Goal: Ask a question: Seek information or help from site administrators or community

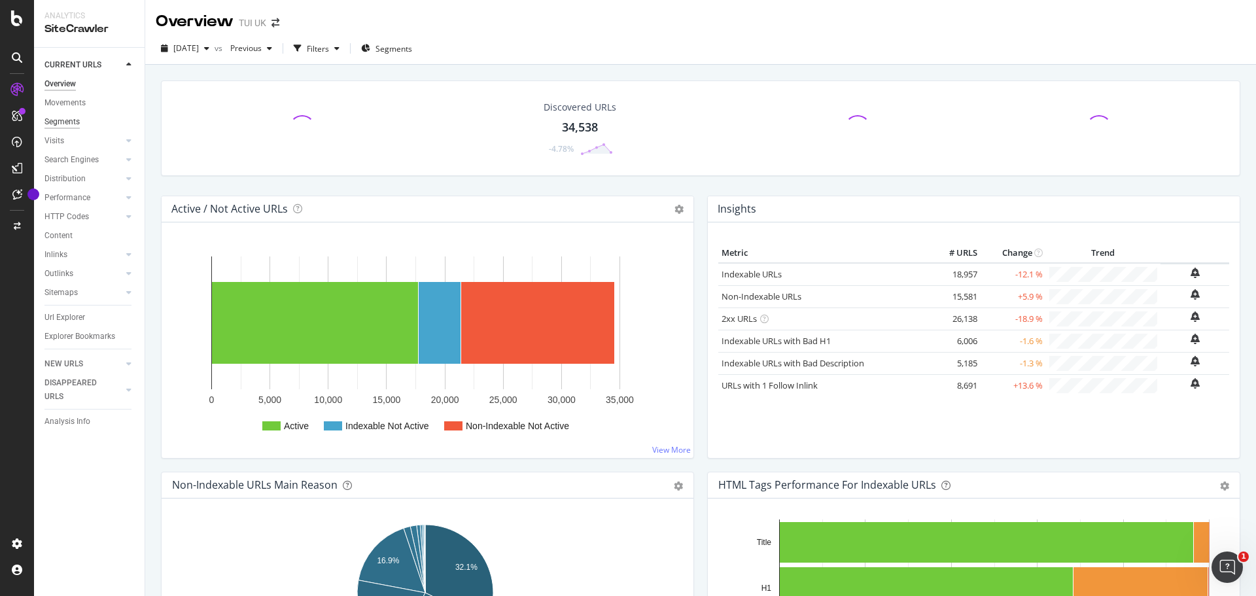
click at [63, 125] on div "Segments" at bounding box center [61, 122] width 35 height 14
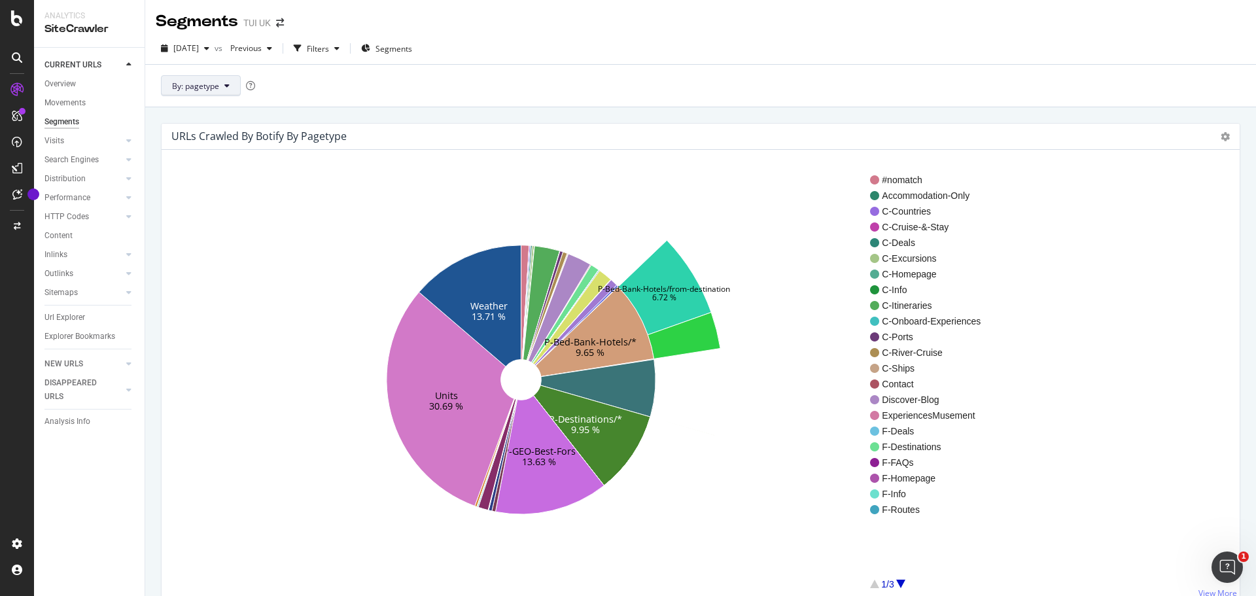
click at [211, 84] on span "By: pagetype" at bounding box center [195, 85] width 47 height 11
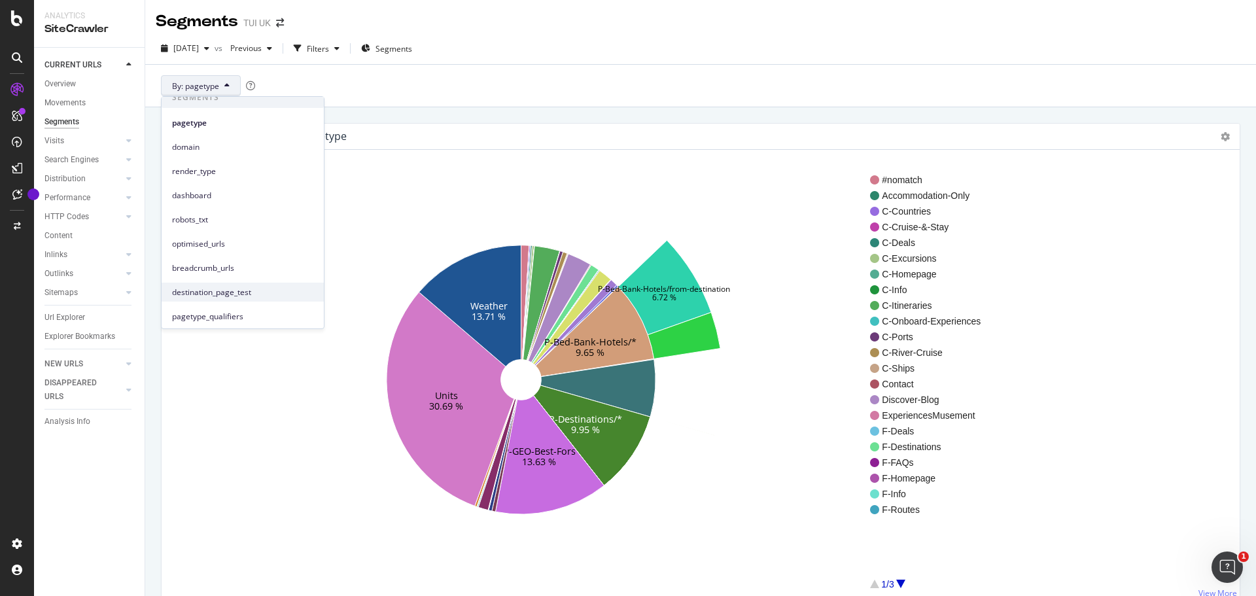
scroll to position [12, 0]
click at [554, 77] on div "By: pagetype" at bounding box center [700, 85] width 1111 height 43
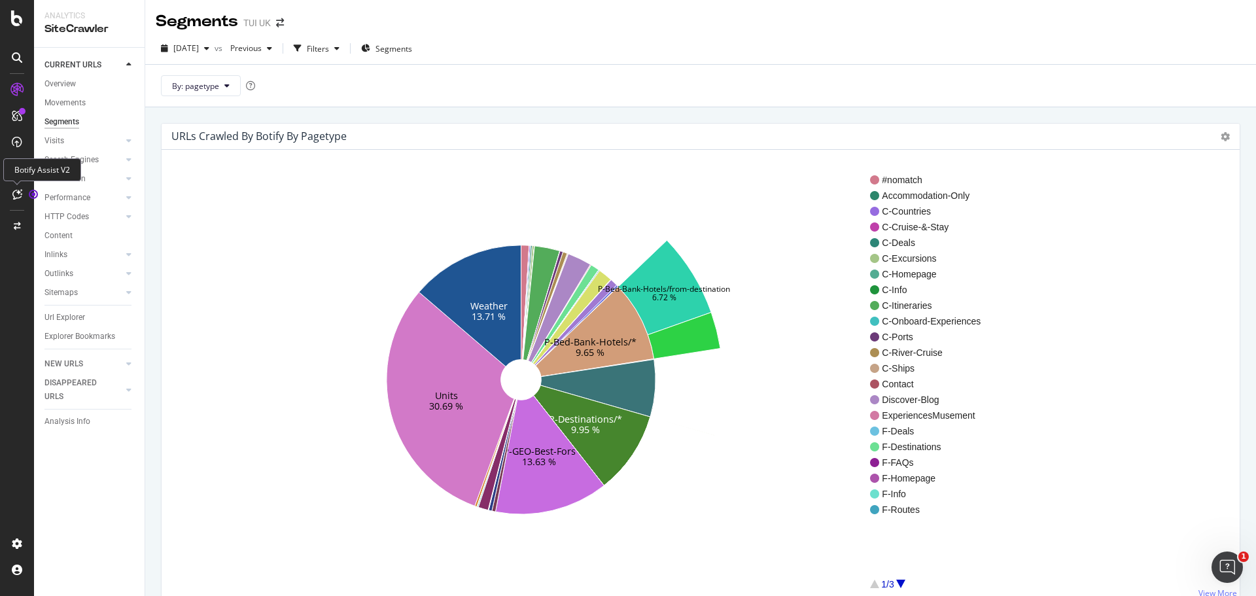
click at [12, 196] on icon at bounding box center [17, 194] width 10 height 10
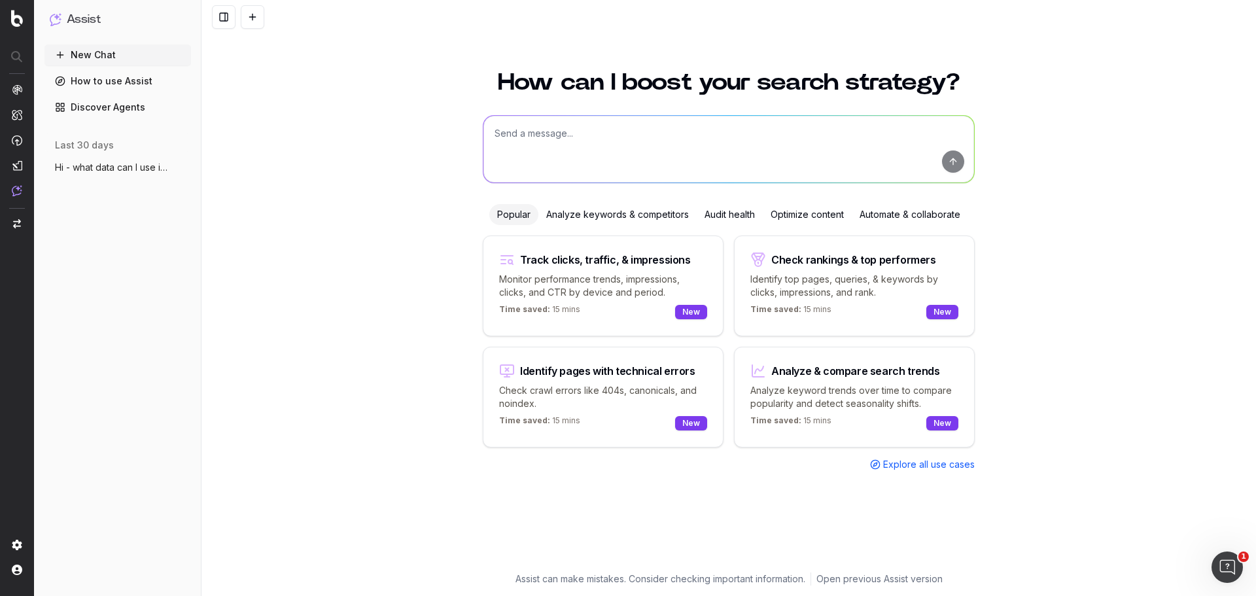
click at [710, 147] on textarea at bounding box center [728, 149] width 491 height 67
paste textarea "".*(/hotels/|/apartments/).*"
type textarea "Hi - I would like to look at a report that shows the number of pages returned b…"
click at [951, 162] on button "submit" at bounding box center [953, 161] width 22 height 22
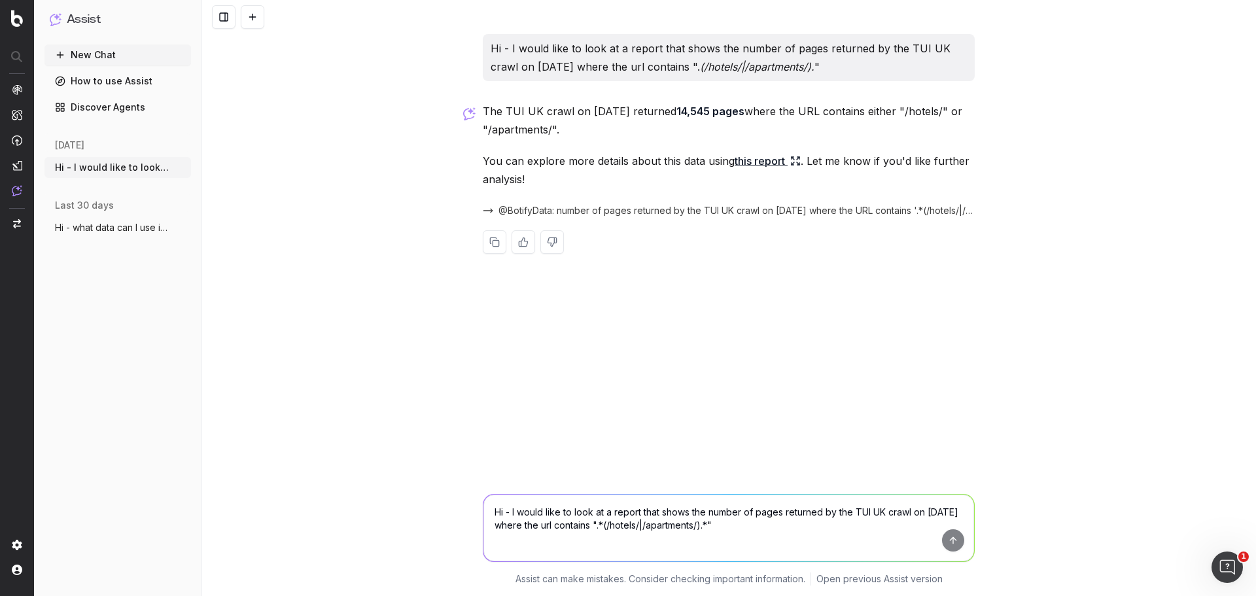
drag, startPoint x: 755, startPoint y: 158, endPoint x: 723, endPoint y: 194, distance: 47.7
click at [704, 269] on div "The TUI UK crawl on 9th August returned 14,545 pages where the URL contains eit…" at bounding box center [729, 188] width 492 height 173
click at [749, 162] on link "this report" at bounding box center [767, 161] width 66 height 18
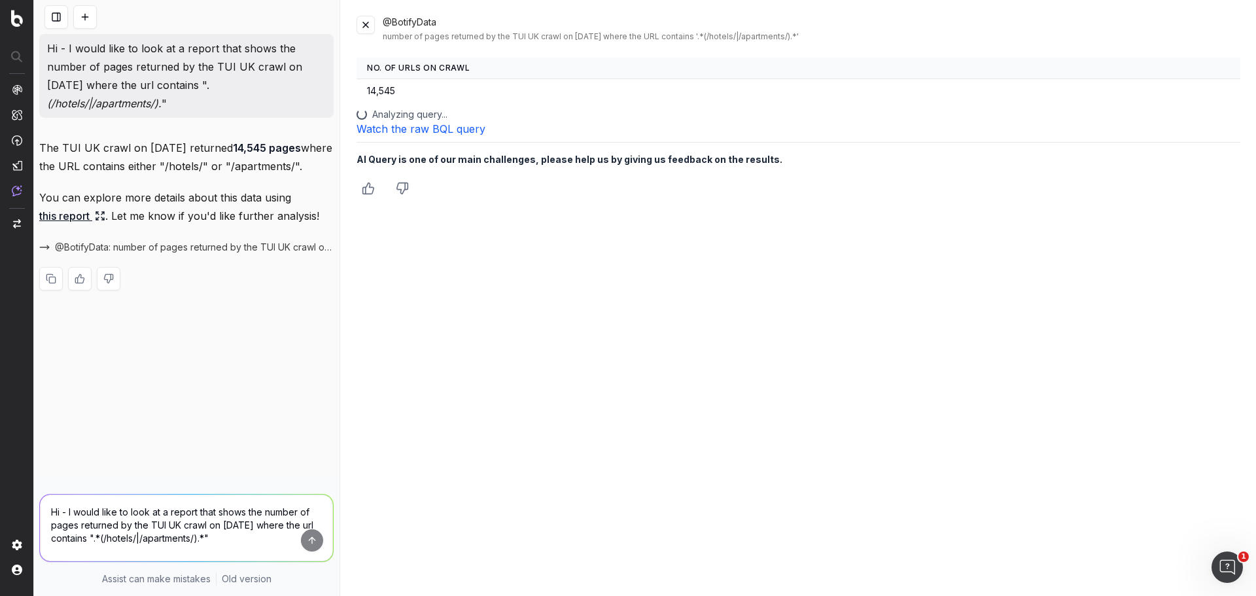
click at [364, 25] on button at bounding box center [365, 25] width 18 height 18
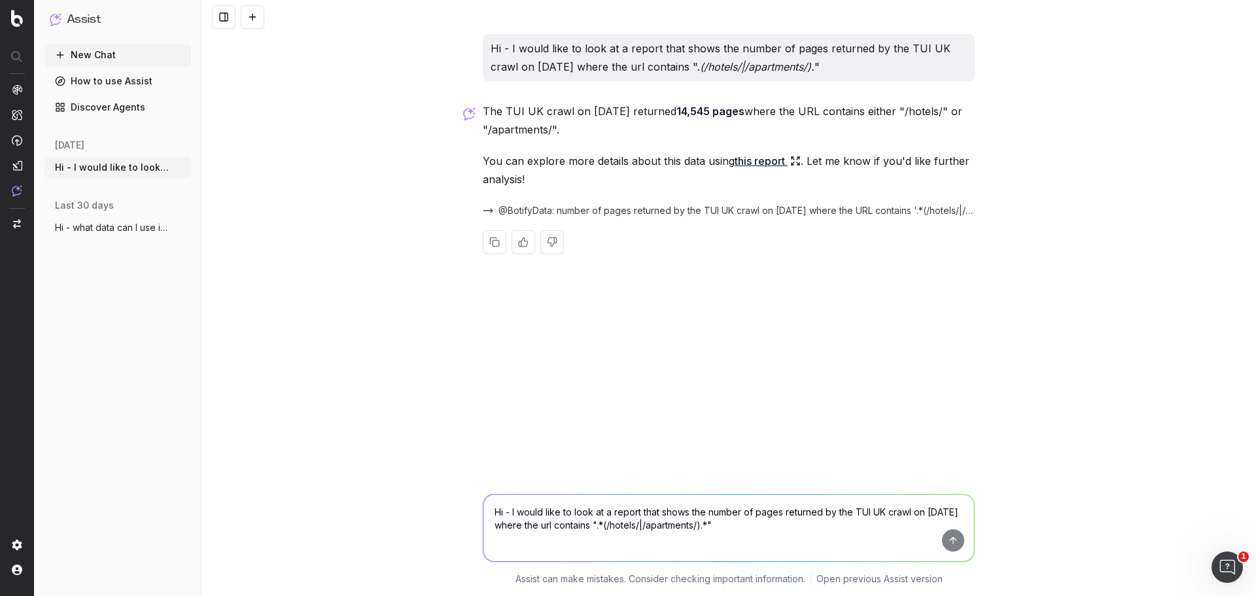
click at [760, 158] on link "this report" at bounding box center [767, 161] width 66 height 18
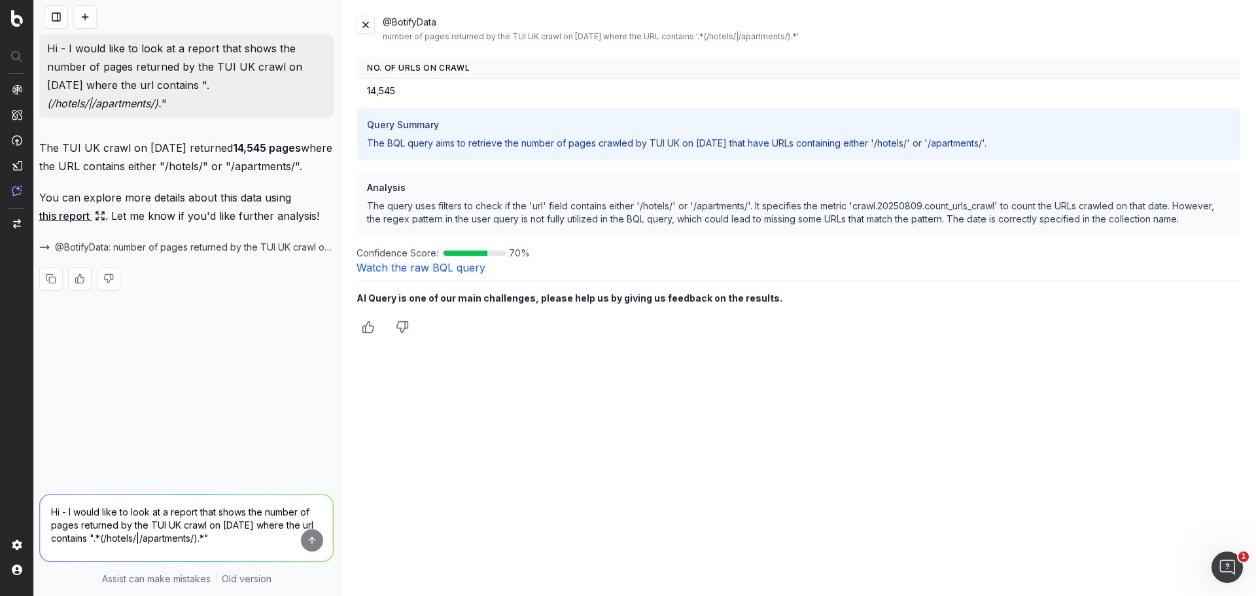
click at [364, 28] on button at bounding box center [365, 25] width 18 height 18
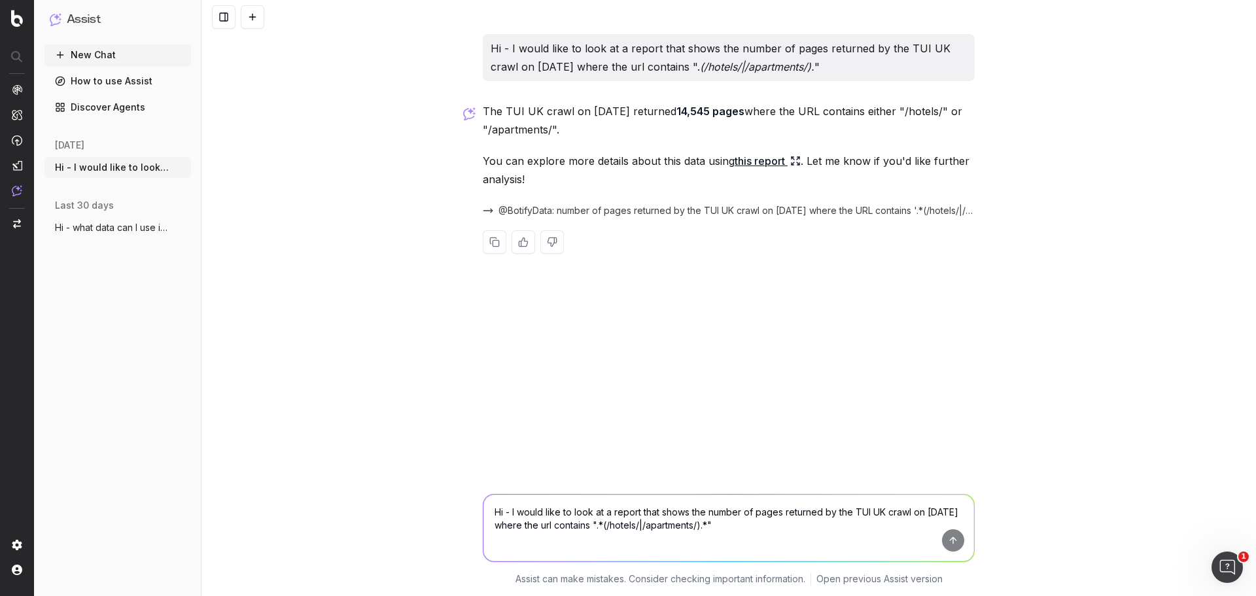
click at [603, 517] on textarea "Hi - I would like to look at a report that shows the number of pages returned b…" at bounding box center [728, 527] width 491 height 67
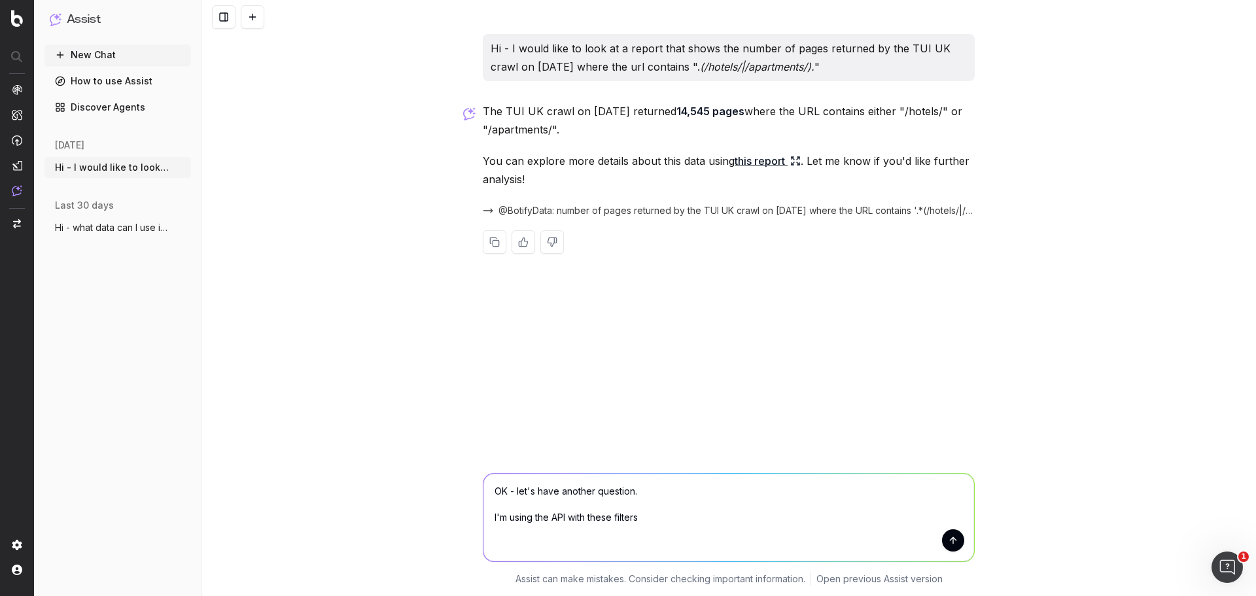
paste textarea ""filters": { "and": [ { "field": "crawl.{{formattedDate}}.extract.hotel_code", …"
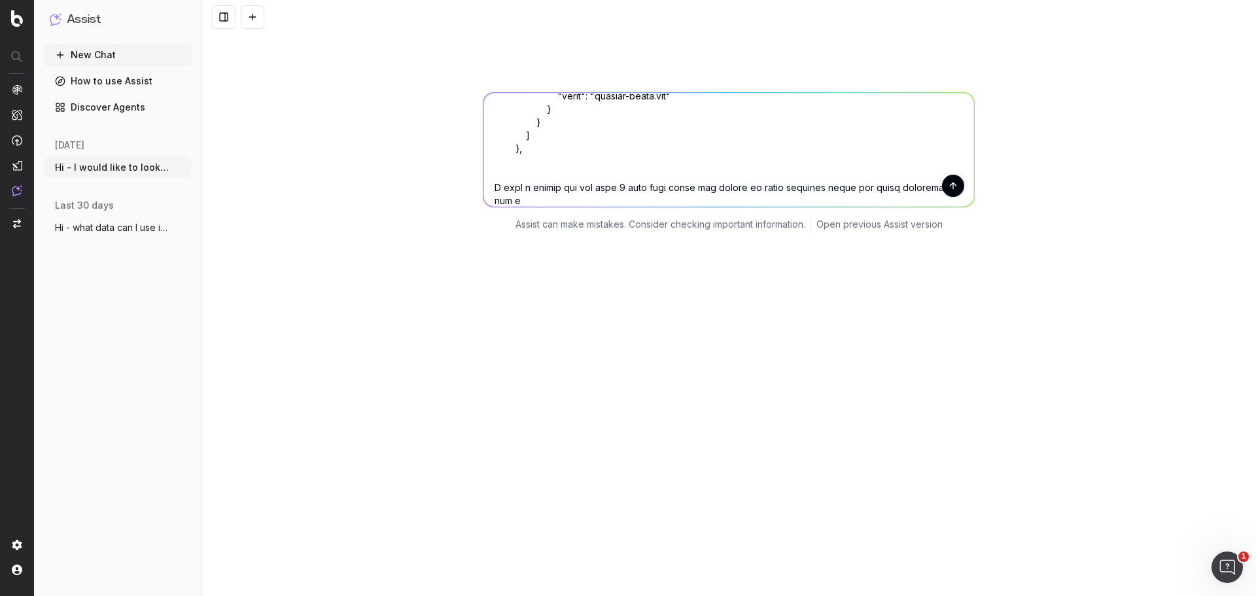
scroll to position [368, 0]
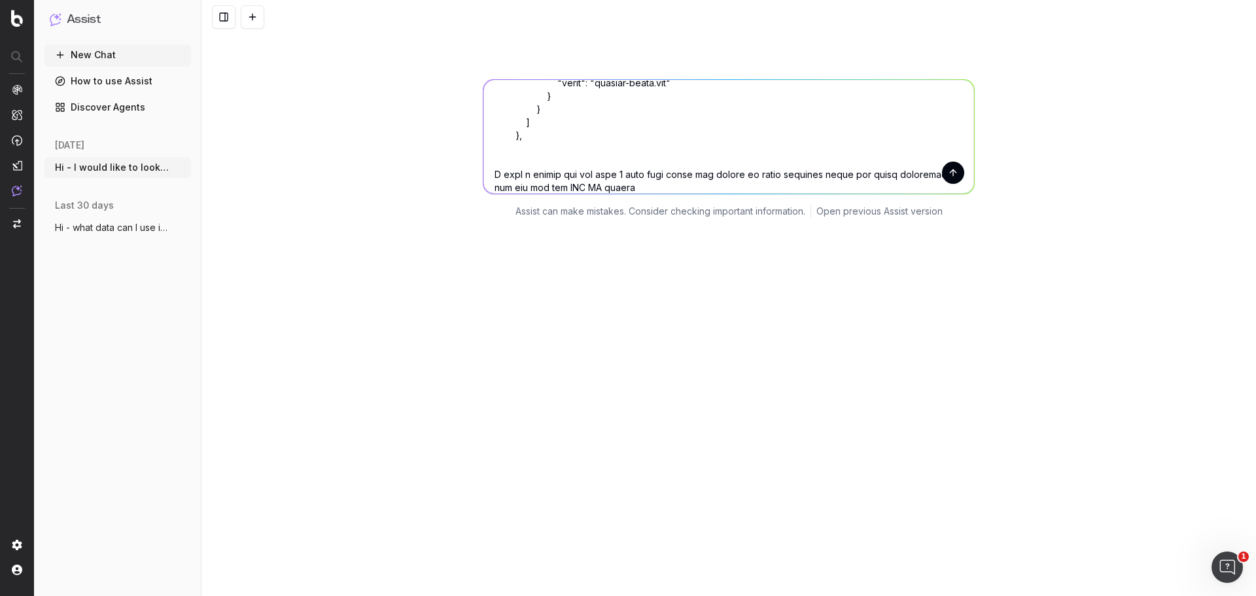
type textarea "OK - let's have another question. I'm using the API with these filters "filters…"
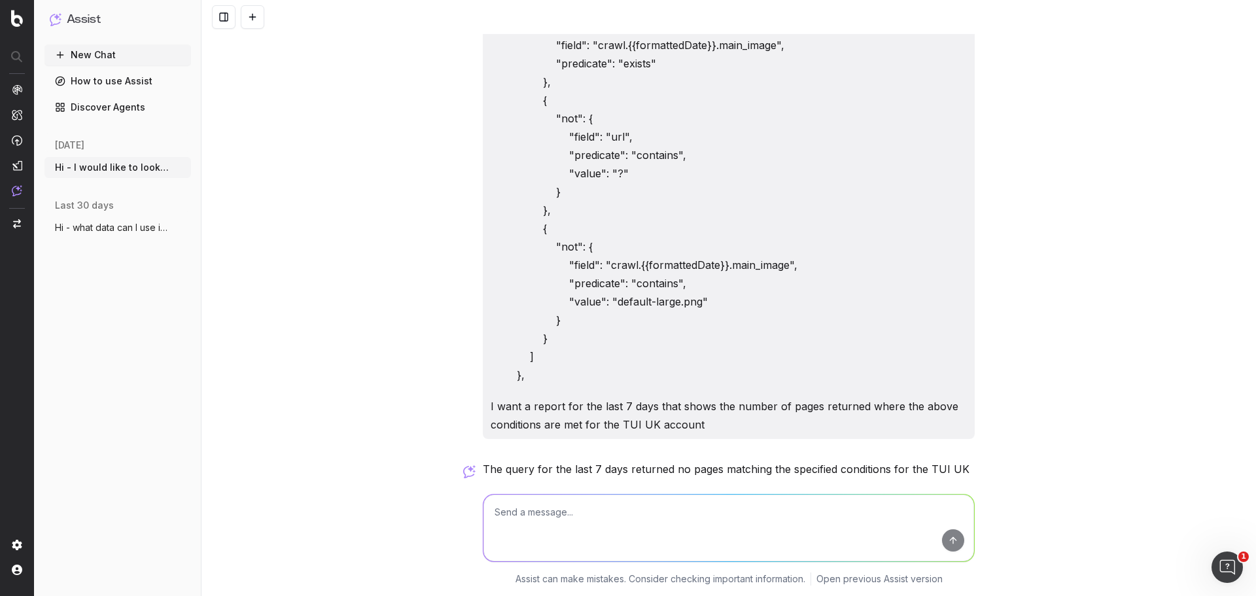
scroll to position [681, 0]
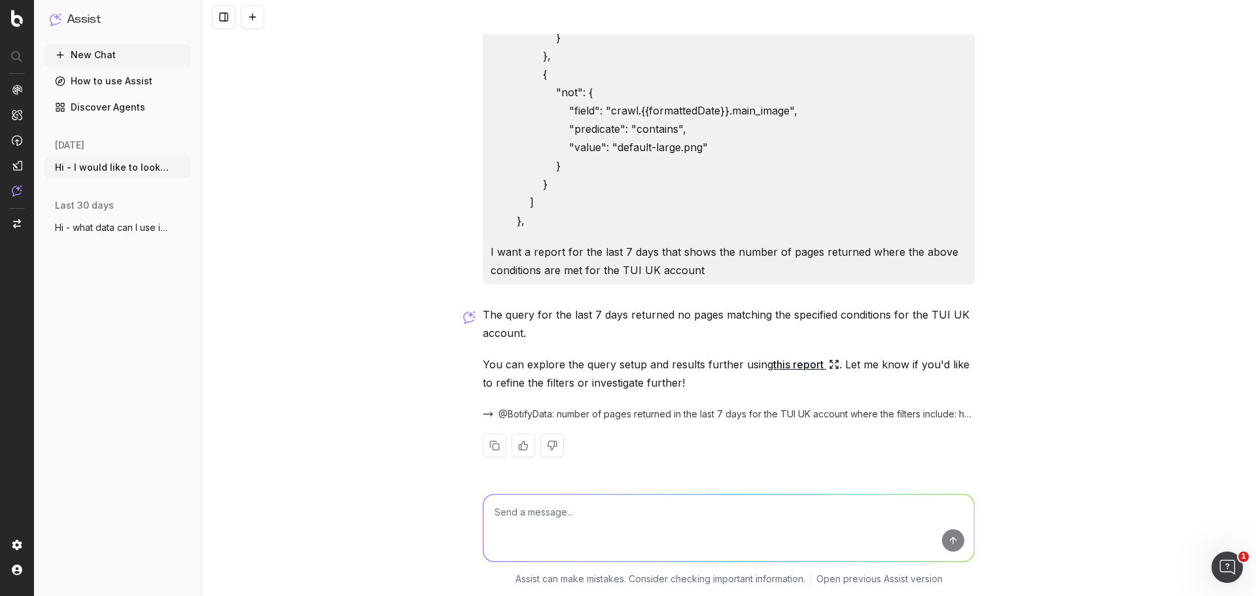
click at [810, 360] on link "this report" at bounding box center [806, 364] width 66 height 18
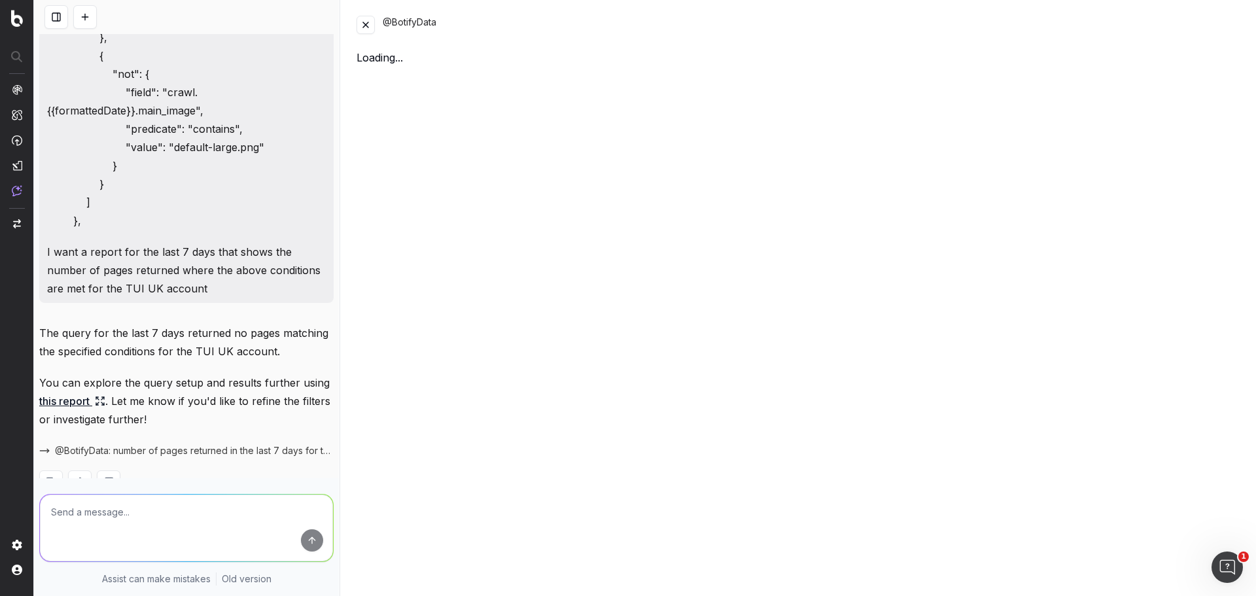
scroll to position [754, 0]
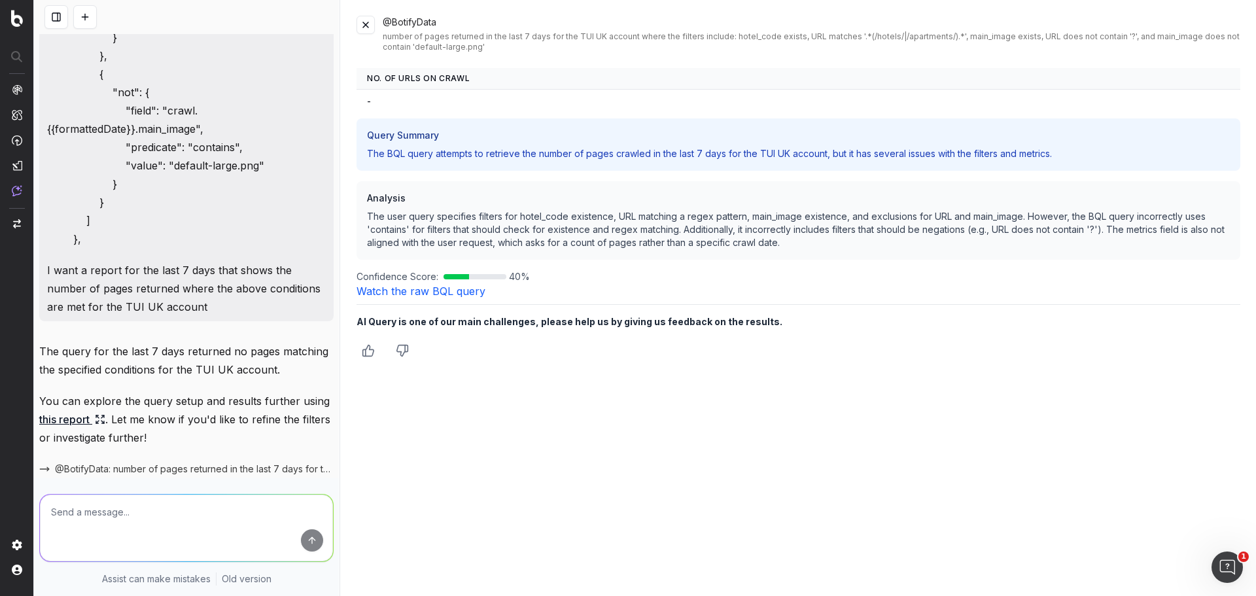
click at [364, 22] on button at bounding box center [365, 25] width 18 height 18
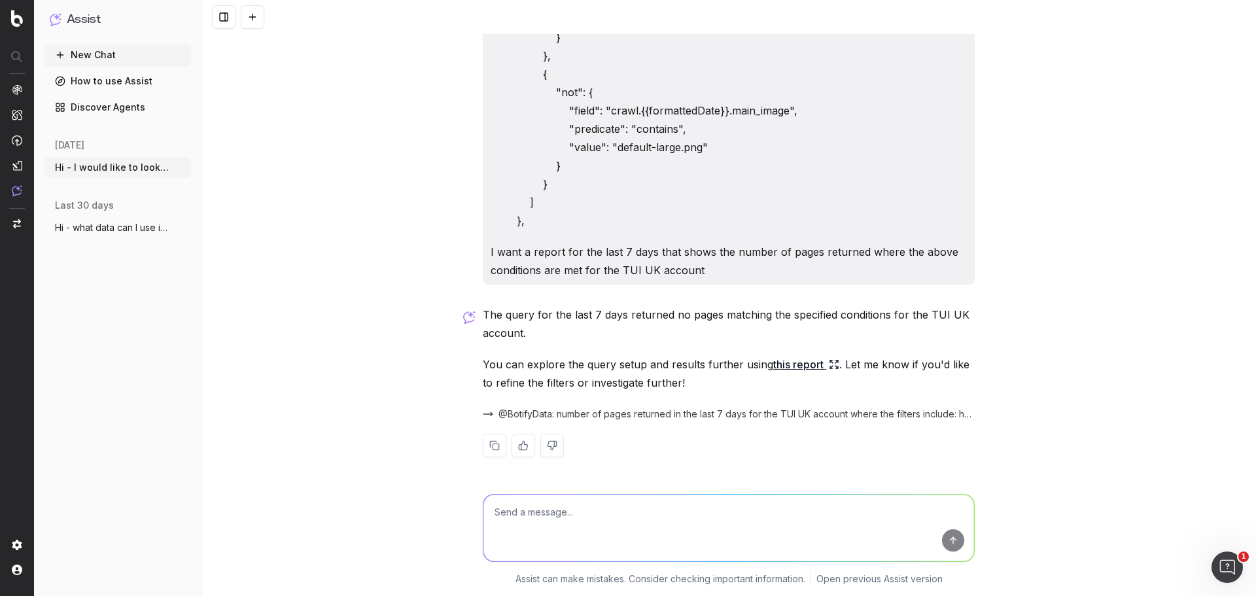
click at [610, 515] on textarea at bounding box center [728, 527] width 491 height 67
drag, startPoint x: 755, startPoint y: 501, endPoint x: 615, endPoint y: 504, distance: 140.0
click at [615, 504] on textarea "OK chatbot - how can I add the conition in the afternoon" at bounding box center [728, 527] width 491 height 67
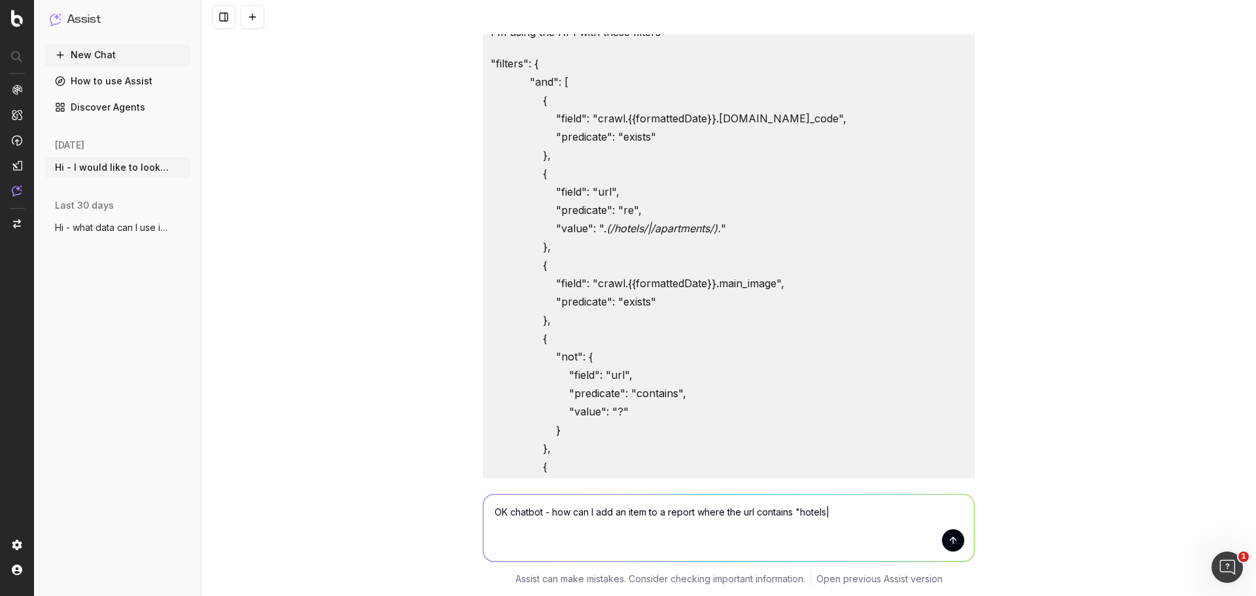
scroll to position [223, 0]
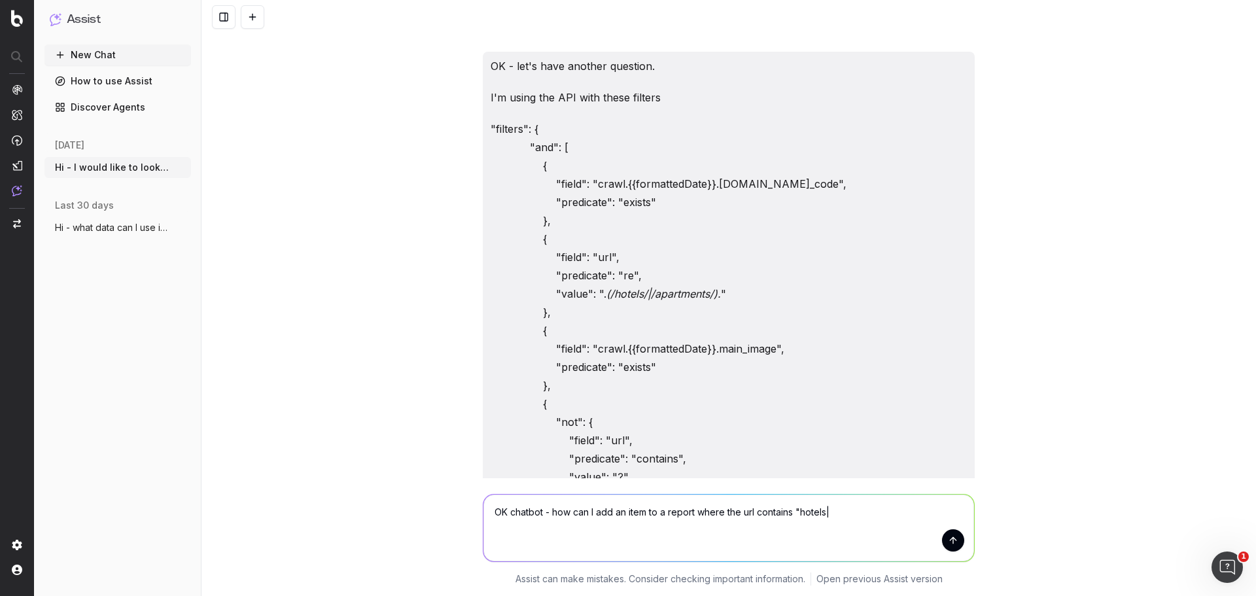
click at [707, 292] on p ""filters": { "and": [ { "field": "crawl.{{formattedDate}}.extract.hotel_code", …" at bounding box center [729, 404] width 476 height 568
drag, startPoint x: 714, startPoint y: 292, endPoint x: 544, endPoint y: 291, distance: 169.4
click at [544, 291] on p ""filters": { "and": [ { "field": "crawl.{{formattedDate}}.extract.hotel_code", …" at bounding box center [729, 404] width 476 height 568
copy p ""value": ". (/hotels/|/apartments/). ""
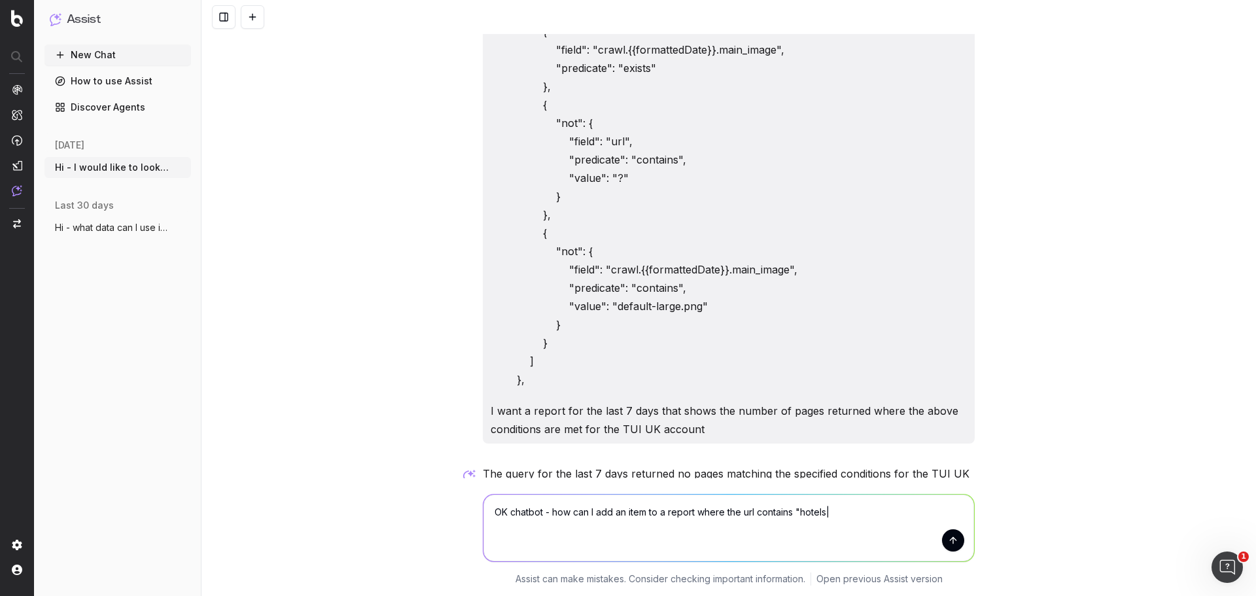
scroll to position [550, 0]
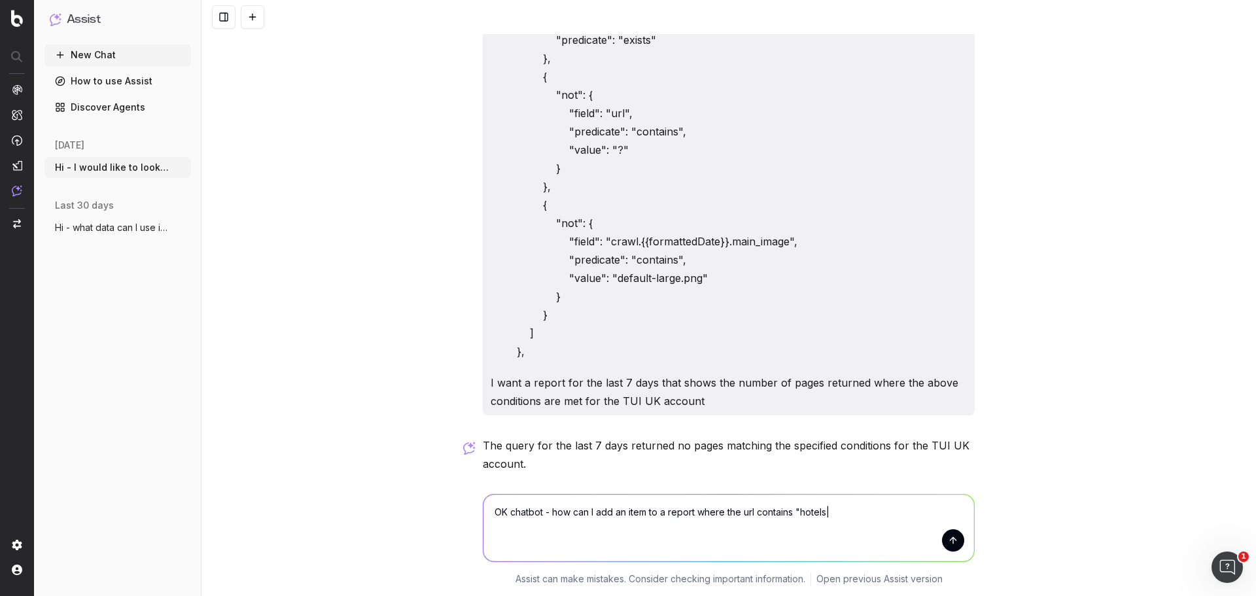
click at [897, 508] on textarea "OK chatbot - how can I add an item to a report where the url contains "hotels|" at bounding box center [728, 527] width 491 height 67
paste textarea ""value": ".(/hotels/|/apartments/).""
type textarea "OK chatbot - how can I add an item to a report where the url contains "value": …"
click at [949, 544] on button "submit" at bounding box center [953, 540] width 22 height 22
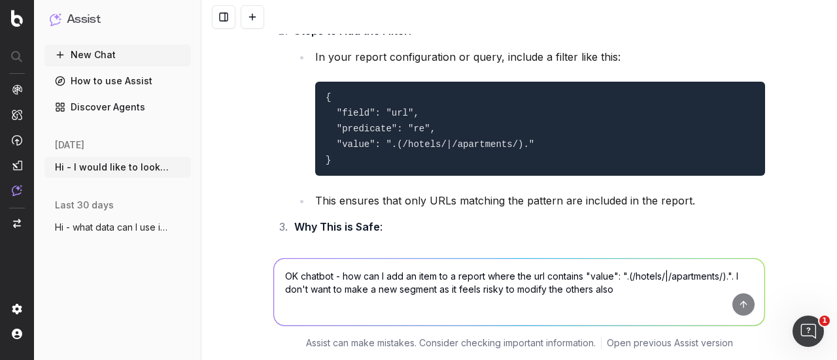
scroll to position [1298, 0]
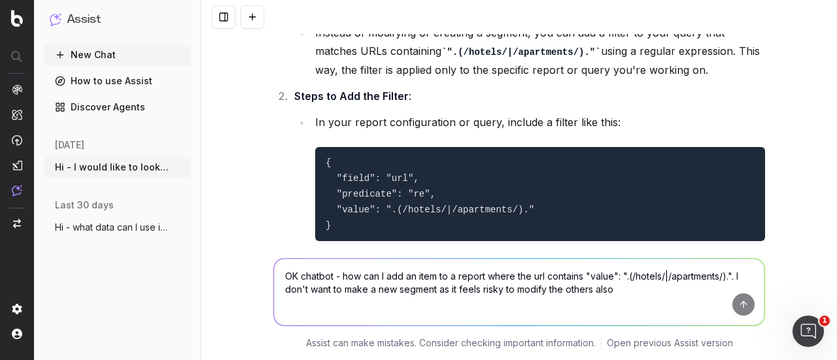
click at [487, 275] on textarea "OK chatbot - how can I add an item to a report where the url contains "value": …" at bounding box center [519, 292] width 491 height 67
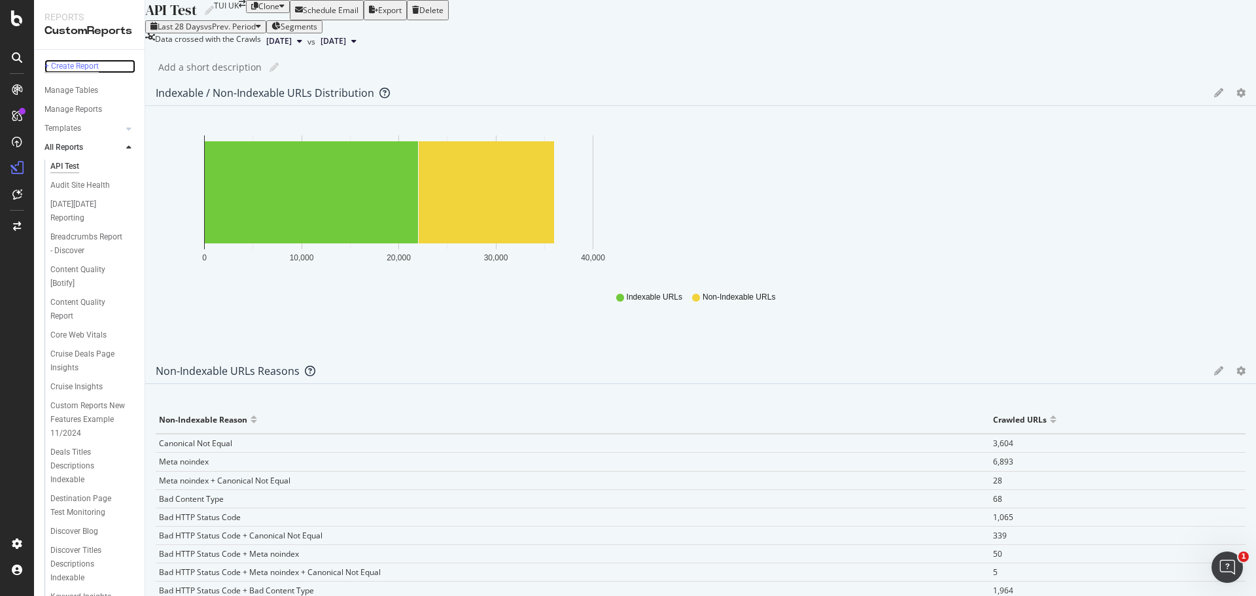
click at [78, 66] on div "+ Create Report" at bounding box center [71, 67] width 54 height 14
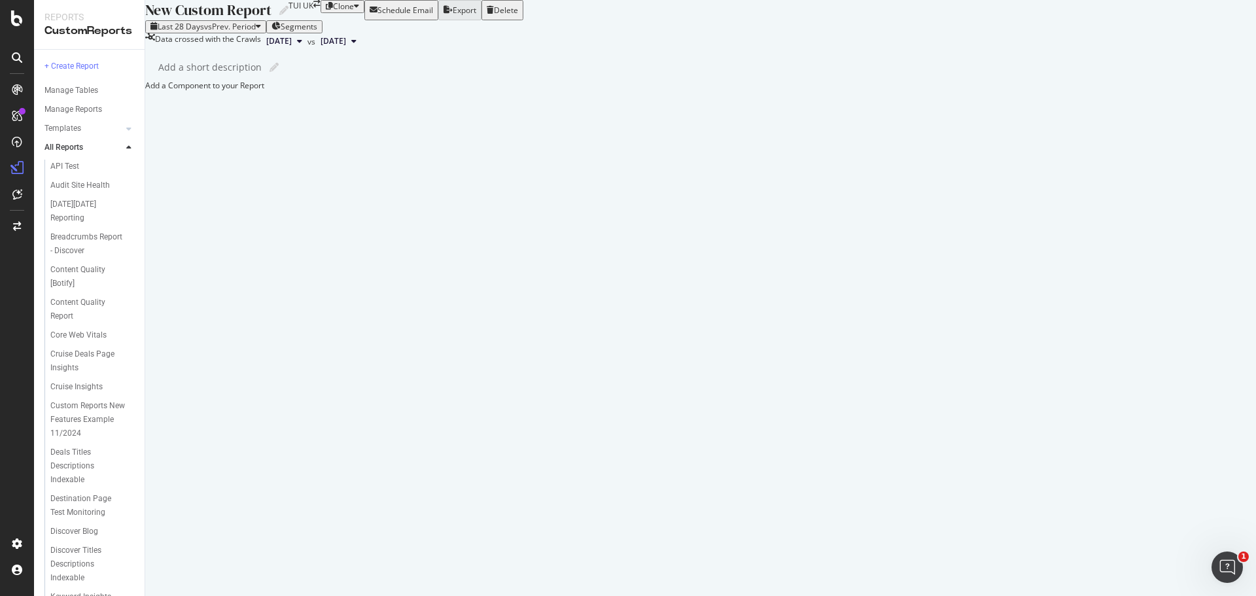
click at [221, 20] on div "New Custom Report" at bounding box center [208, 10] width 126 height 20
type input "RH TUI UK Hotel Pages Report"
click at [562, 33] on div "Last 28 Days vs Prev. Period Segments" at bounding box center [700, 26] width 1111 height 13
click at [317, 32] on span "Segments" at bounding box center [299, 26] width 37 height 11
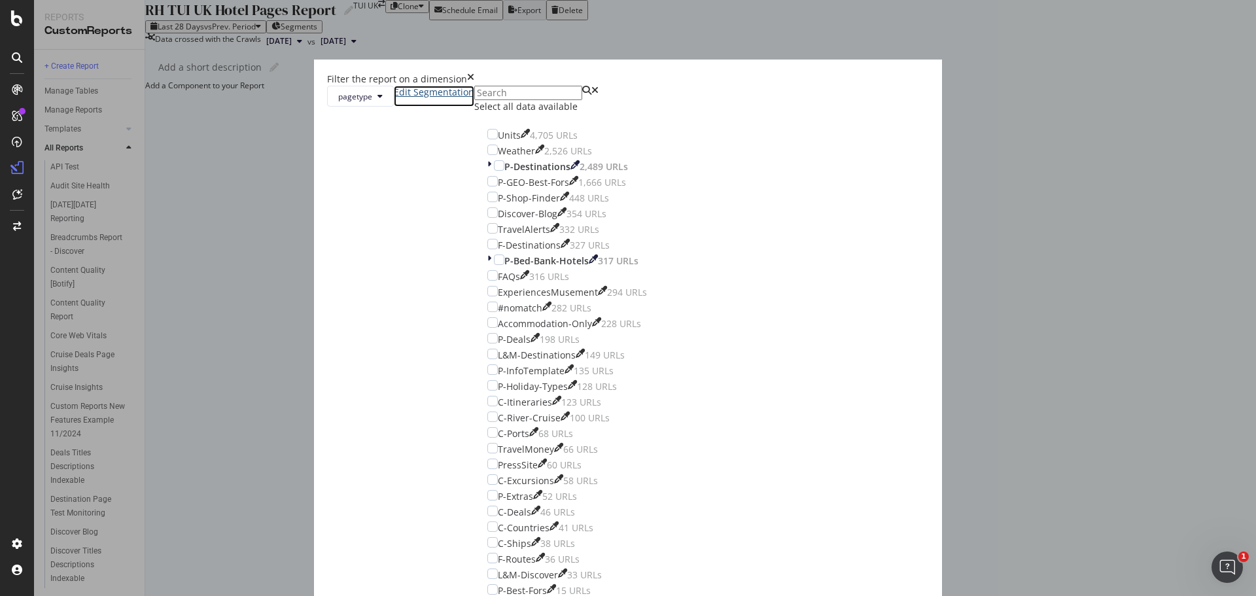
click at [474, 107] on link "Edit Segmentation" at bounding box center [434, 96] width 80 height 21
click at [474, 86] on icon "times" at bounding box center [470, 79] width 7 height 13
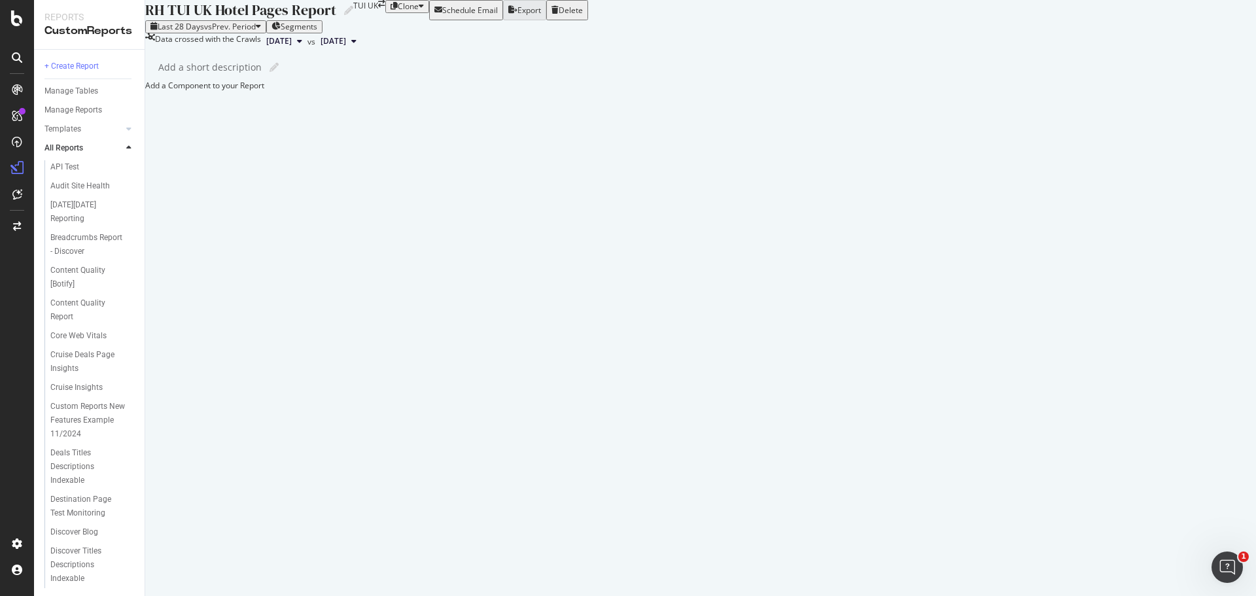
click at [145, 91] on div at bounding box center [145, 85] width 0 height 11
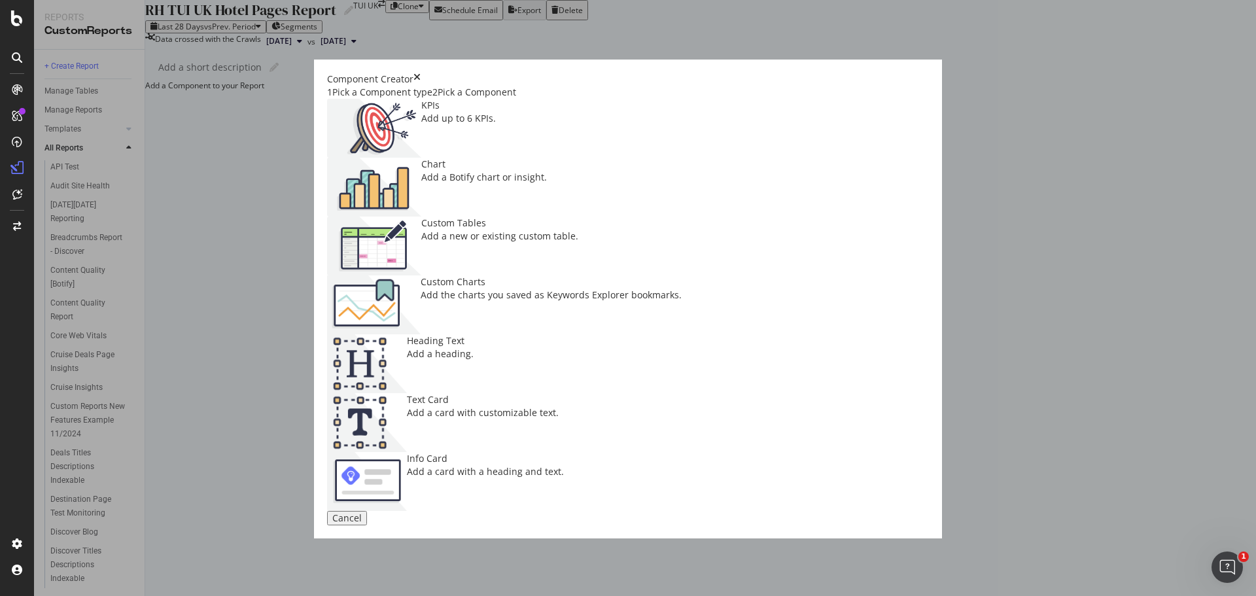
click at [682, 275] on div "Custom Charts Add the charts you saved as Keywords Explorer bookmarks." at bounding box center [551, 304] width 261 height 59
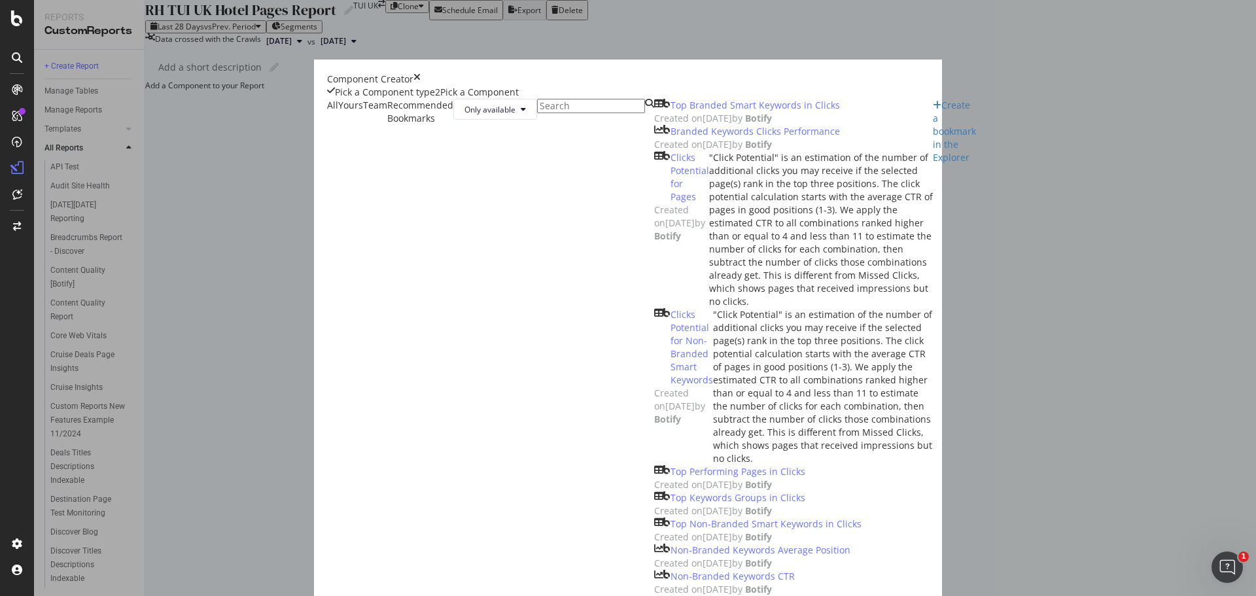
click at [347, 99] on div "Pick a Component type" at bounding box center [385, 92] width 100 height 13
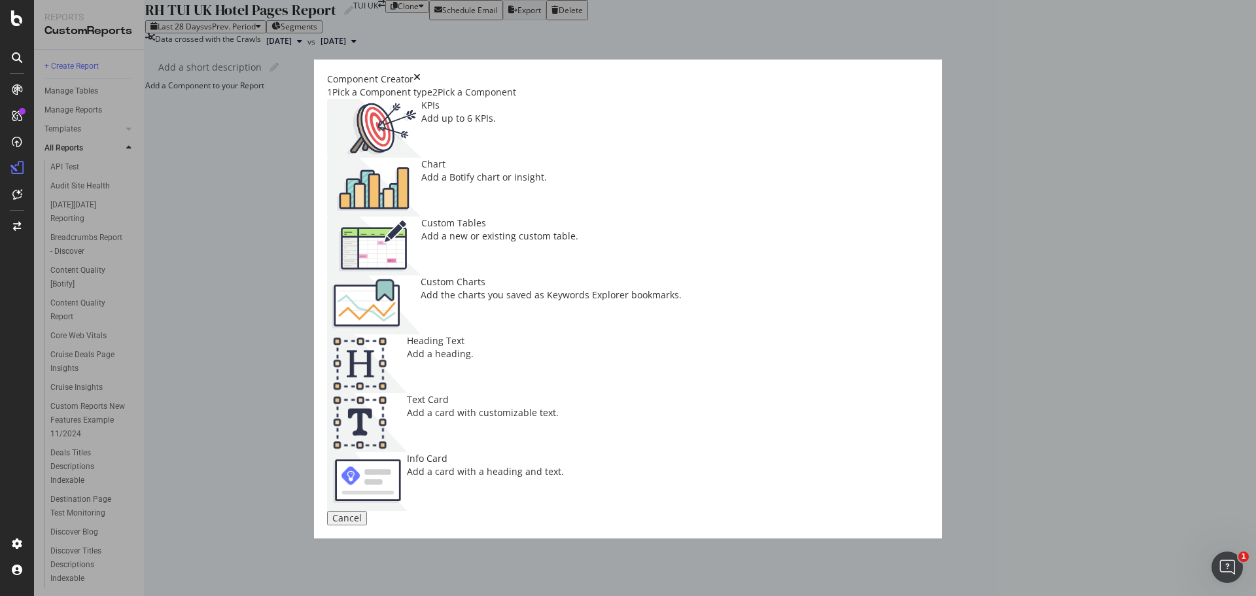
click at [547, 211] on div "Chart Add a Botify chart or insight." at bounding box center [484, 187] width 126 height 59
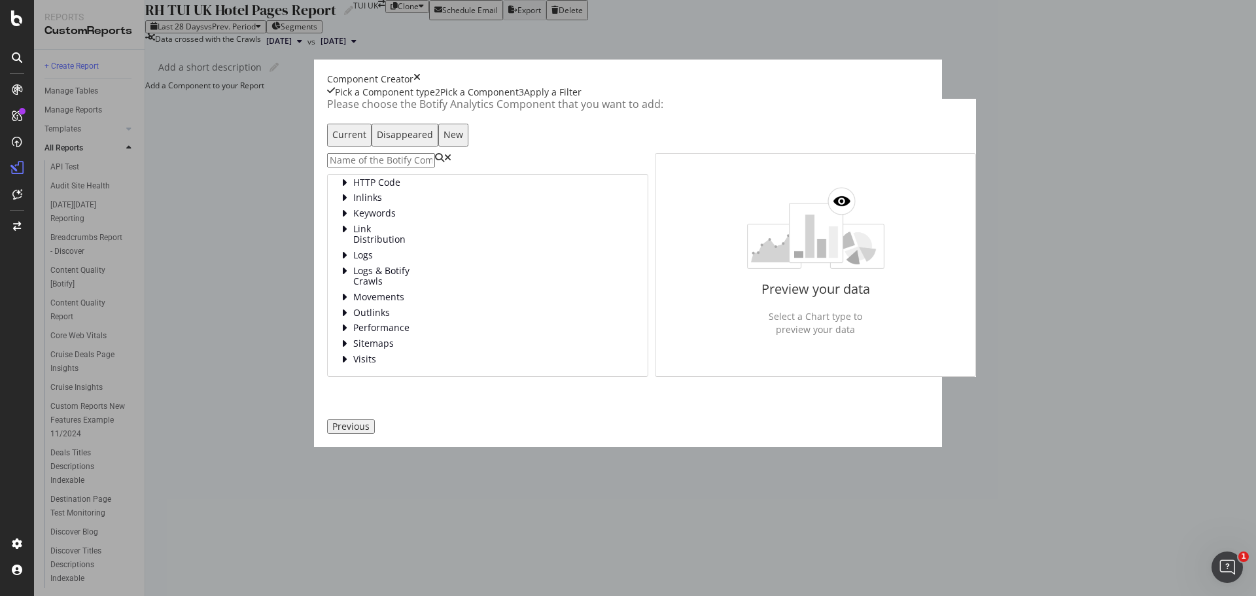
scroll to position [84, 0]
click at [421, 82] on icon "times" at bounding box center [416, 79] width 7 height 13
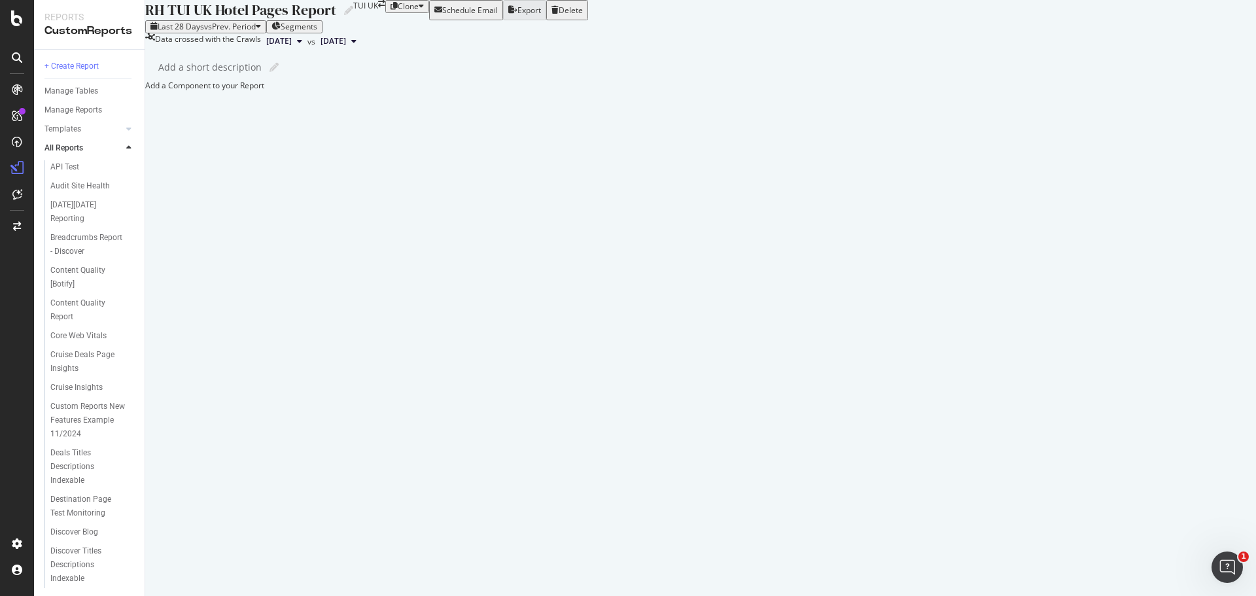
click at [474, 91] on div "Add a Component to your Report" at bounding box center [700, 85] width 1111 height 11
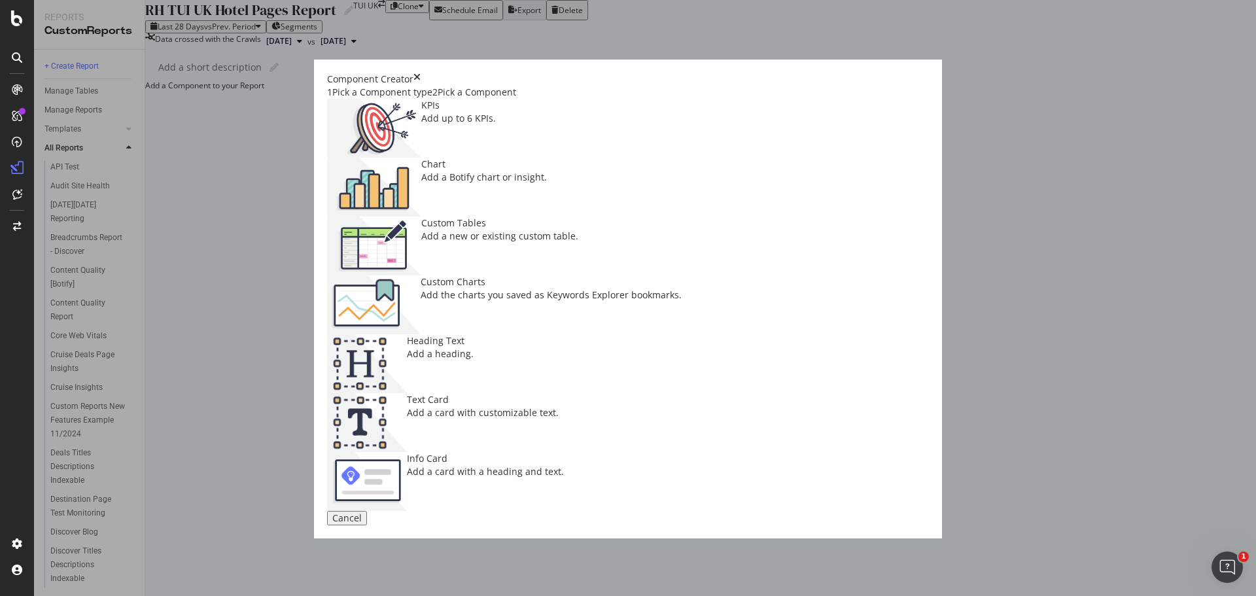
click at [421, 275] on img "modal" at bounding box center [374, 304] width 94 height 59
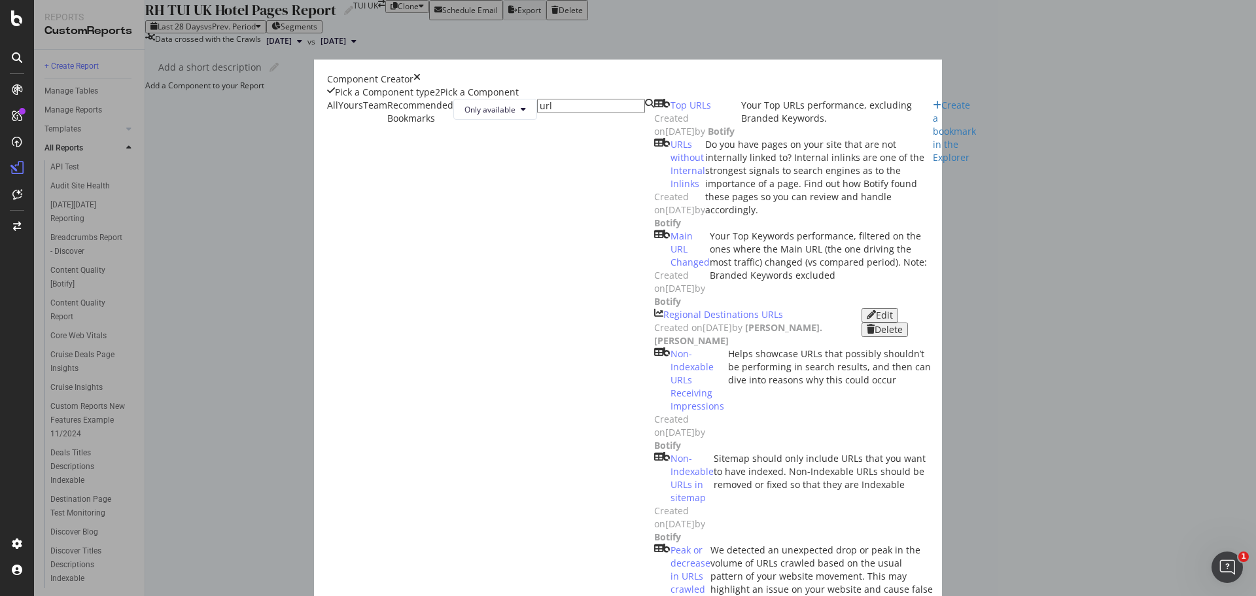
type input "url"
click at [421, 86] on icon "times" at bounding box center [416, 79] width 7 height 13
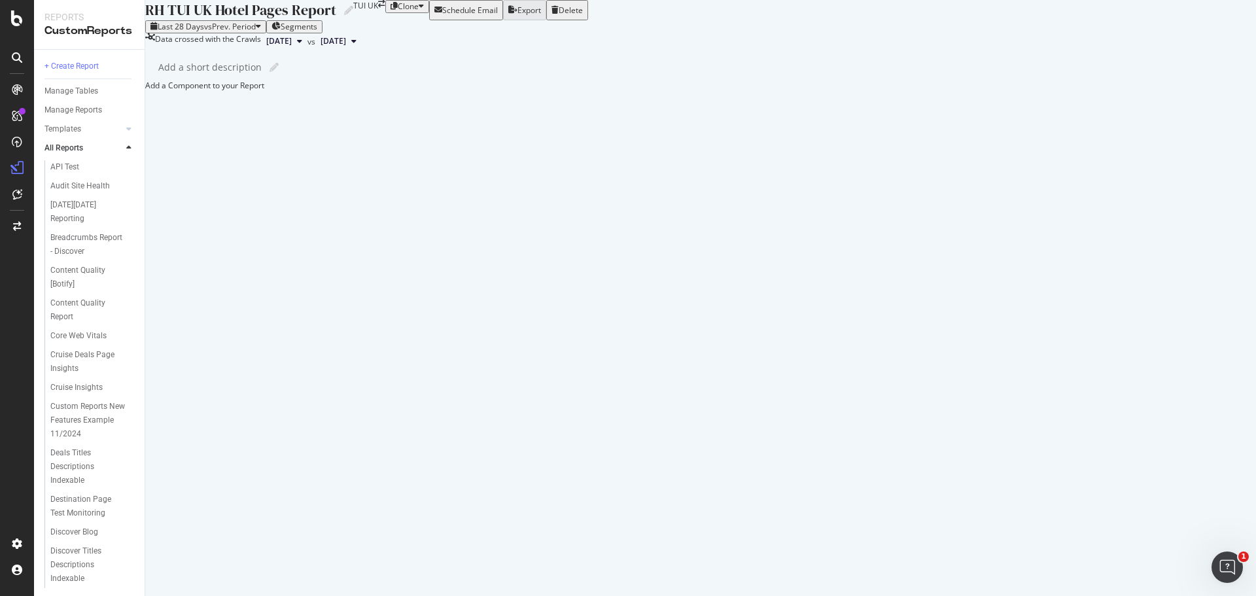
click at [566, 91] on div "Add a Component to your Report" at bounding box center [700, 85] width 1111 height 11
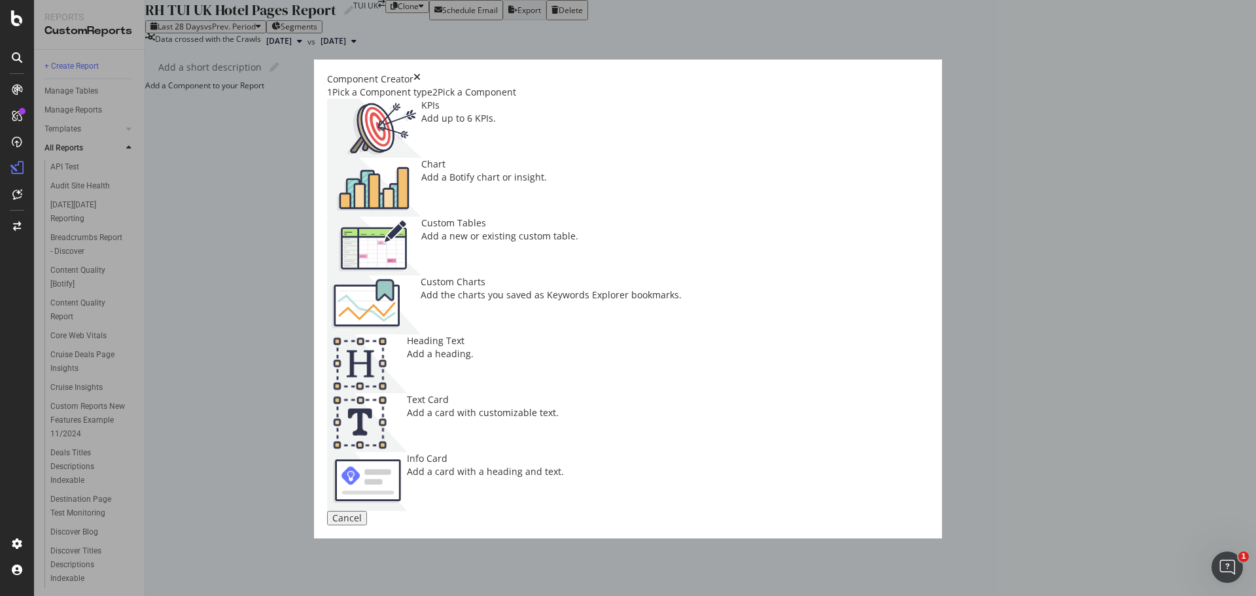
click at [421, 73] on icon "times" at bounding box center [416, 79] width 7 height 13
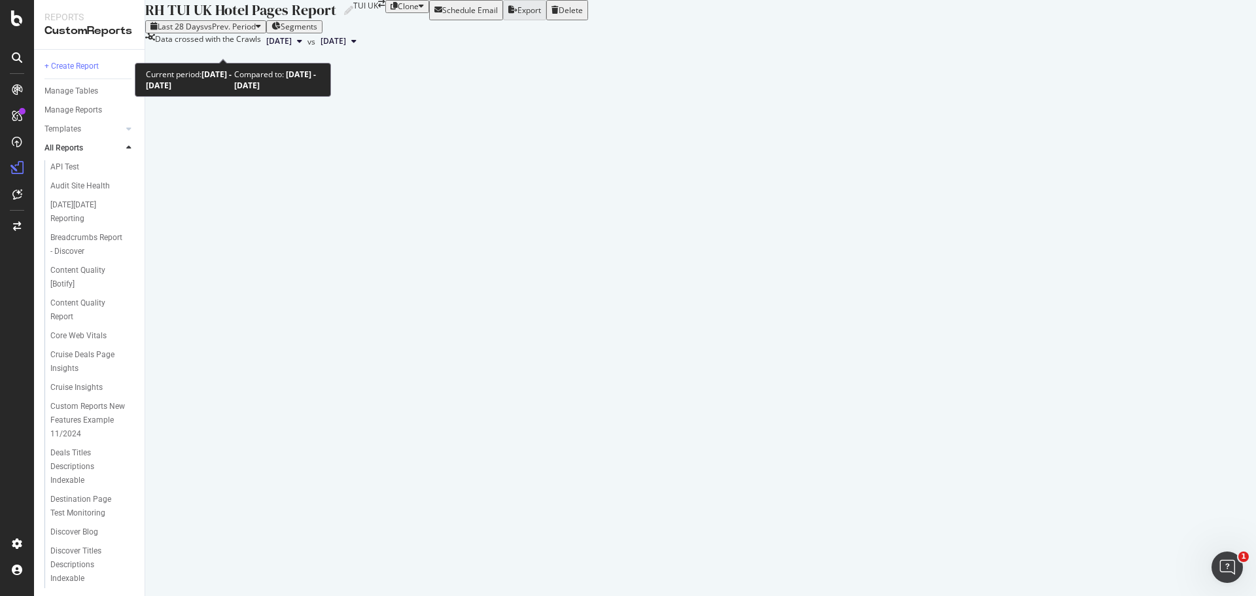
click at [261, 31] on div "Last 28 Days vs Prev. Period" at bounding box center [205, 26] width 111 height 9
click at [553, 33] on div "Last 28 Days vs Prev. Period Segments" at bounding box center [700, 26] width 1111 height 13
click at [307, 49] on button "2025 Aug. 11th" at bounding box center [284, 41] width 46 height 16
click at [515, 77] on div "Add a short description Add a short description" at bounding box center [706, 68] width 1097 height 20
click at [261, 31] on div "button" at bounding box center [258, 26] width 5 height 9
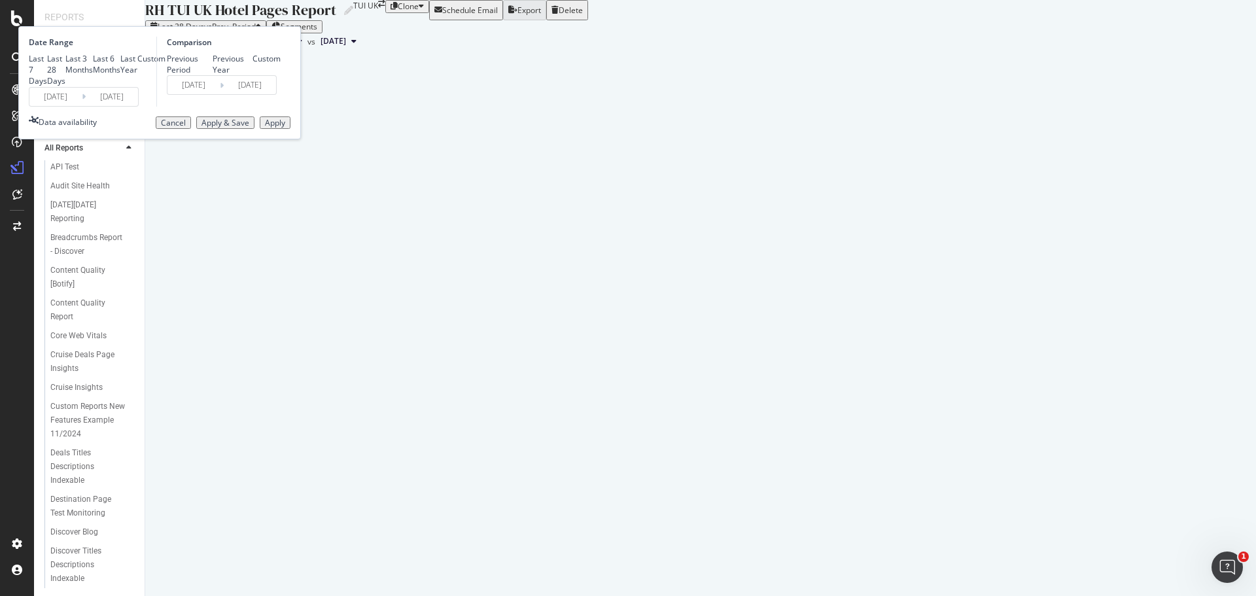
click at [793, 91] on div "Add a Component to your Report" at bounding box center [700, 85] width 1111 height 11
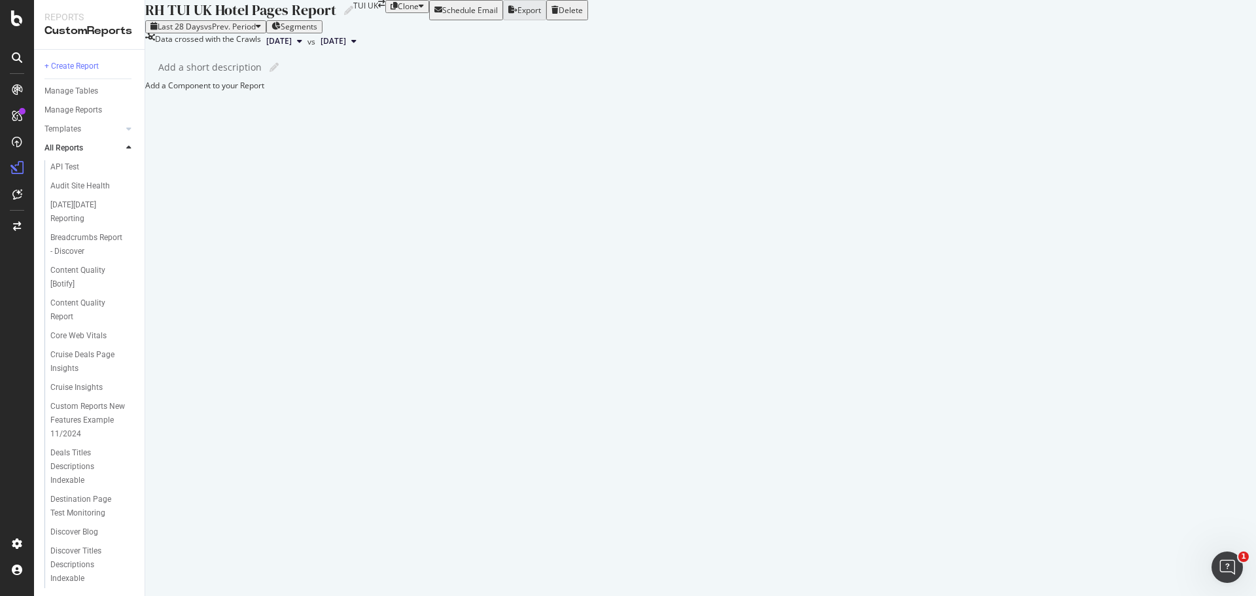
click at [544, 91] on div "Add a Component to your Report" at bounding box center [700, 85] width 1111 height 11
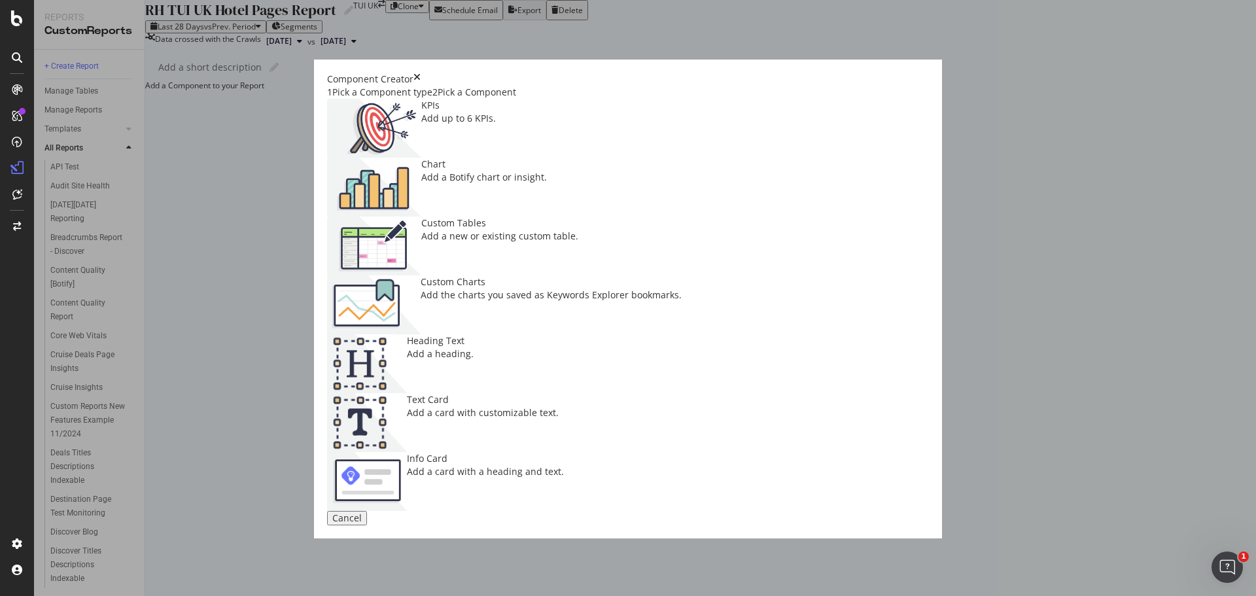
click at [530, 243] on div "Add a new or existing custom table." at bounding box center [499, 236] width 157 height 13
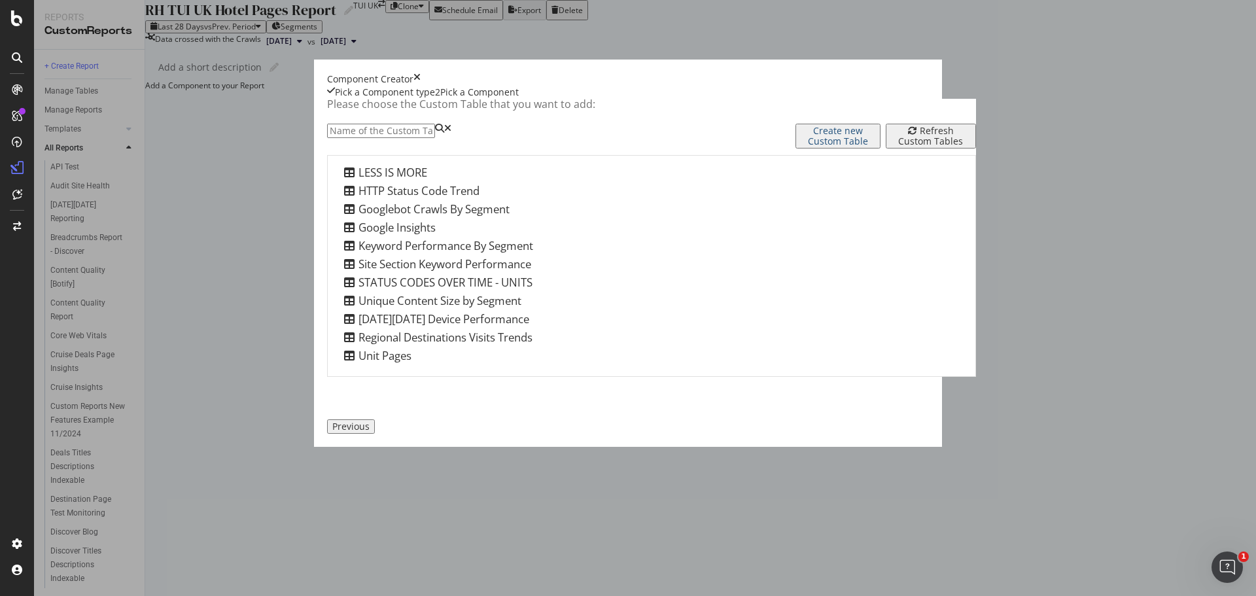
click at [801, 147] on div "Create new Custom Table" at bounding box center [838, 136] width 75 height 21
click at [371, 364] on div "Unit Pages" at bounding box center [376, 356] width 71 height 16
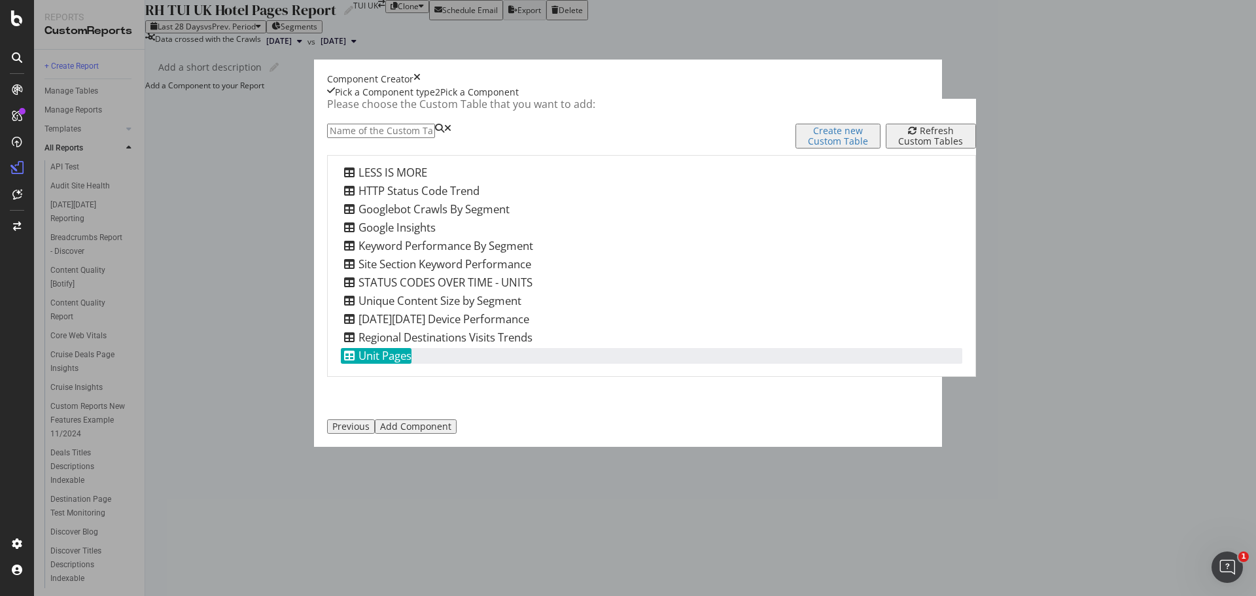
click at [451, 432] on div "Add Component" at bounding box center [415, 426] width 71 height 10
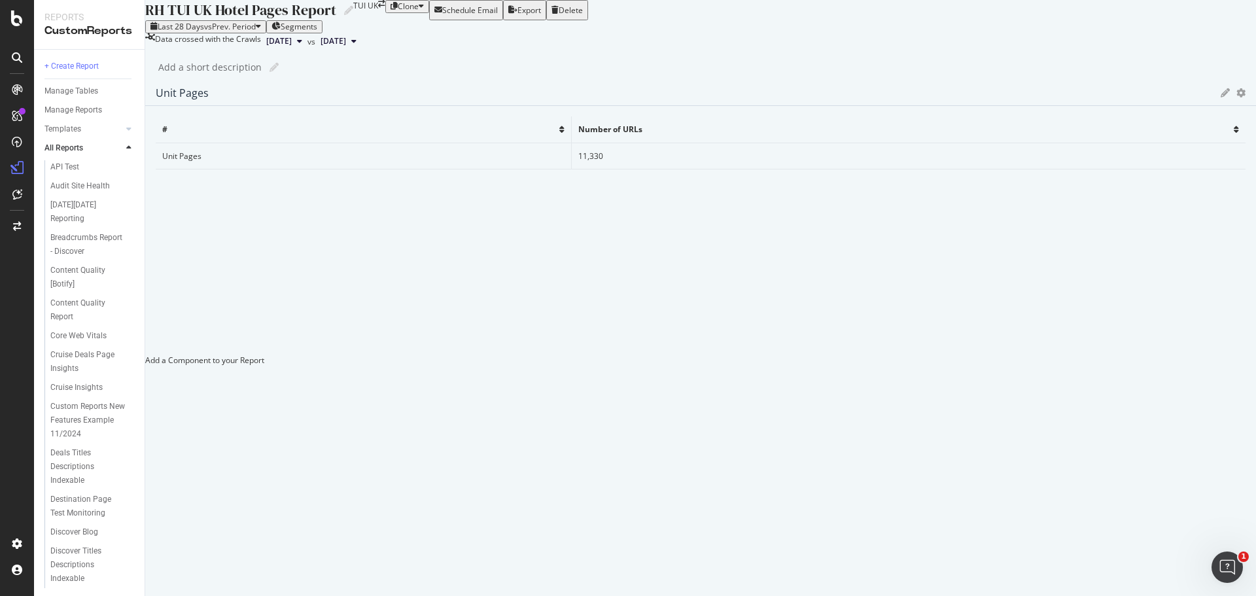
click at [1220, 97] on icon at bounding box center [1224, 92] width 9 height 9
click at [158, 198] on div "button" at bounding box center [154, 192] width 8 height 10
click at [682, 354] on div at bounding box center [700, 354] width 1111 height 0
click at [1236, 97] on icon "gear" at bounding box center [1240, 92] width 9 height 9
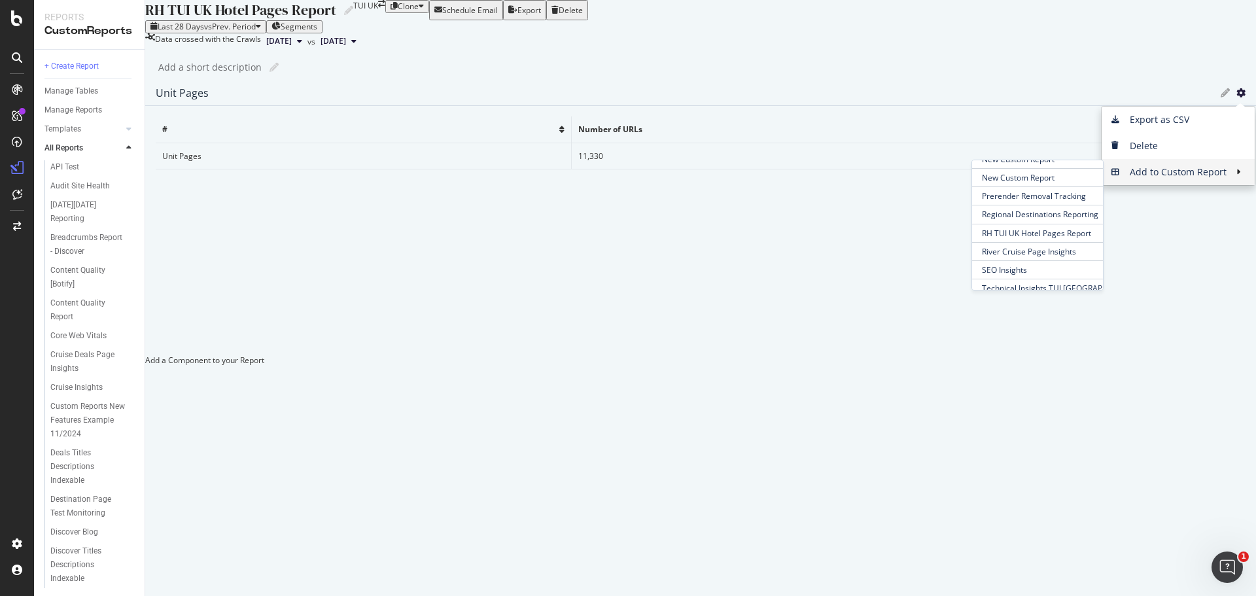
scroll to position [458, 0]
click at [723, 117] on div "RH TUI UK Hotel Pages Report RH TUI UK Hotel Pages Report TUI UK Clone Schedule…" at bounding box center [700, 298] width 1111 height 596
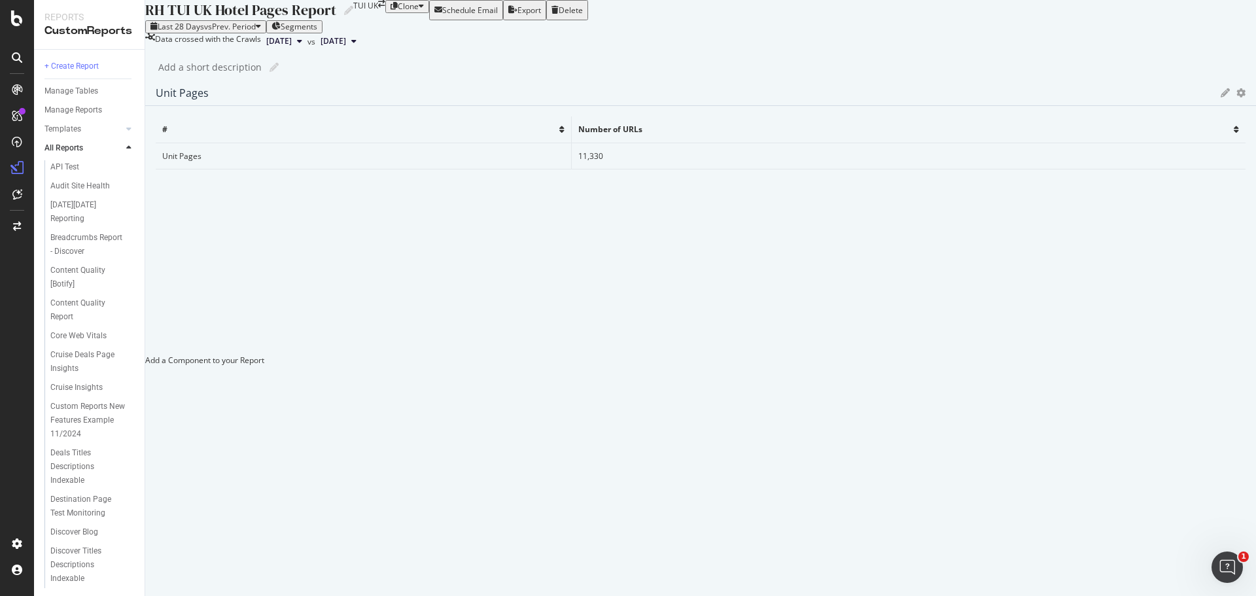
click at [844, 354] on div "Add a Component to your Report" at bounding box center [700, 359] width 1111 height 11
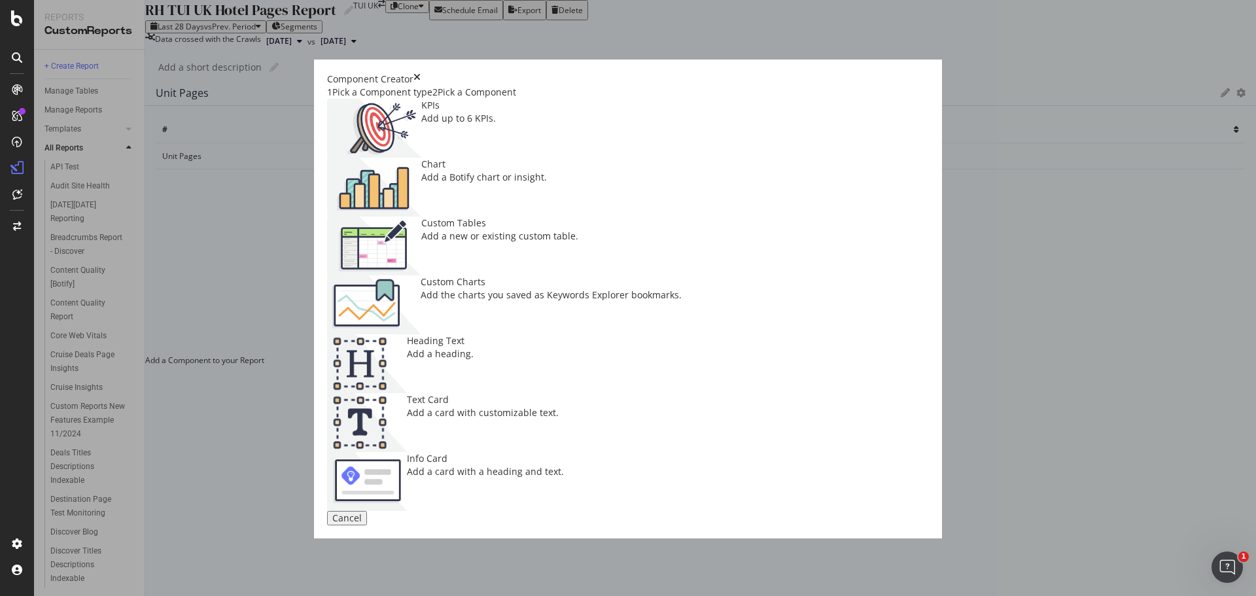
click at [682, 275] on div "Custom Charts" at bounding box center [551, 281] width 261 height 13
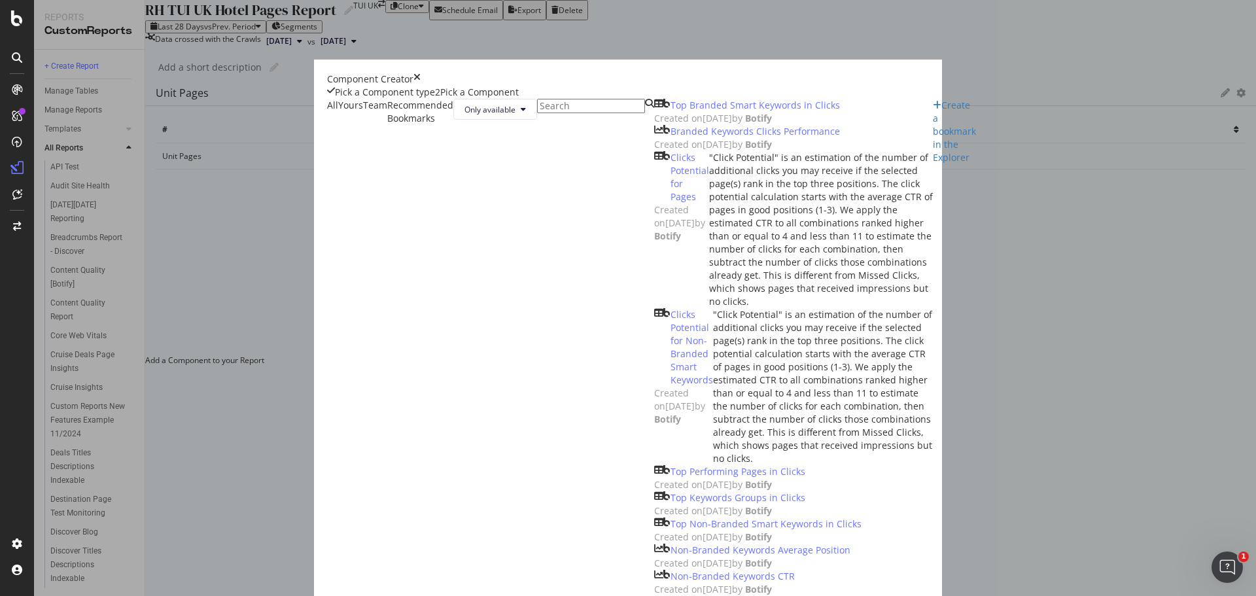
click at [338, 112] on div "Yours" at bounding box center [338, 105] width 0 height 13
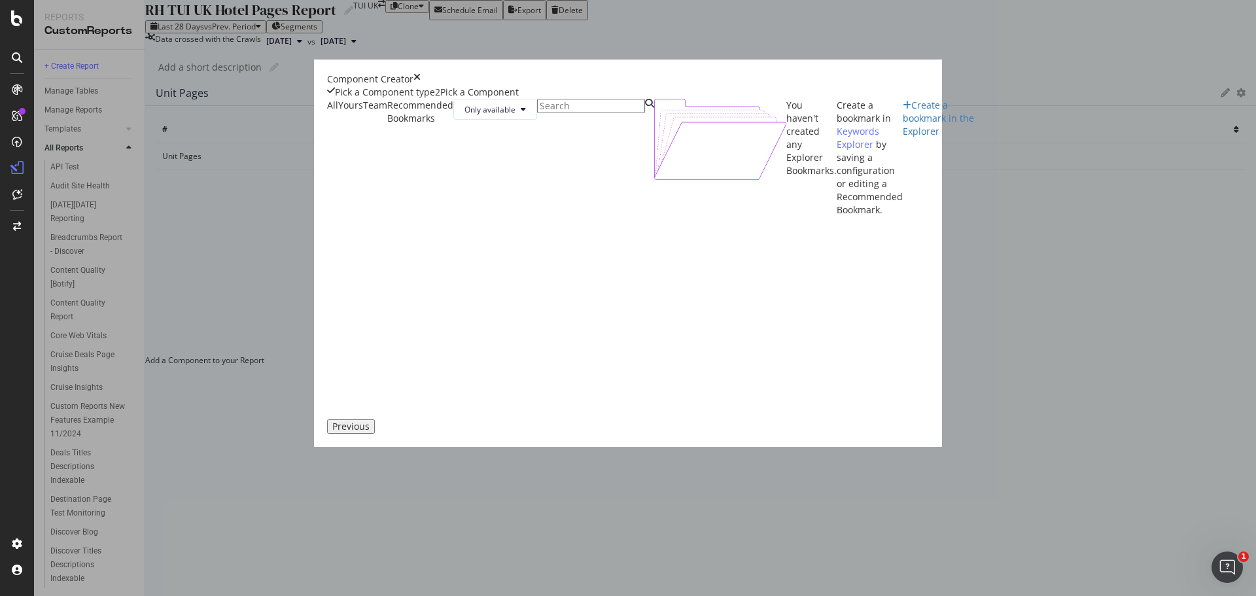
click at [327, 112] on div "All" at bounding box center [332, 105] width 11 height 13
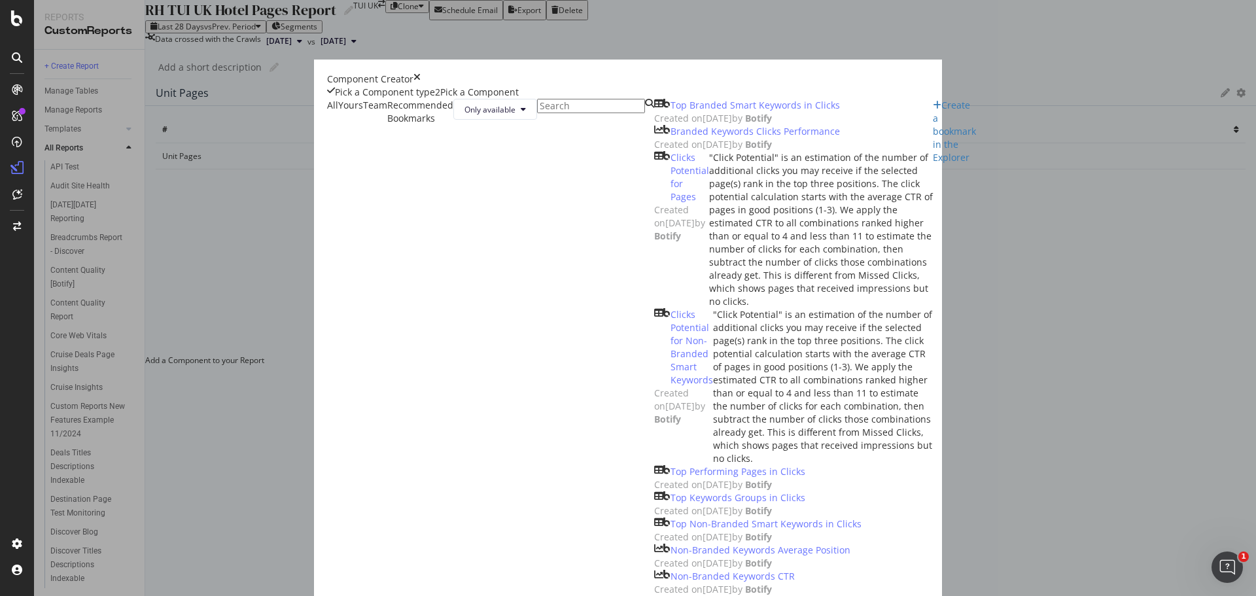
scroll to position [65, 0]
click at [338, 99] on div "Pick a Component type" at bounding box center [385, 92] width 100 height 13
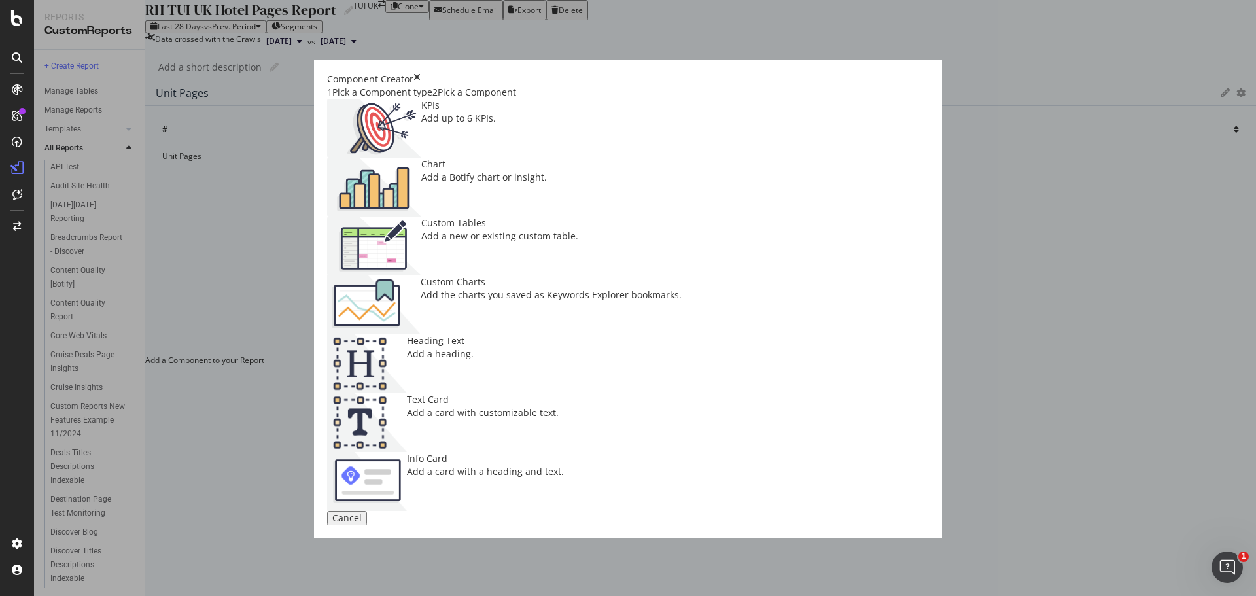
click at [682, 275] on div "Custom Charts Add the charts you saved as Keywords Explorer bookmarks." at bounding box center [551, 304] width 261 height 59
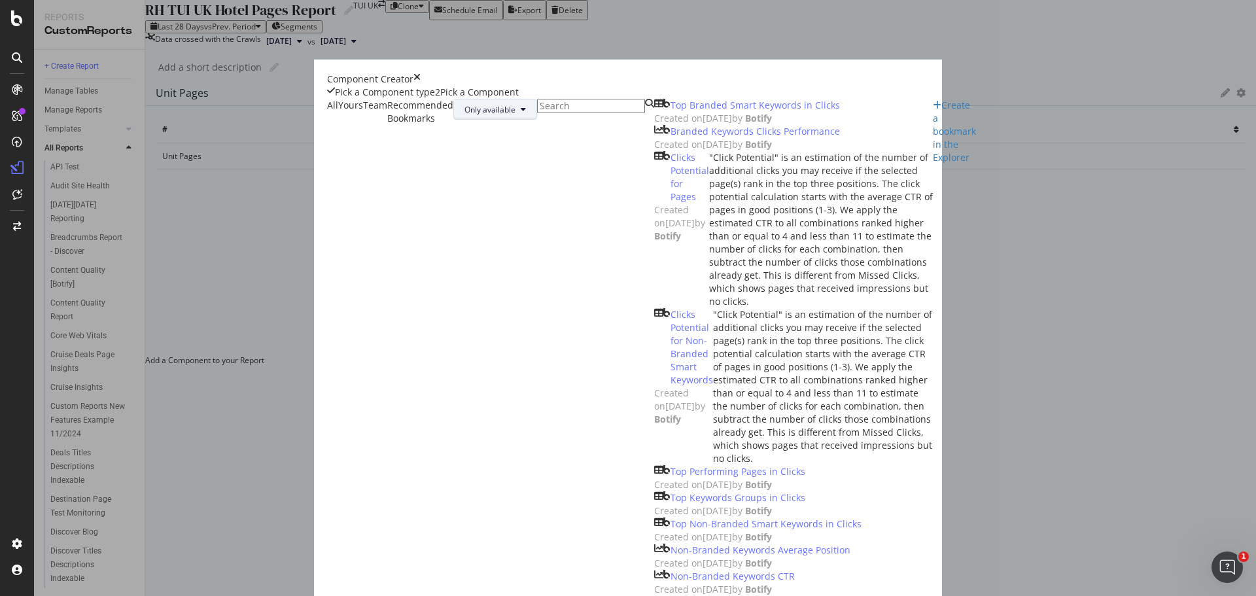
click at [515, 115] on span "Only available" at bounding box center [489, 109] width 51 height 11
click at [754, 198] on span "All" at bounding box center [756, 203] width 52 height 12
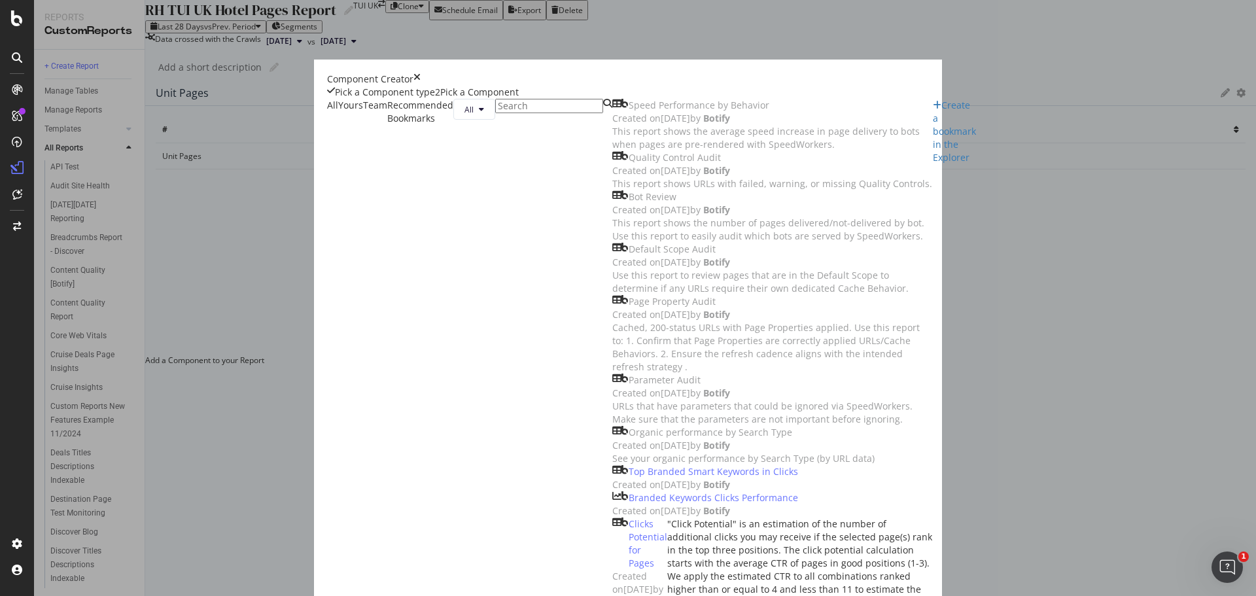
click at [582, 113] on input "modal" at bounding box center [549, 106] width 108 height 14
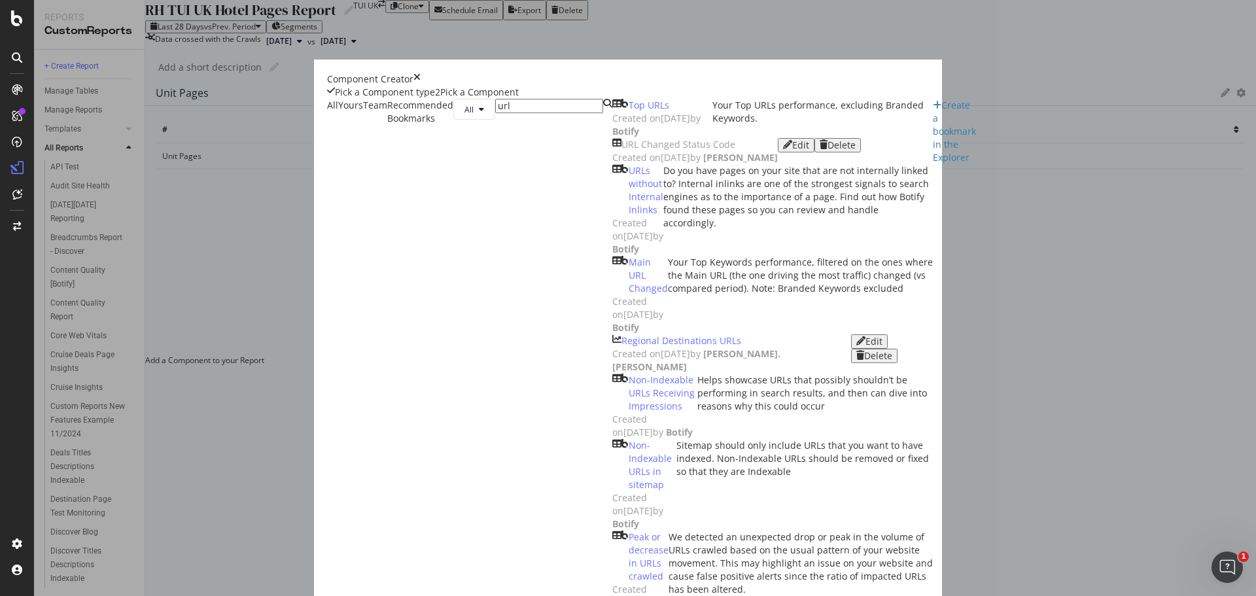
scroll to position [2028, 0]
type input "url"
click at [421, 80] on icon "times" at bounding box center [416, 79] width 7 height 13
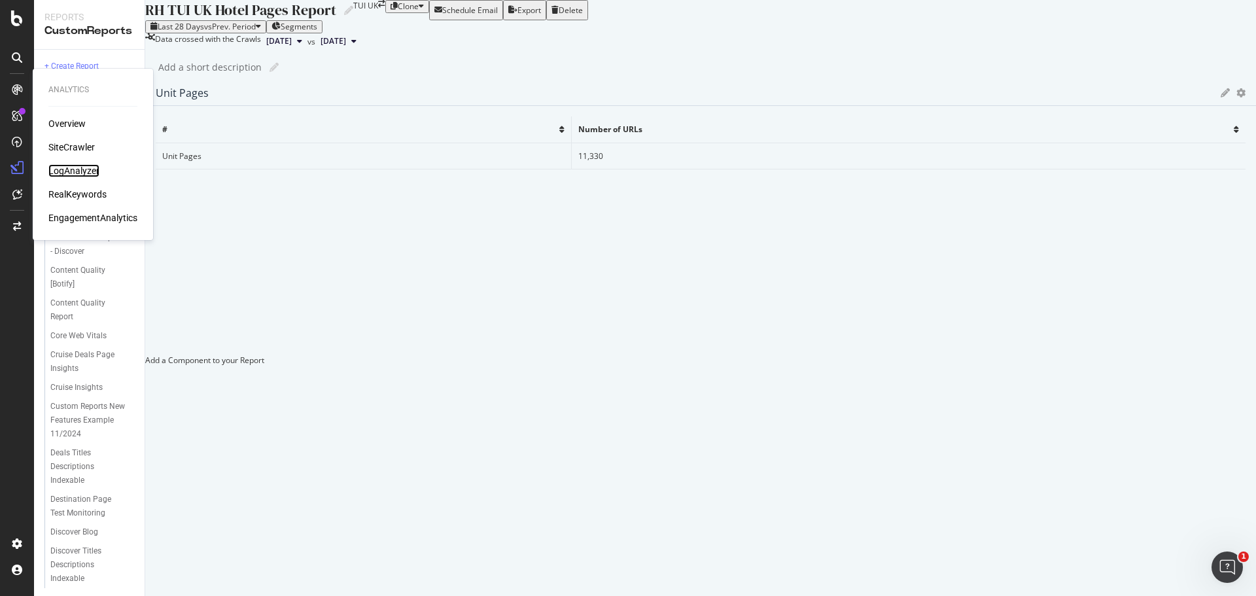
click at [71, 171] on div "LogAnalyzer" at bounding box center [73, 170] width 51 height 13
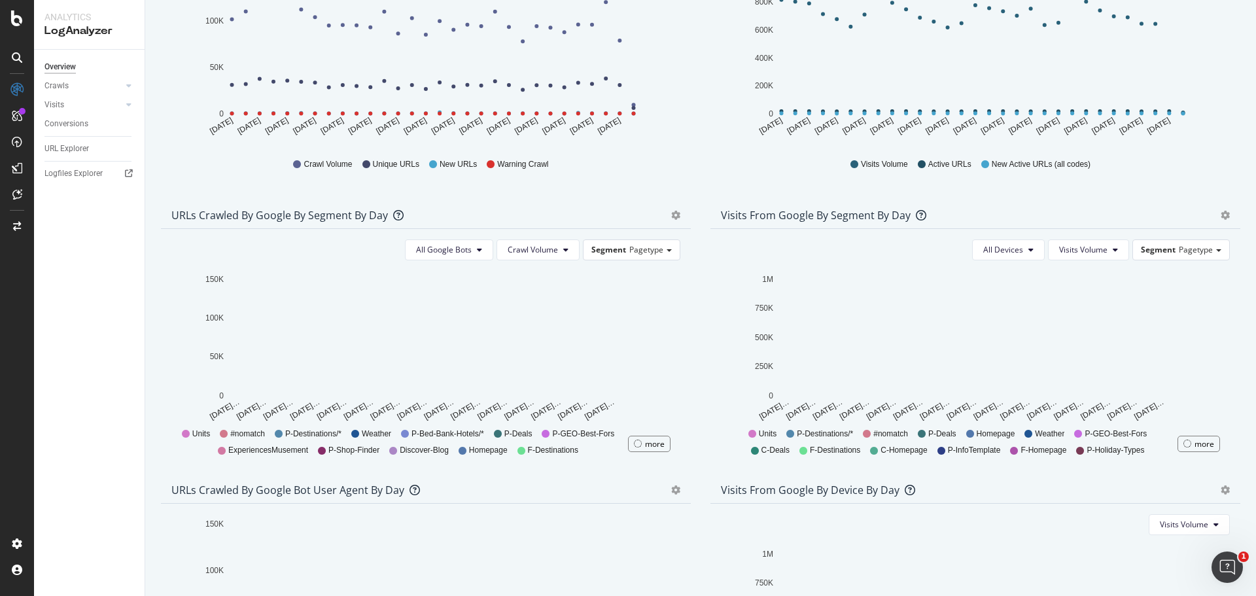
scroll to position [262, 0]
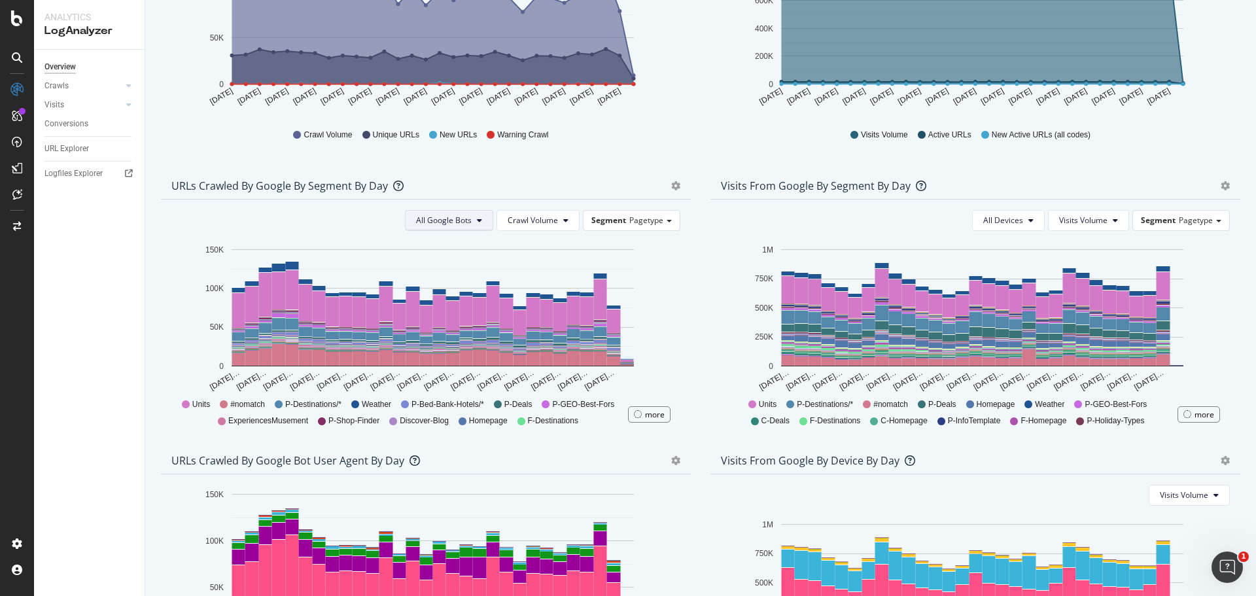
click at [468, 231] on button "All Google Bots" at bounding box center [449, 220] width 88 height 21
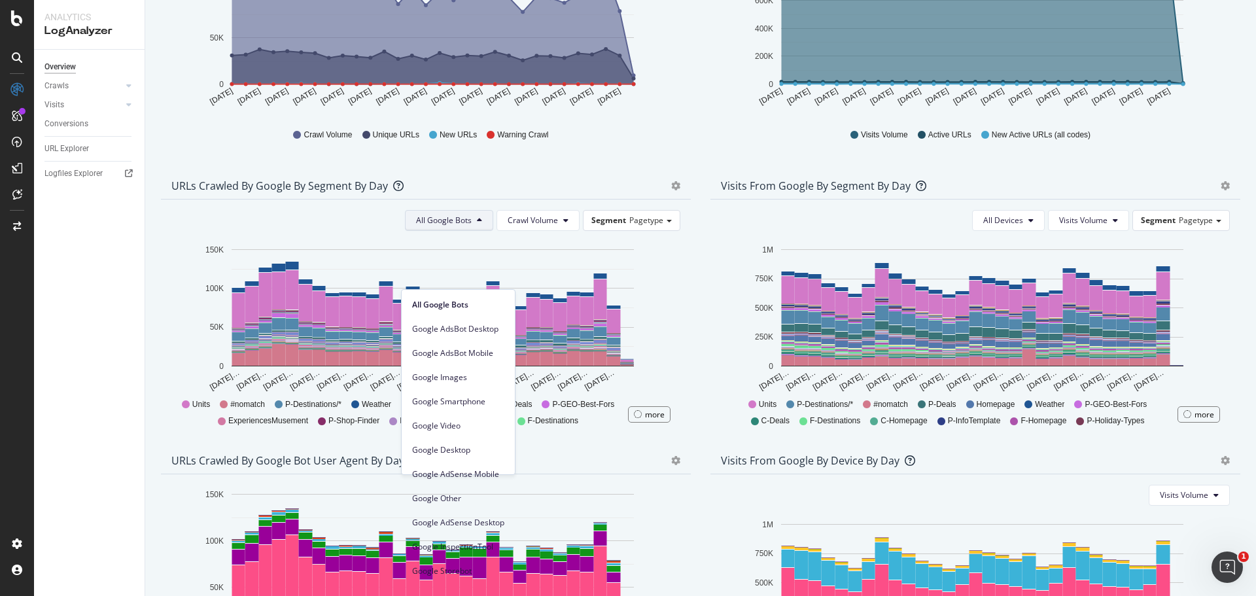
click at [468, 231] on button "All Google Bots" at bounding box center [449, 220] width 88 height 21
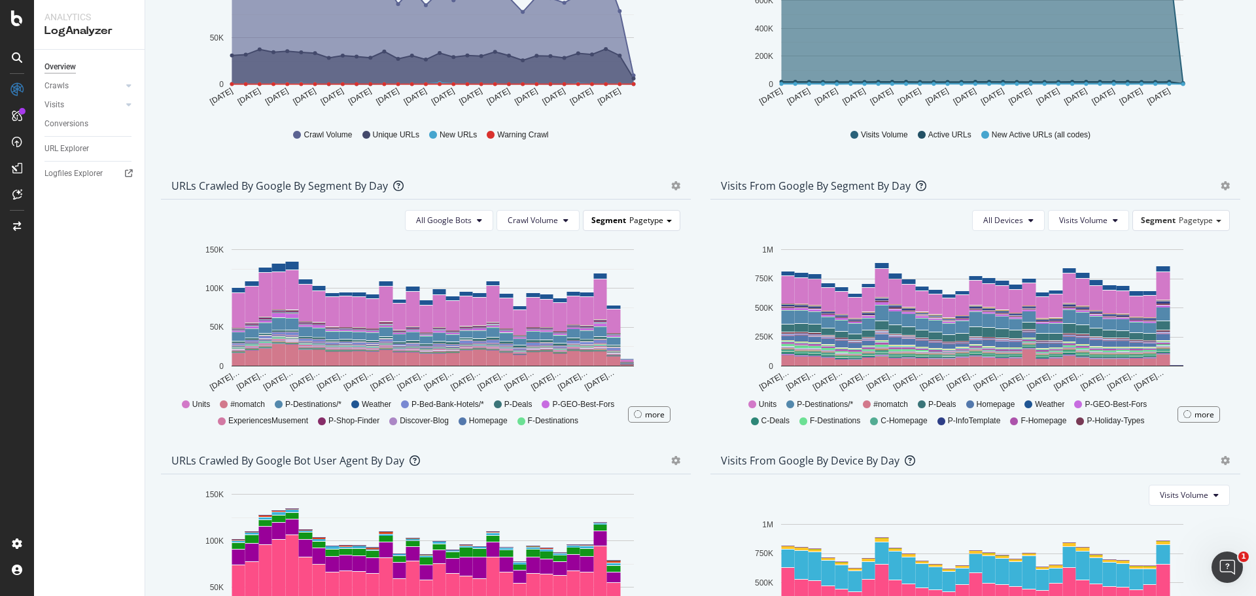
click at [634, 226] on span "Pagetype" at bounding box center [646, 220] width 34 height 11
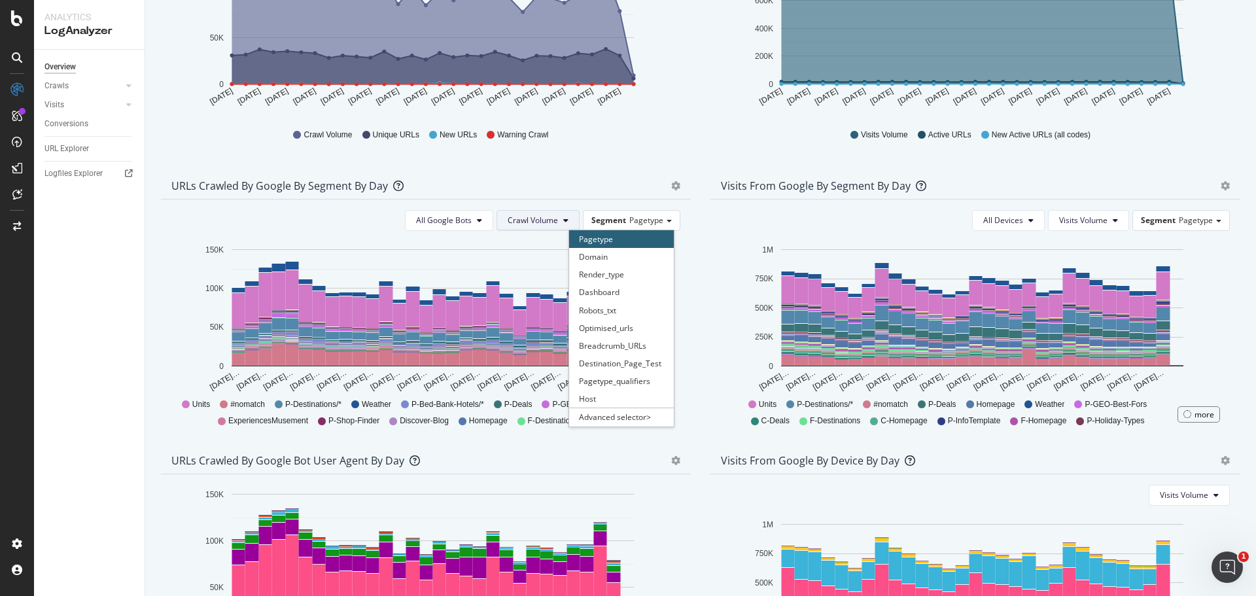
click at [545, 226] on span "Crawl Volume" at bounding box center [533, 220] width 50 height 11
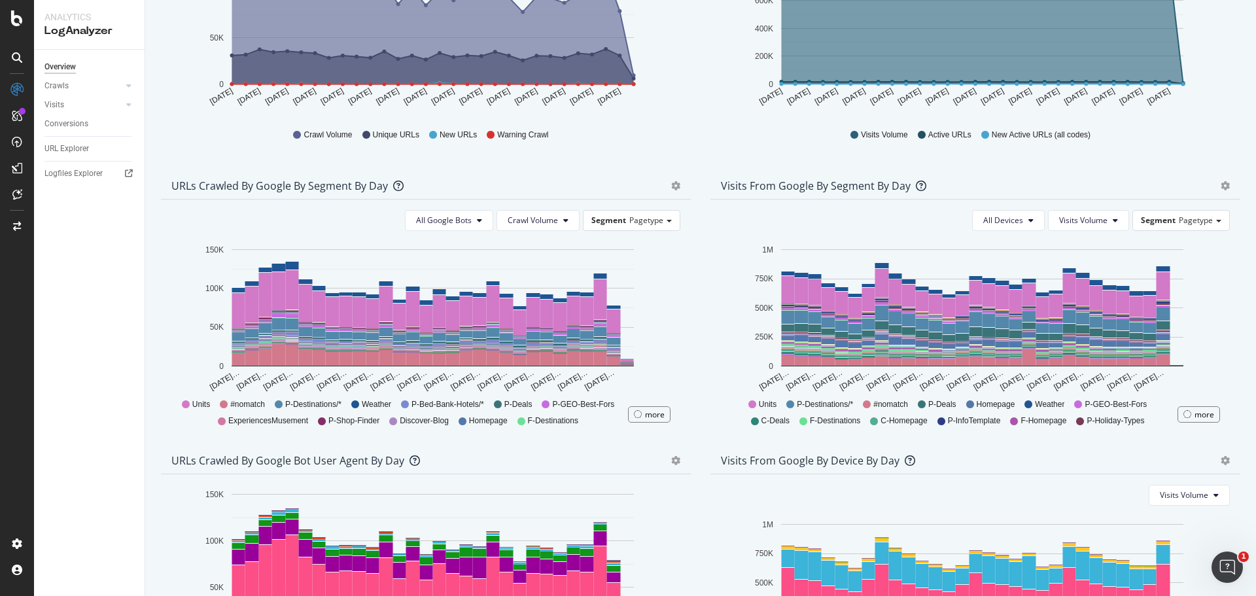
click at [693, 278] on div "URLs Crawled by Google By Segment By Day Timeline (by Value) Table All Google B…" at bounding box center [425, 310] width 549 height 275
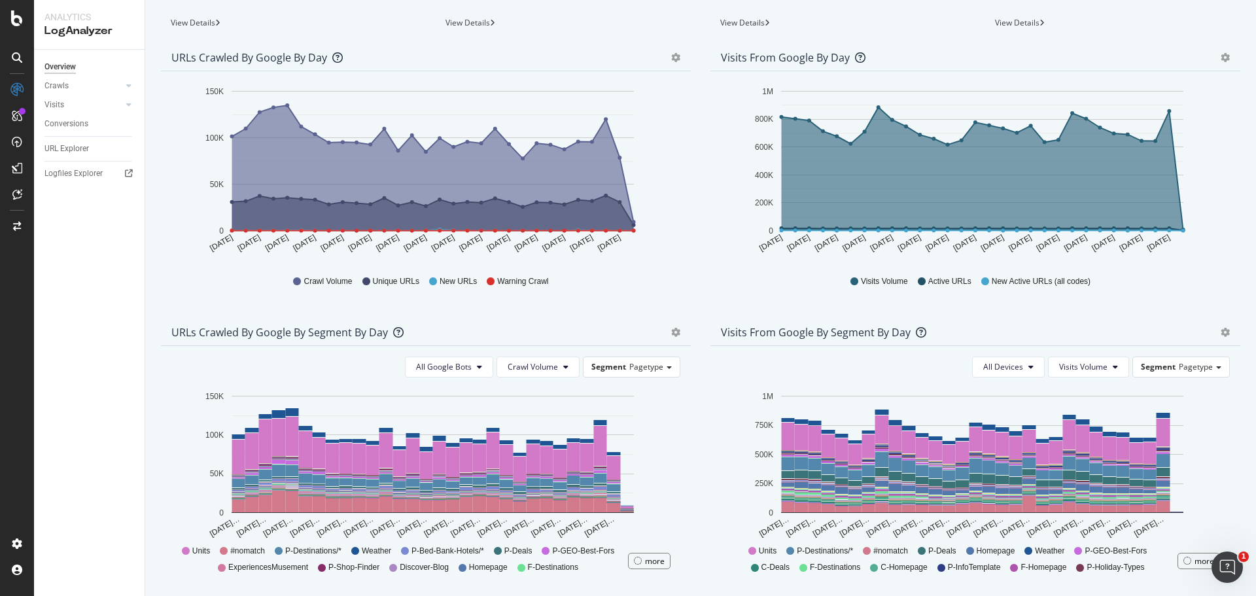
scroll to position [0, 0]
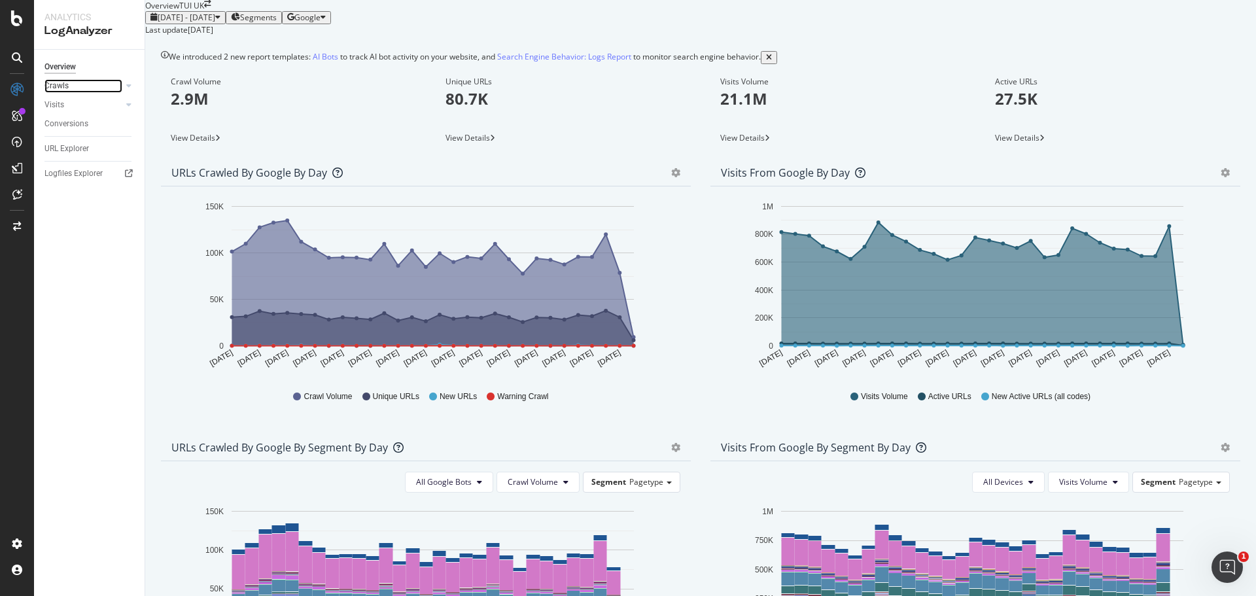
click at [103, 88] on link "Crawls" at bounding box center [83, 86] width 78 height 14
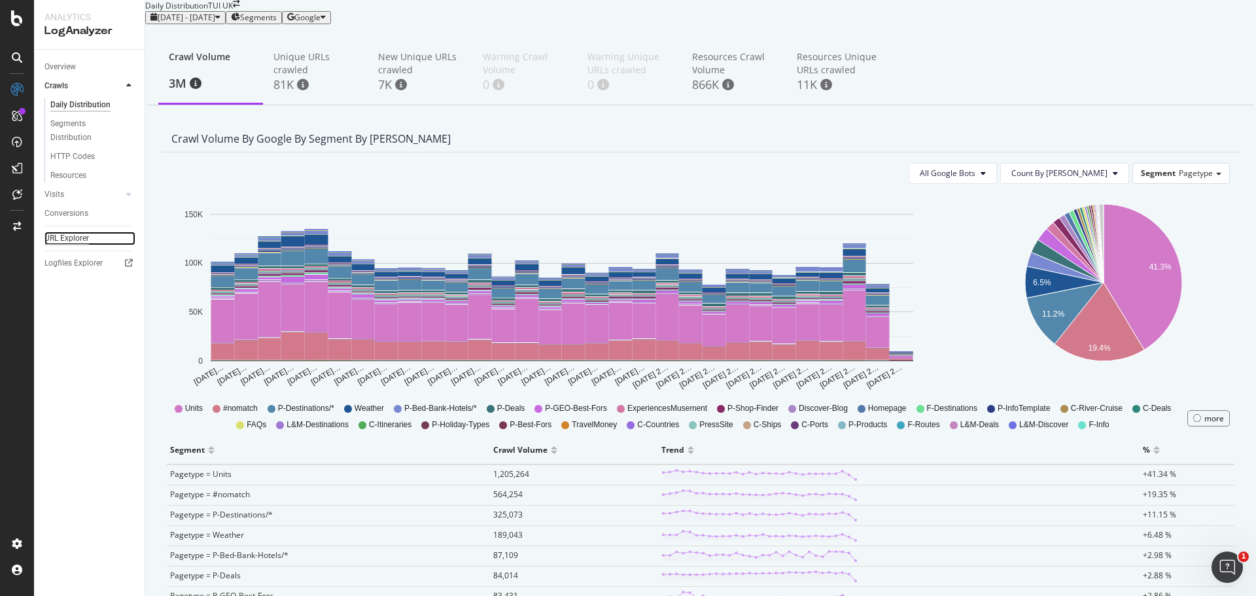
click at [73, 236] on div "URL Explorer" at bounding box center [66, 239] width 44 height 14
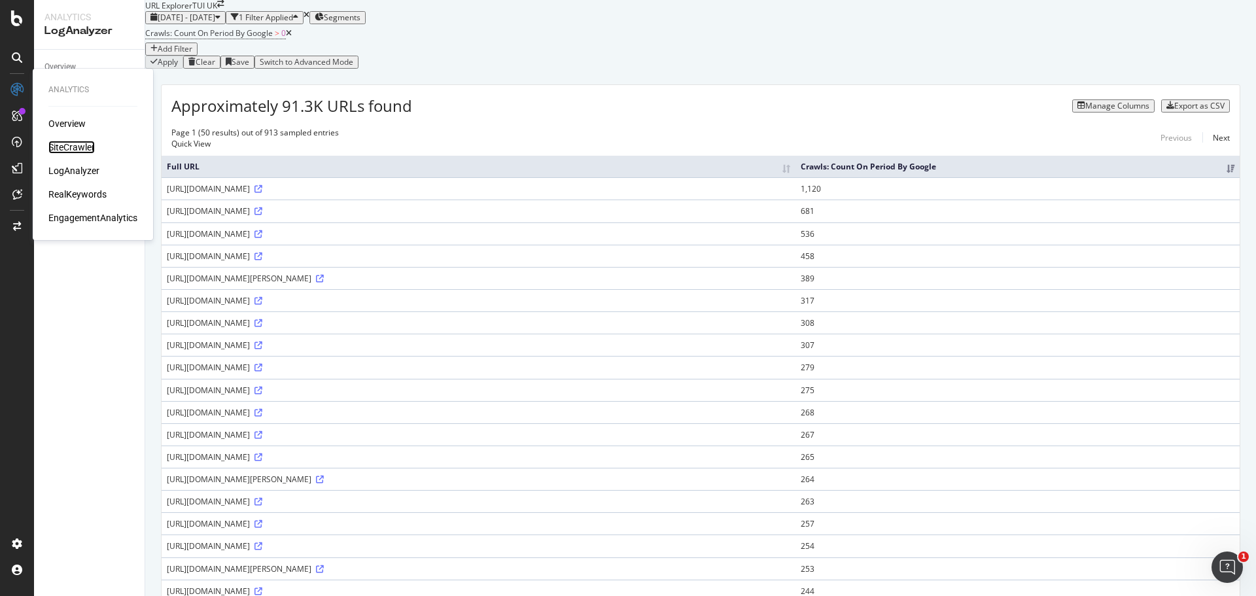
click at [77, 143] on div "SiteCrawler" at bounding box center [71, 147] width 46 height 13
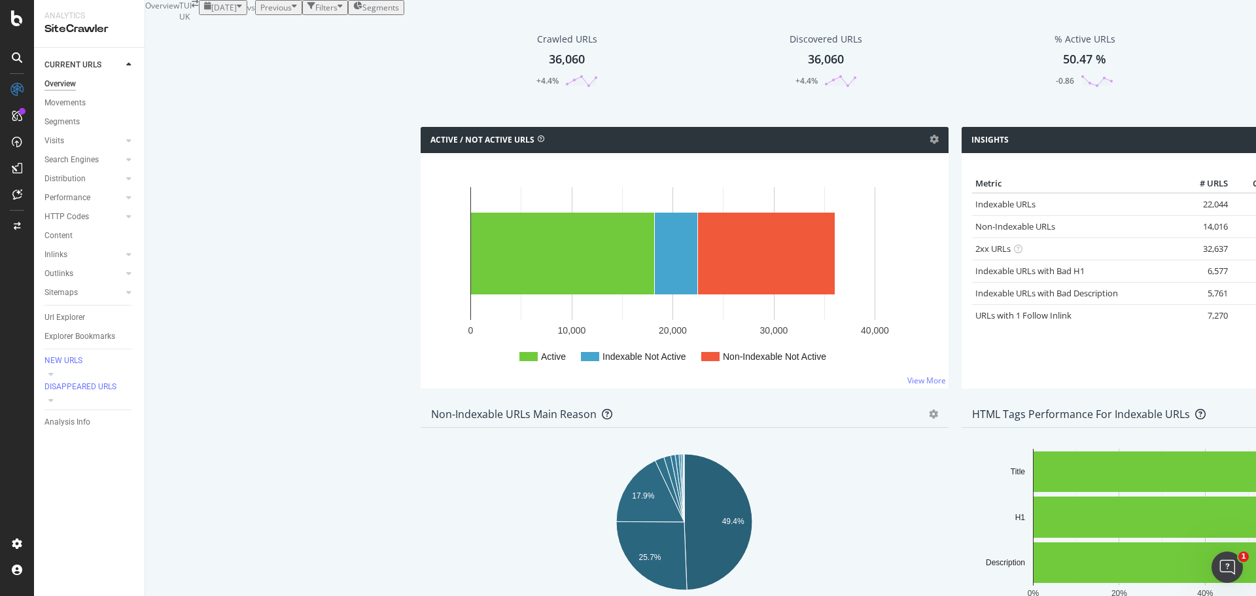
click at [337, 13] on div "Filters" at bounding box center [326, 7] width 22 height 11
click at [211, 28] on div "Add Filter" at bounding box center [228, 22] width 35 height 11
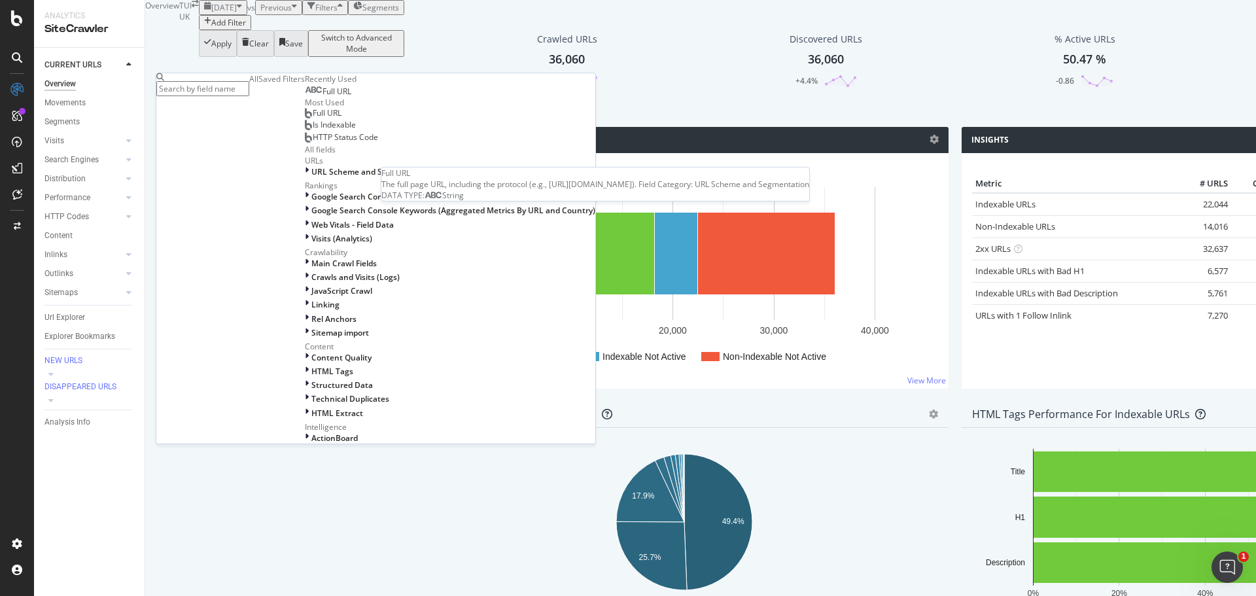
click at [322, 97] on span "Full URL" at bounding box center [336, 91] width 29 height 11
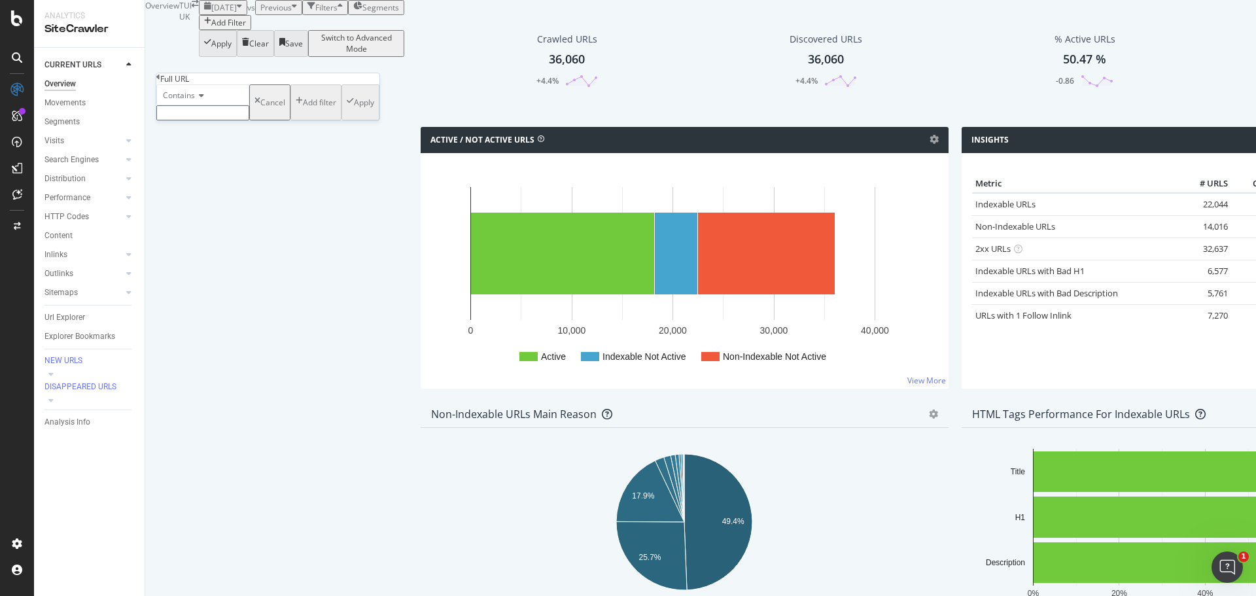
click at [211, 105] on div "Contains" at bounding box center [202, 94] width 93 height 21
click at [205, 228] on span "Matches regex" at bounding box center [187, 222] width 54 height 11
click at [244, 120] on input "text" at bounding box center [202, 112] width 93 height 15
paste input ".*(/hotels/|/apartments/).*"
type input ".*(/hotels/|/apartments/).*"
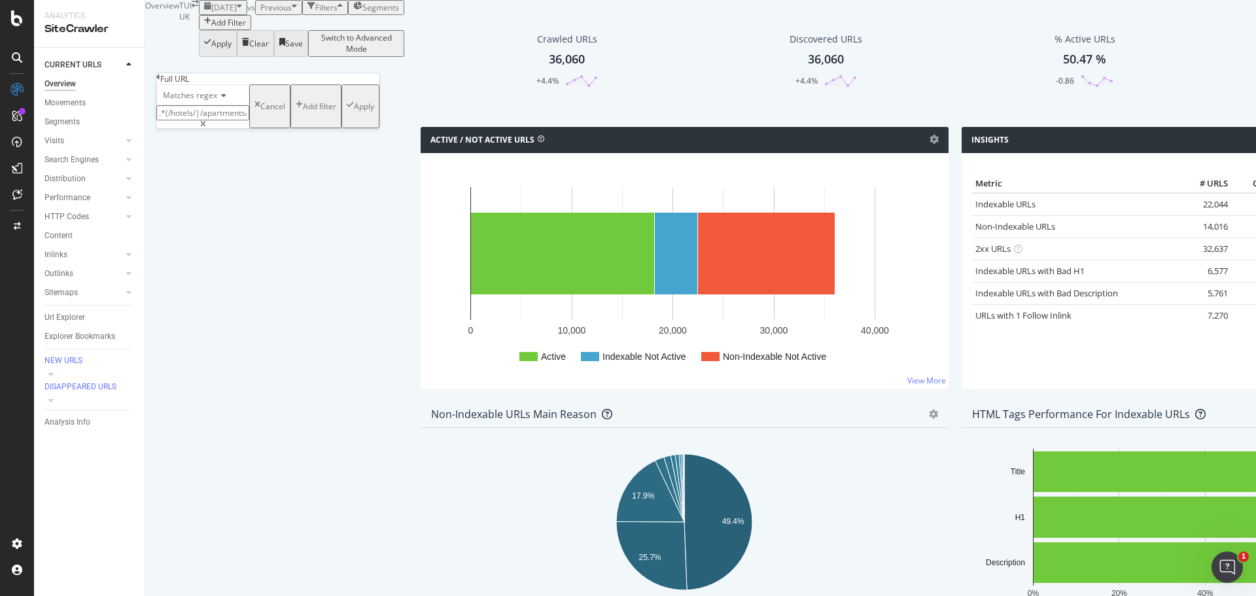
click at [354, 112] on div "Apply" at bounding box center [364, 106] width 20 height 11
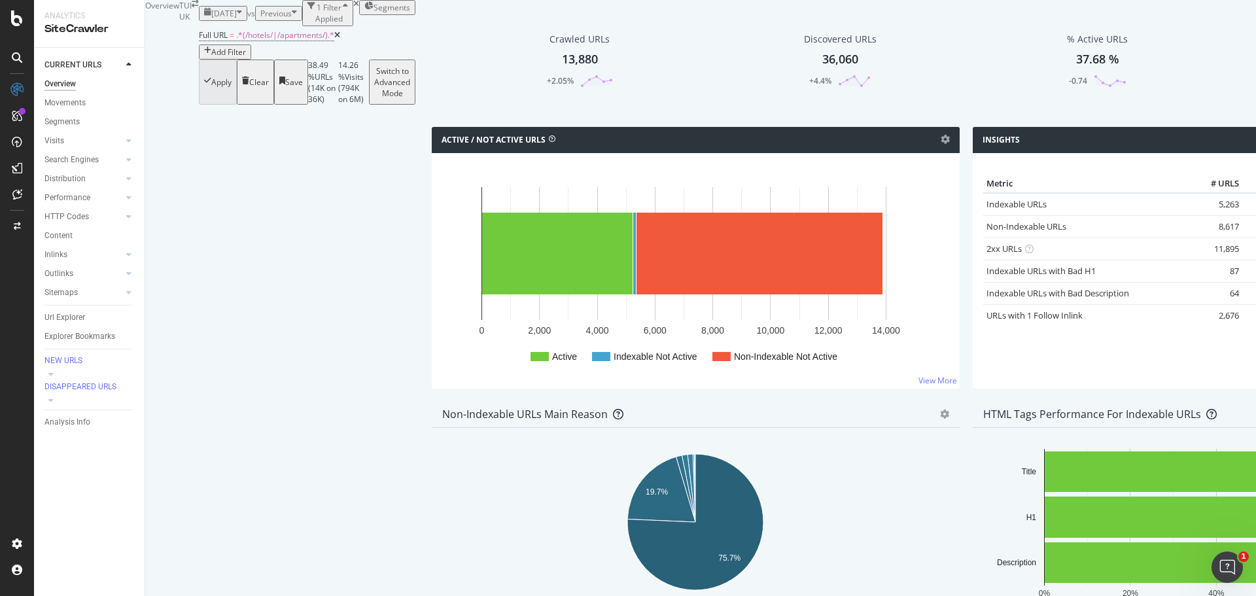
click at [296, 19] on icon "button" at bounding box center [294, 13] width 5 height 11
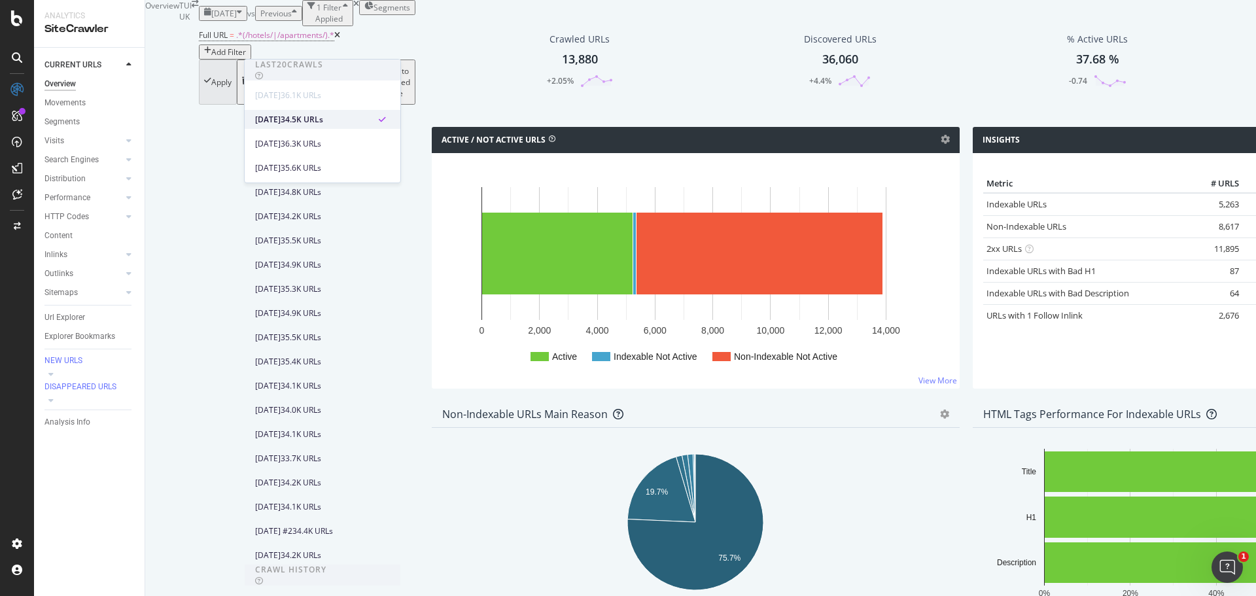
click at [280, 121] on div "2025 Aug. 10th" at bounding box center [268, 120] width 26 height 12
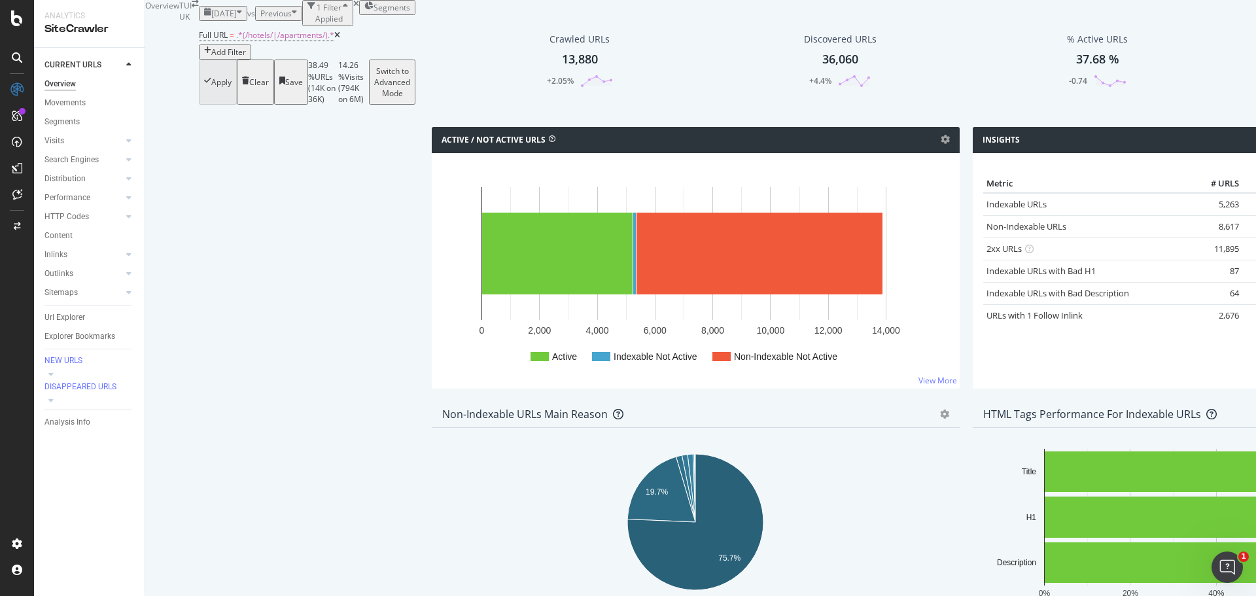
click at [278, 19] on span "Previous" at bounding box center [275, 13] width 31 height 11
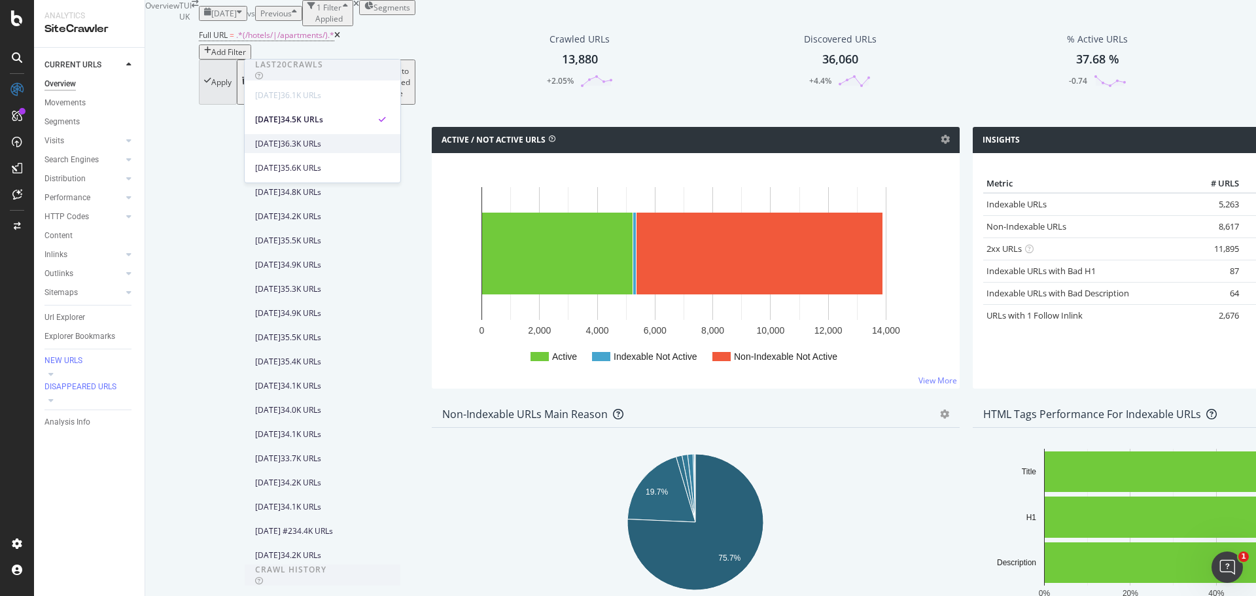
click at [281, 142] on div "2025 Aug. 9th" at bounding box center [268, 144] width 26 height 12
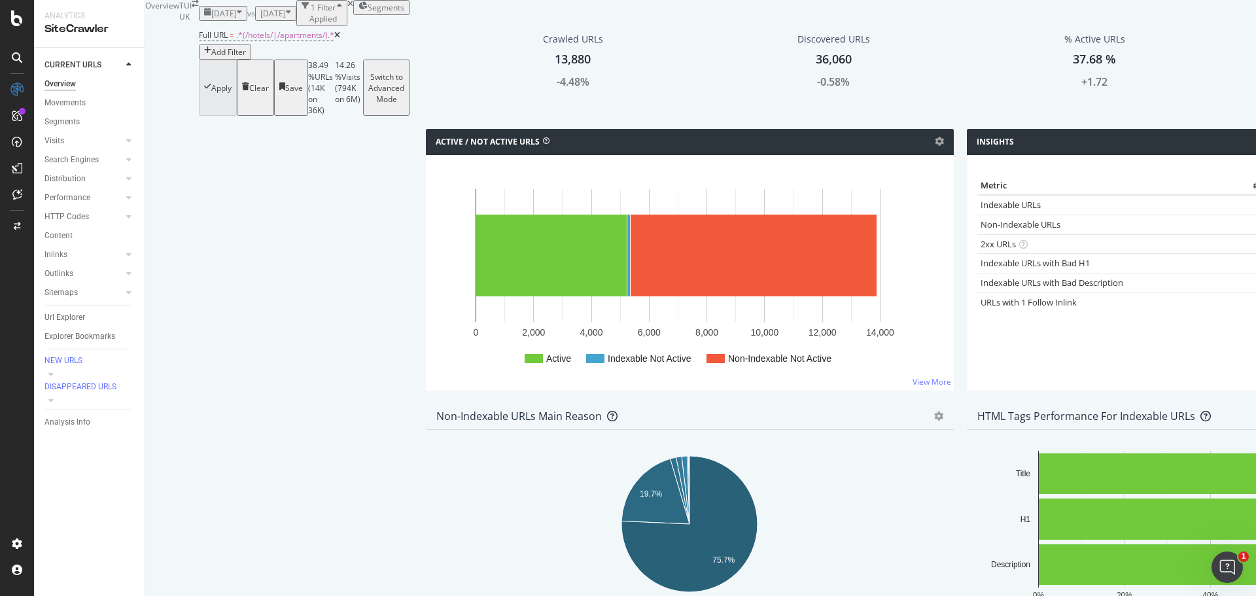
click at [286, 19] on span "2025 Aug. 9th" at bounding box center [273, 13] width 26 height 11
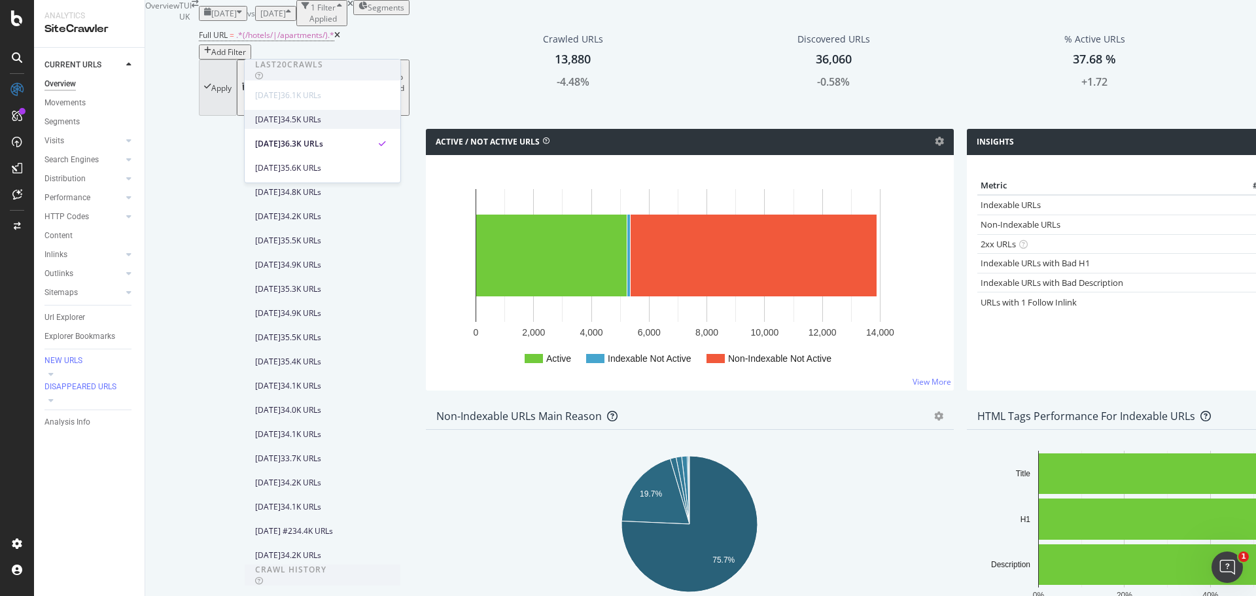
click at [281, 119] on div "2025 Aug. 10th" at bounding box center [268, 120] width 26 height 12
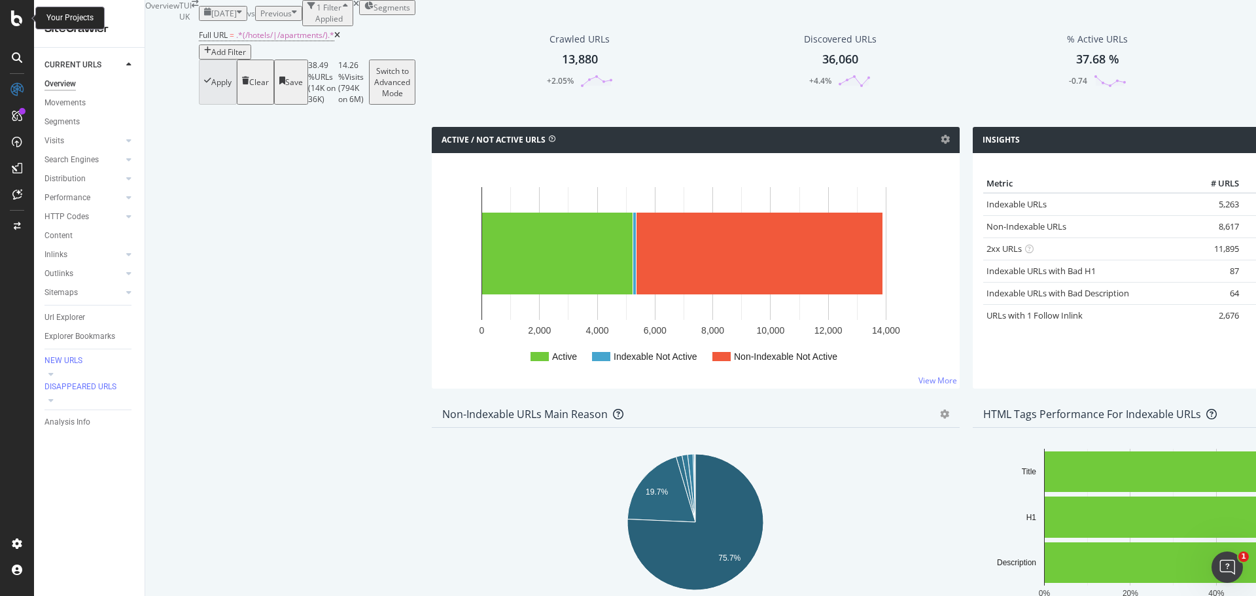
click at [17, 18] on icon at bounding box center [17, 18] width 12 height 16
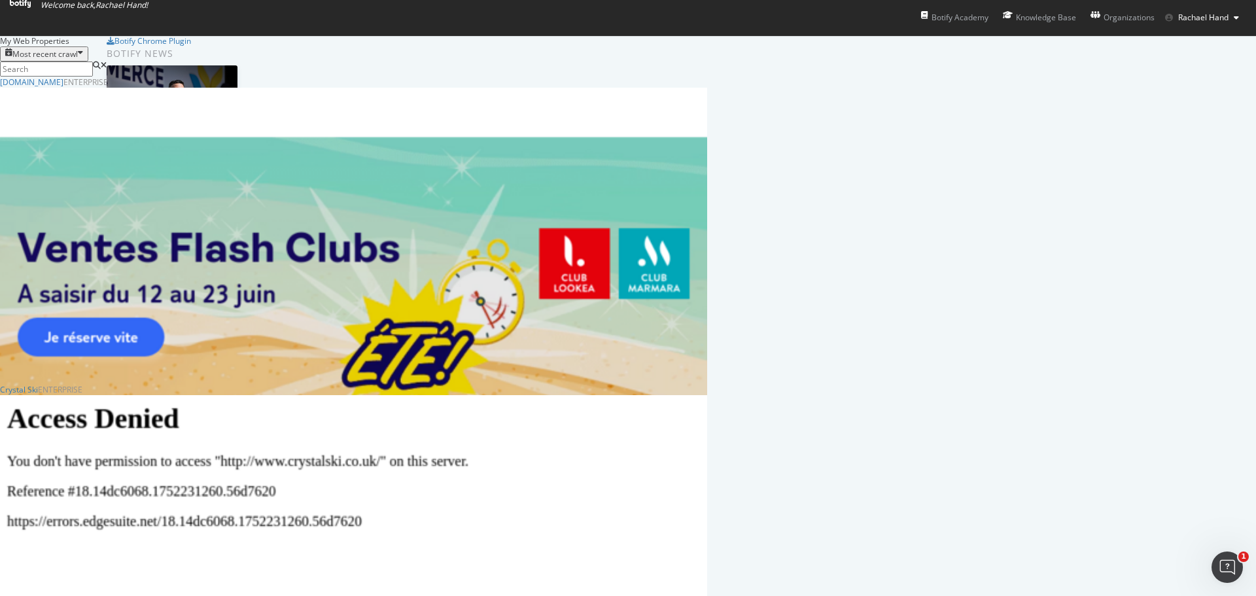
scroll to position [327, 0]
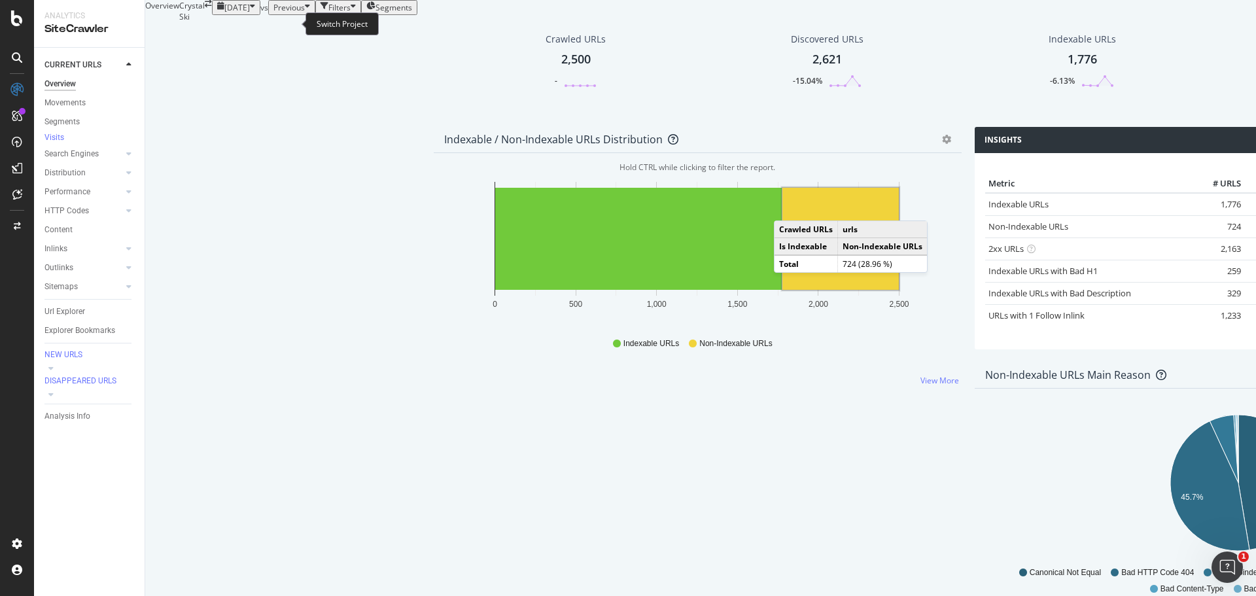
click at [212, 8] on icon "arrow-right-arrow-left" at bounding box center [208, 4] width 7 height 8
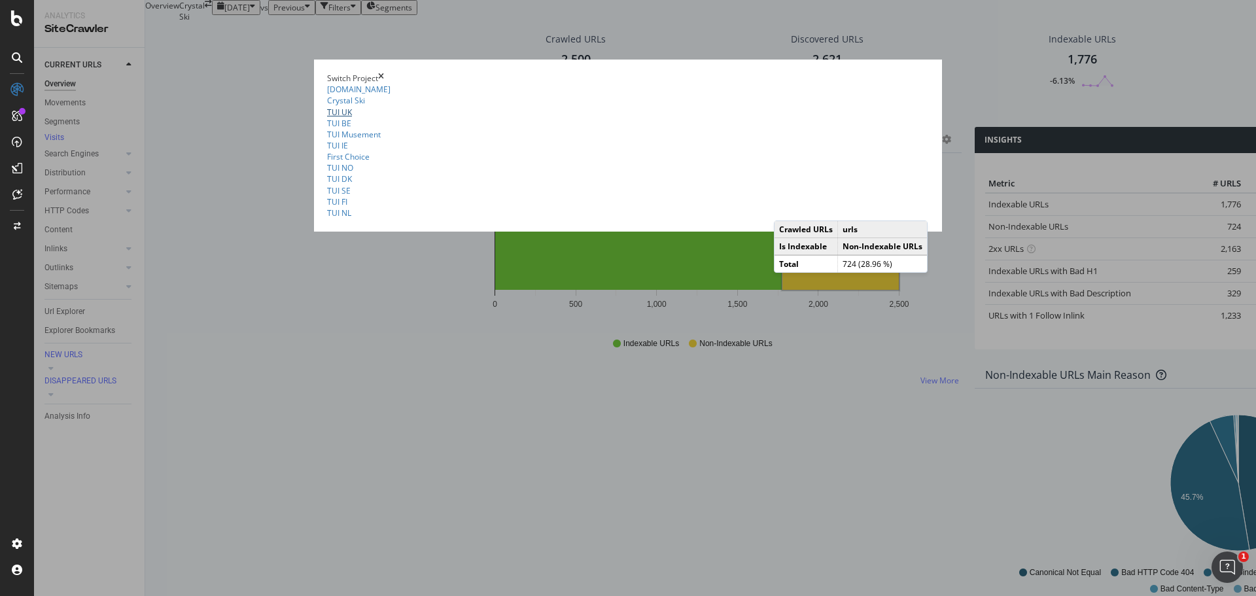
click at [327, 118] on link "TUI UK" at bounding box center [339, 112] width 25 height 11
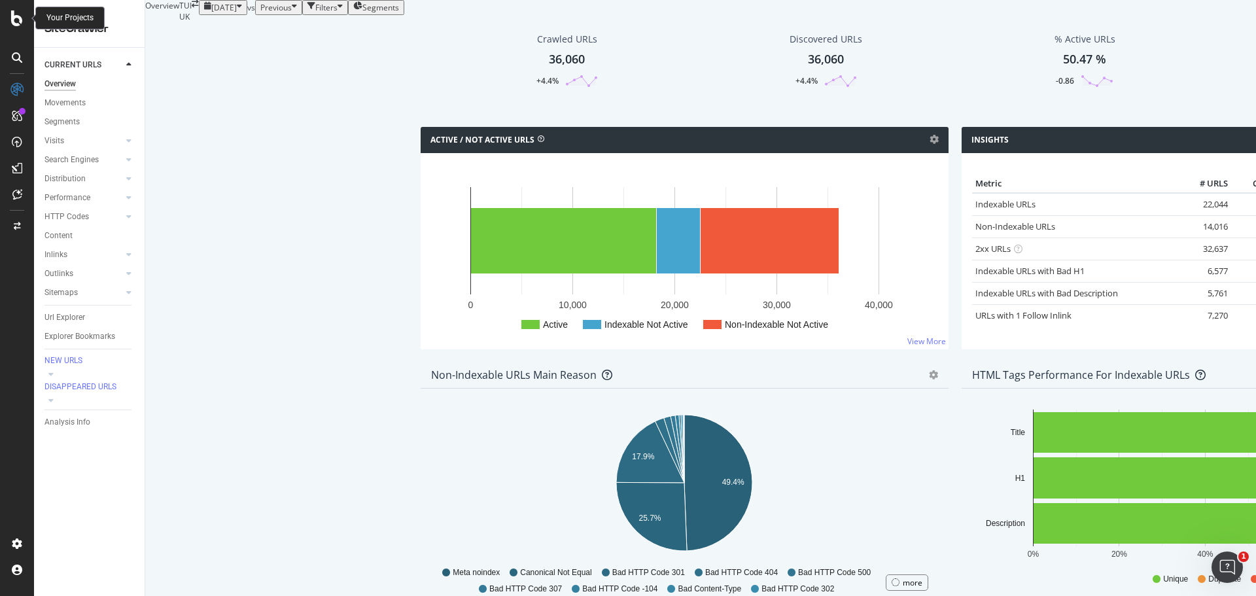
click at [16, 19] on icon at bounding box center [17, 18] width 12 height 16
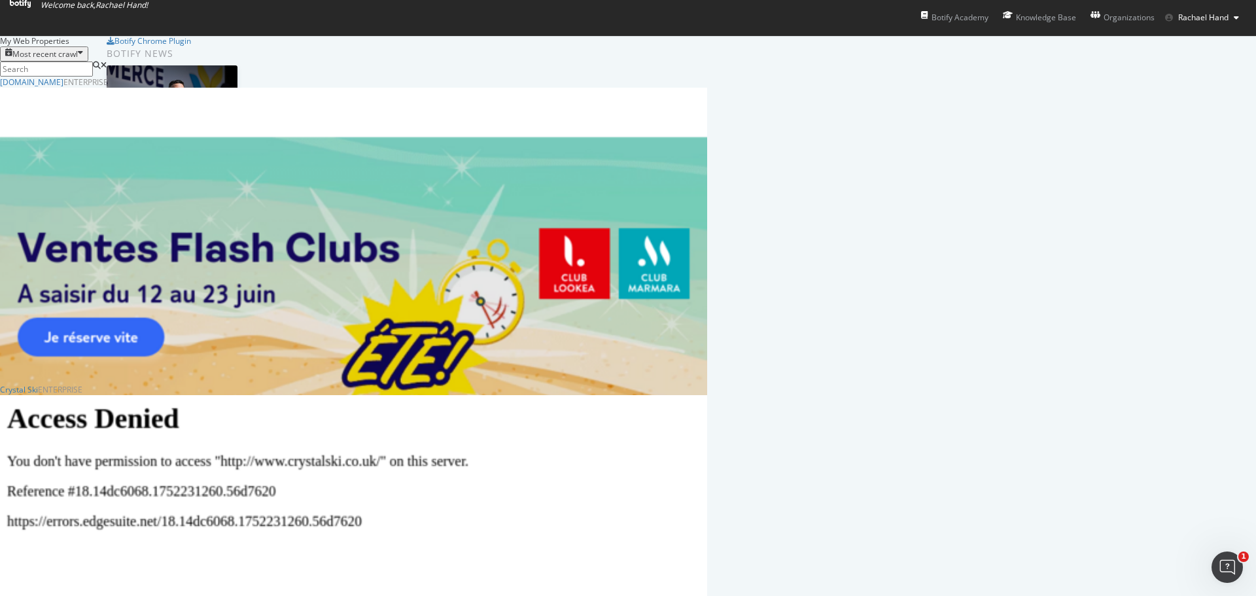
scroll to position [458, 0]
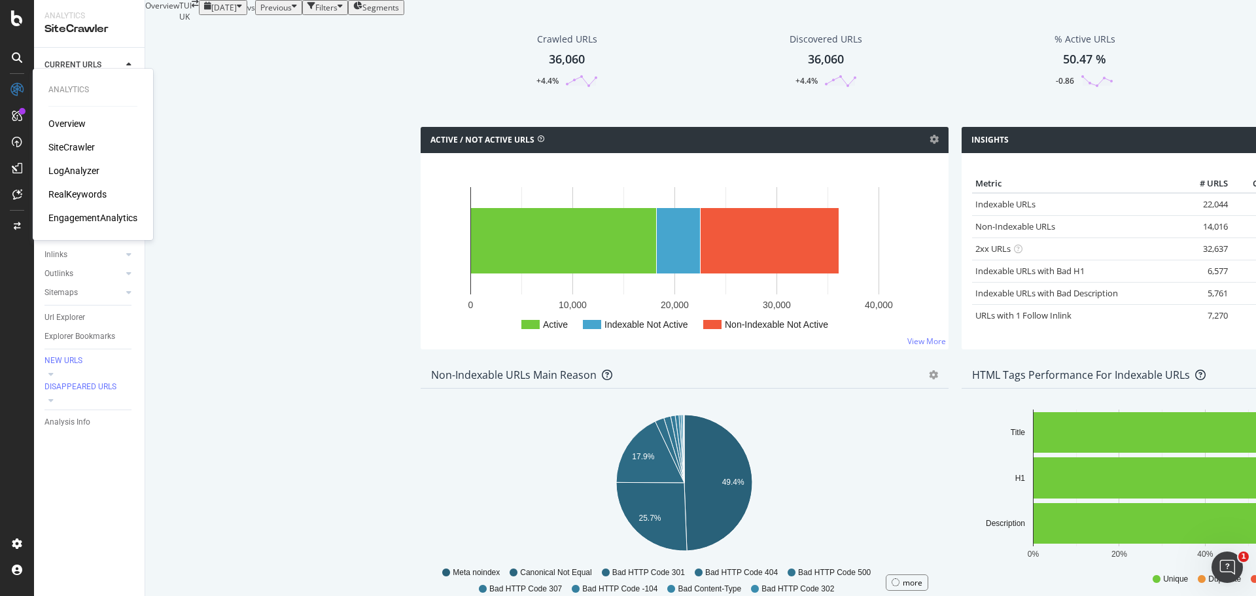
click at [67, 124] on div "Overview" at bounding box center [66, 123] width 37 height 13
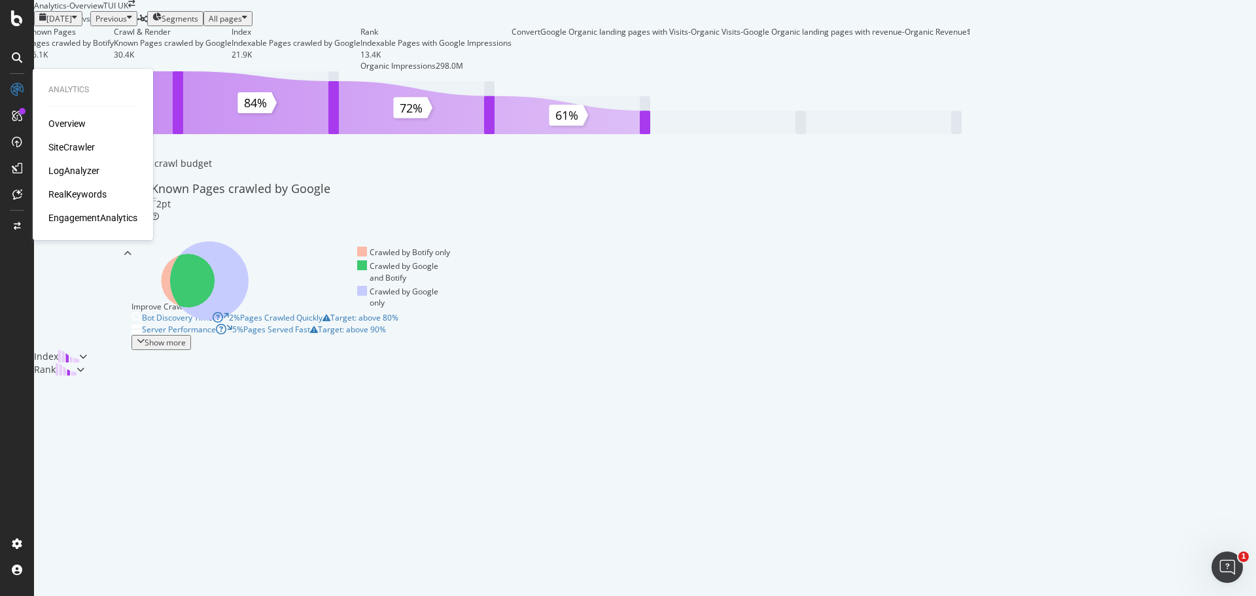
click at [72, 143] on div "SiteCrawler" at bounding box center [71, 147] width 46 height 13
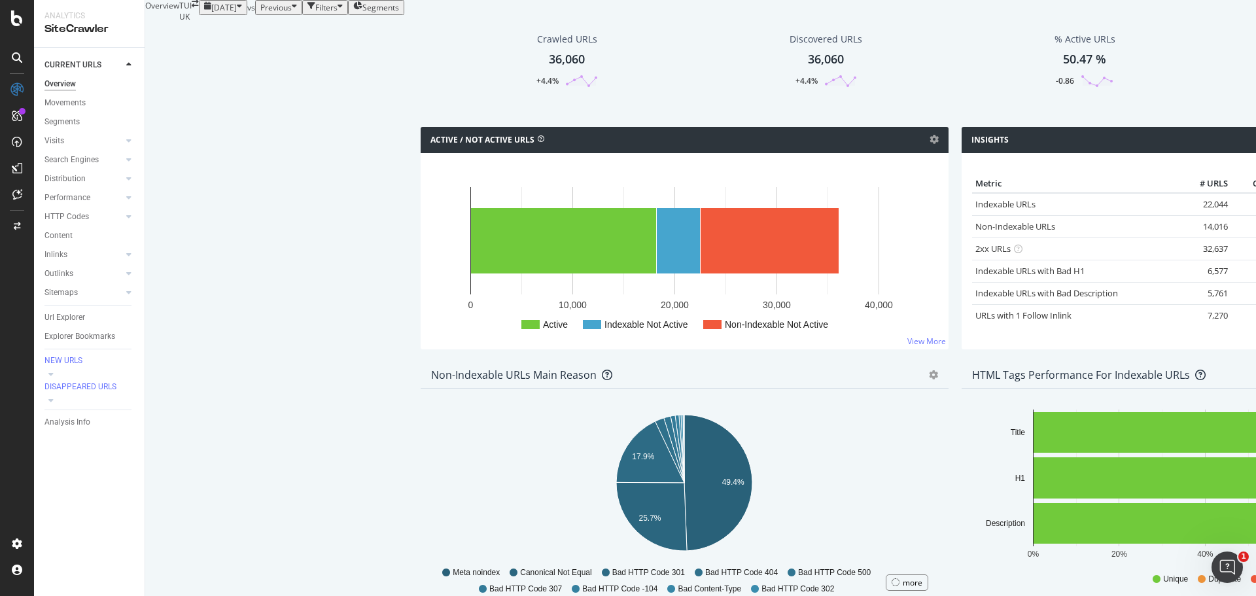
click at [237, 13] on div "button" at bounding box center [239, 7] width 5 height 11
drag, startPoint x: 61, startPoint y: 262, endPoint x: 97, endPoint y: 458, distance: 198.8
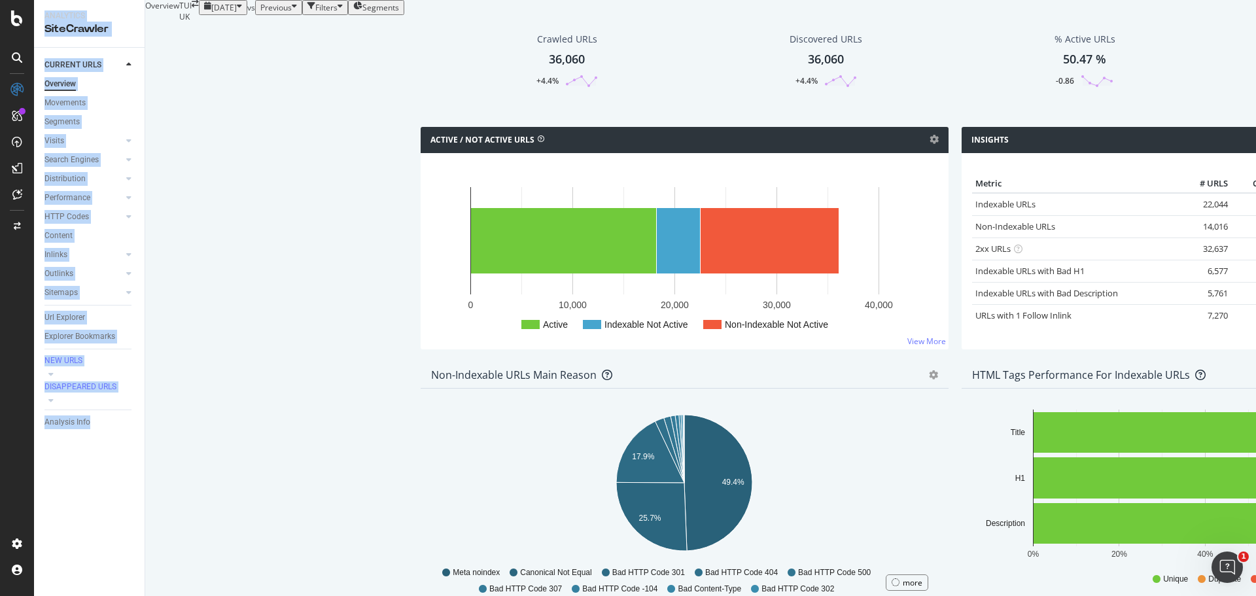
drag, startPoint x: 126, startPoint y: 481, endPoint x: 42, endPoint y: 19, distance: 469.9
copy div "Analytics SiteCrawler CURRENT URLS Overview Movements Segments Visits Analysis …"
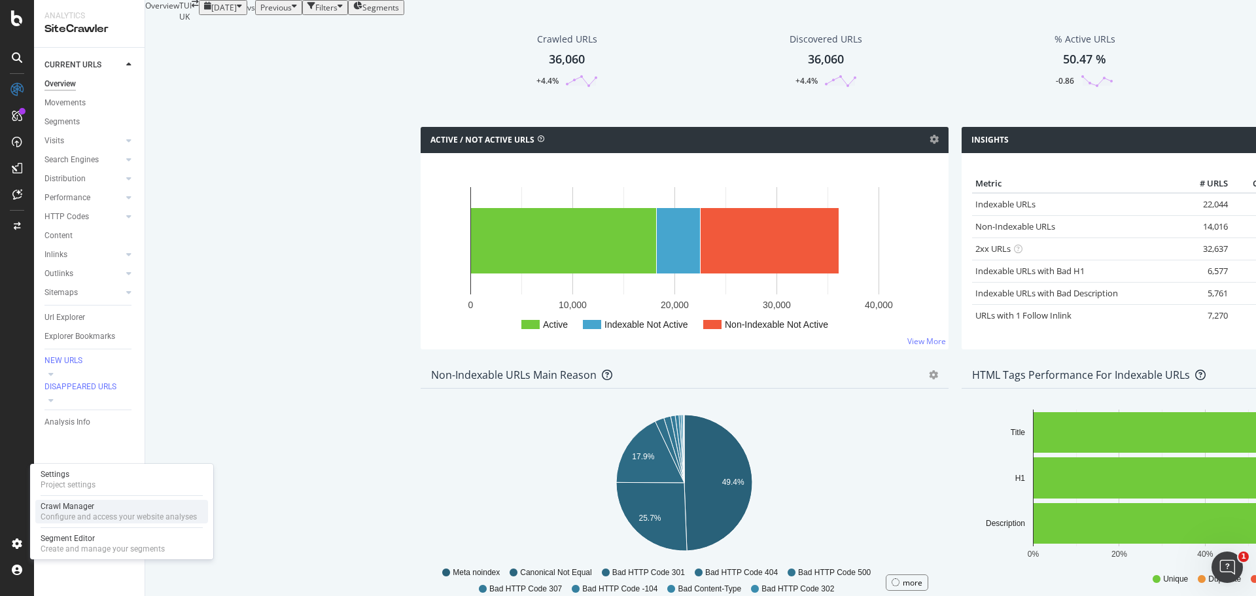
click at [171, 502] on div "Crawl Manager" at bounding box center [119, 506] width 156 height 10
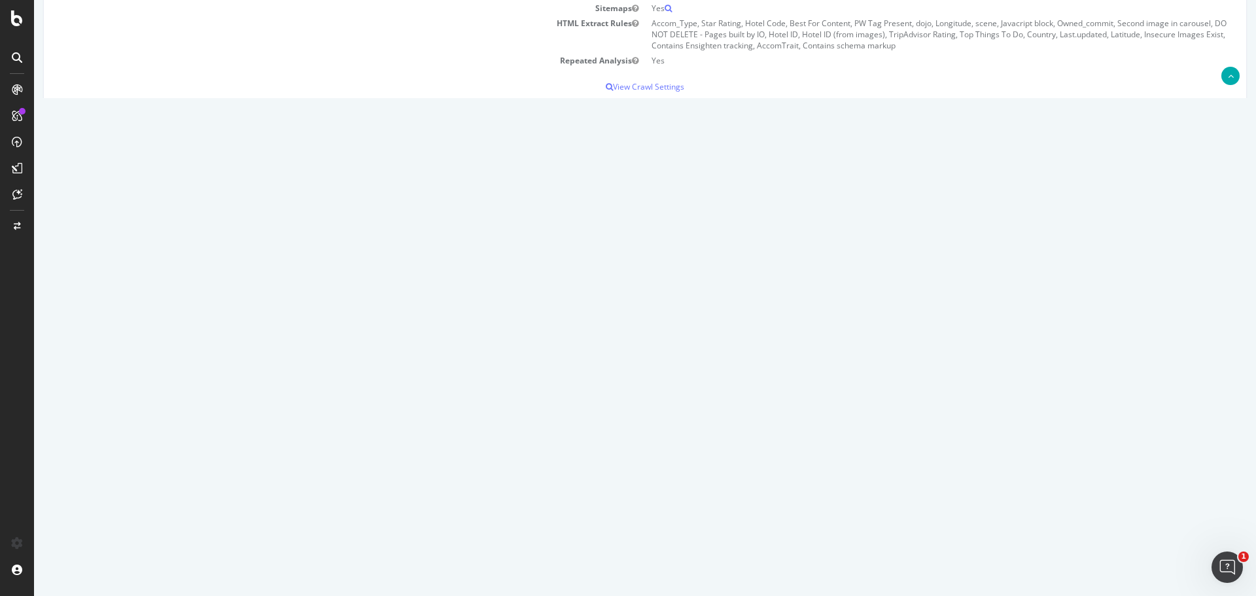
scroll to position [262, 0]
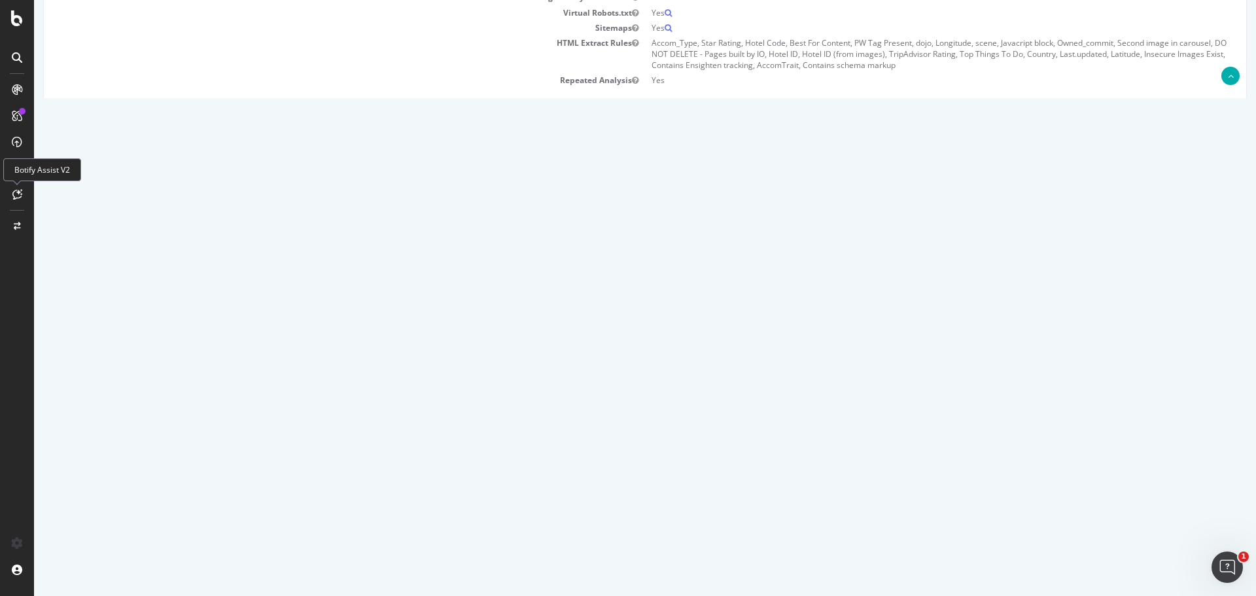
click at [12, 193] on icon at bounding box center [17, 194] width 10 height 10
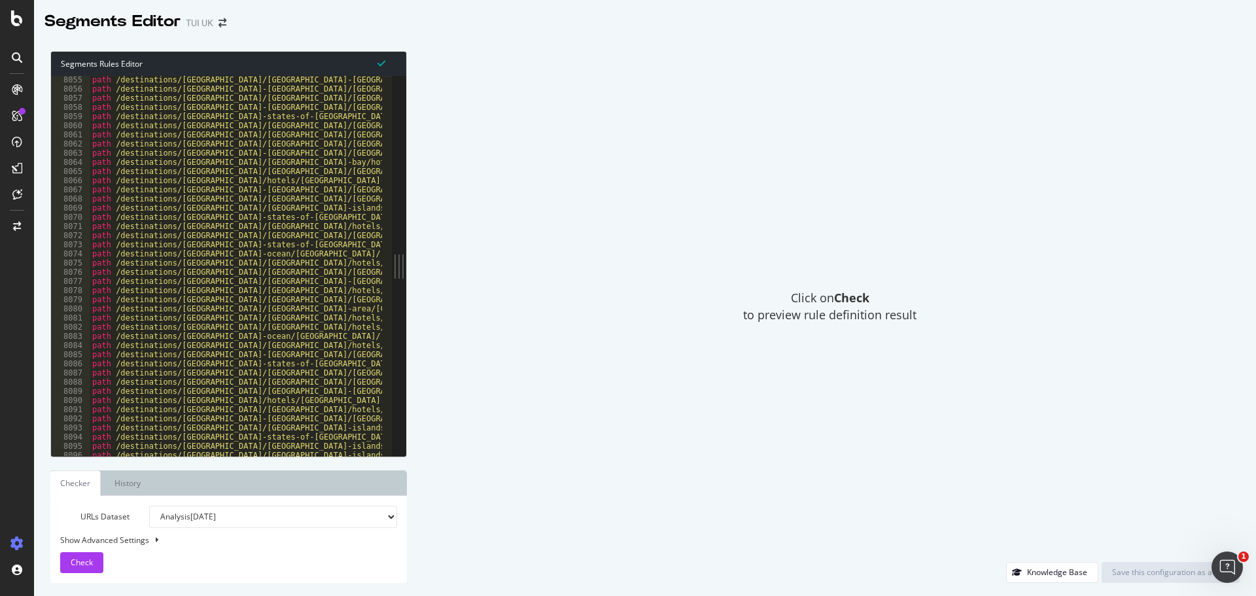
scroll to position [21062, 0]
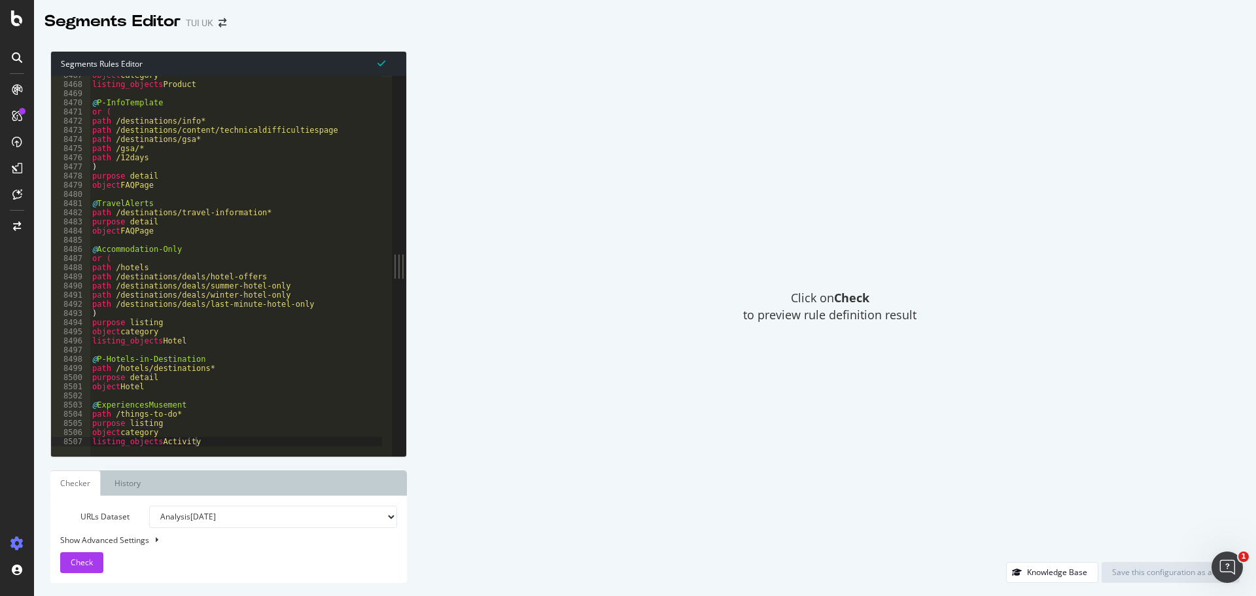
click at [497, 263] on div "Click on Check to preview rule definition result" at bounding box center [830, 306] width 820 height 511
click at [252, 237] on div "object category listing_objects Product @ P-InfoTemplate or ( path /destination…" at bounding box center [412, 265] width 644 height 389
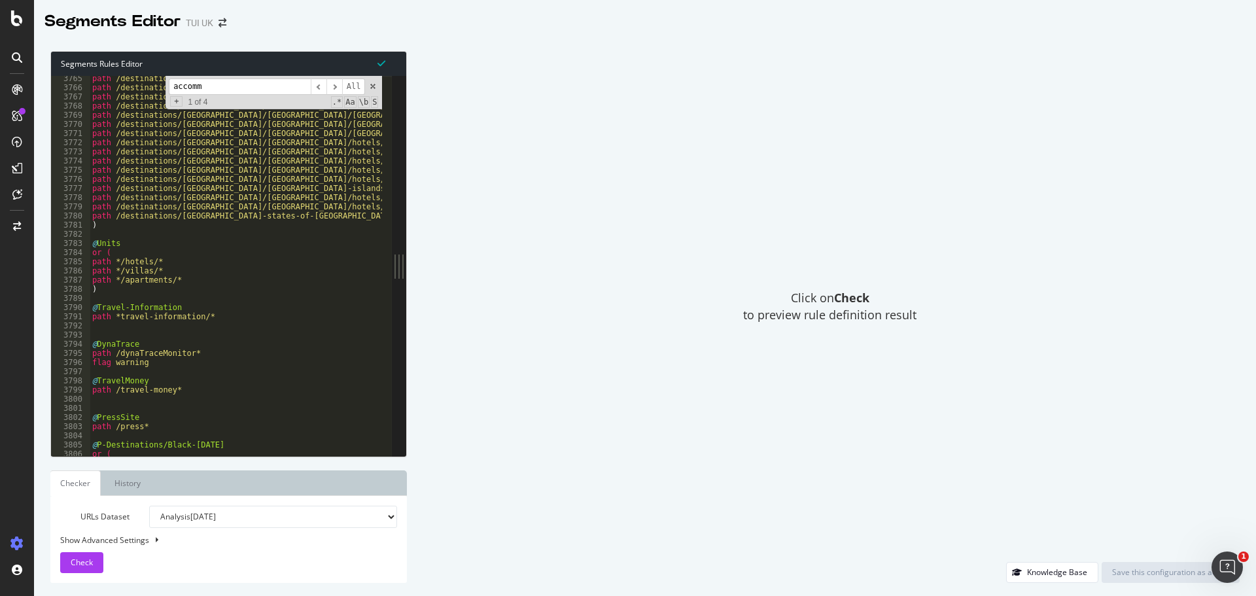
scroll to position [9483, 0]
type input "accomm"
click at [336, 87] on span "​" at bounding box center [334, 86] width 16 height 16
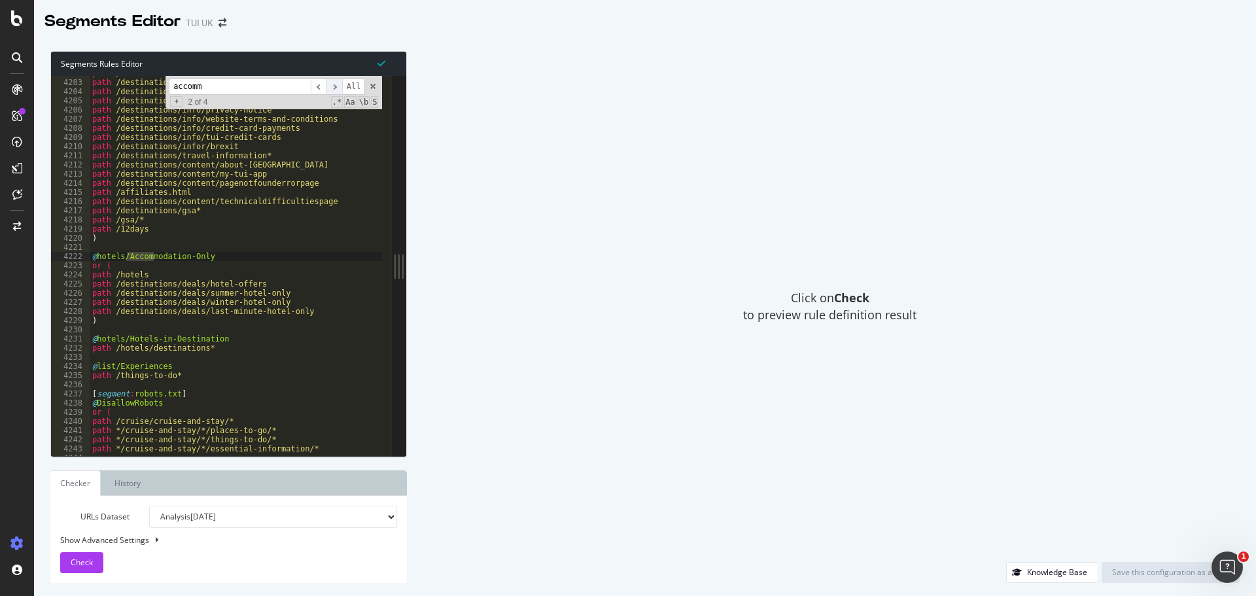
click at [336, 87] on span "​" at bounding box center [334, 86] width 16 height 16
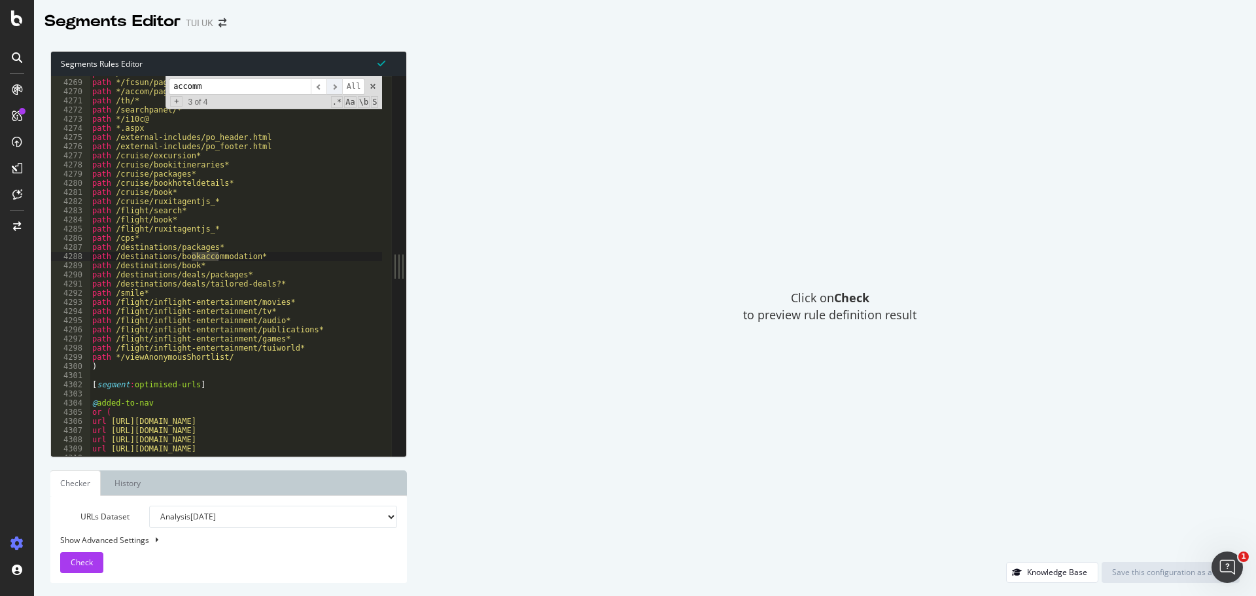
scroll to position [10752, 0]
click at [336, 87] on span "​" at bounding box center [334, 86] width 16 height 16
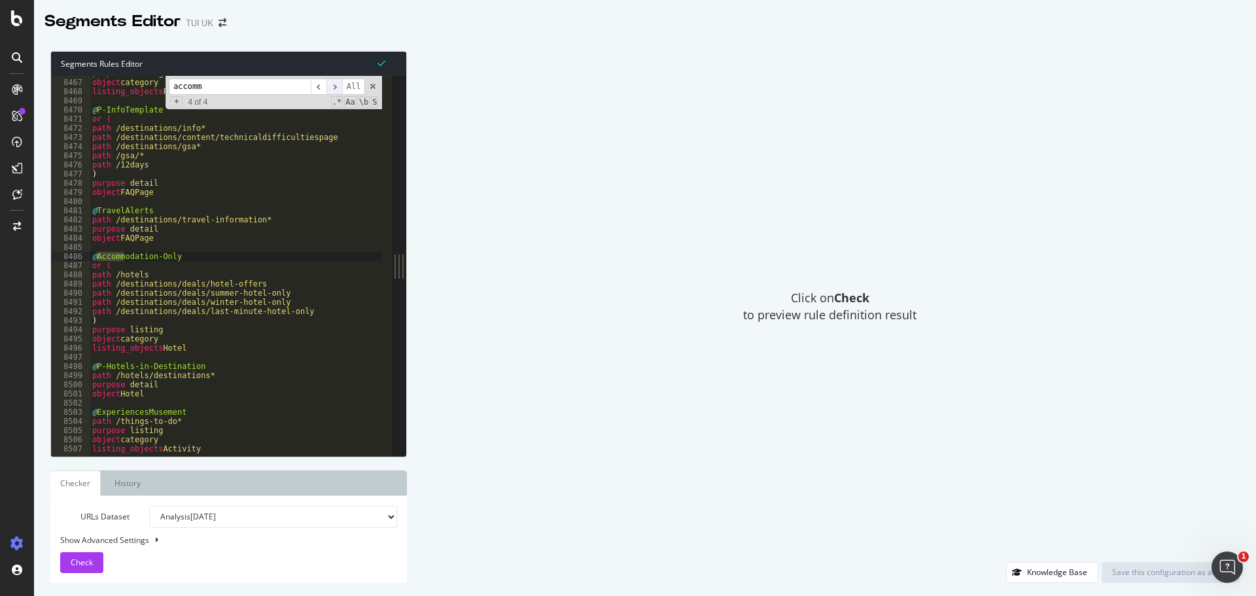
scroll to position [21062, 0]
click at [373, 88] on span at bounding box center [372, 86] width 9 height 9
type textarea "@Accommodation-Only"
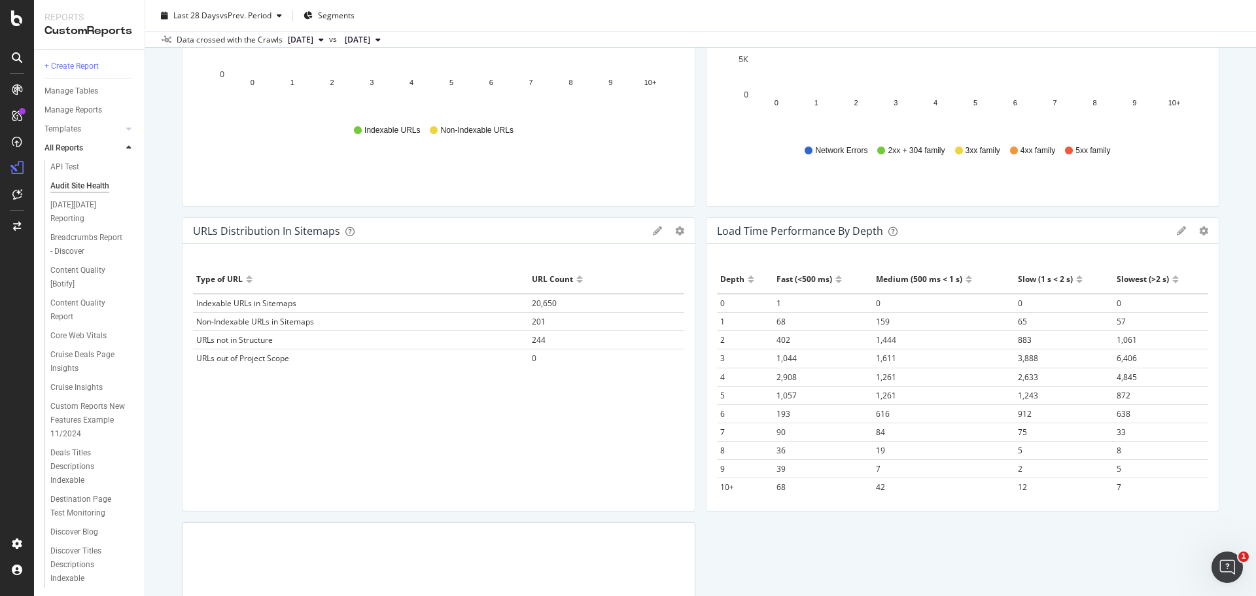
scroll to position [850, 0]
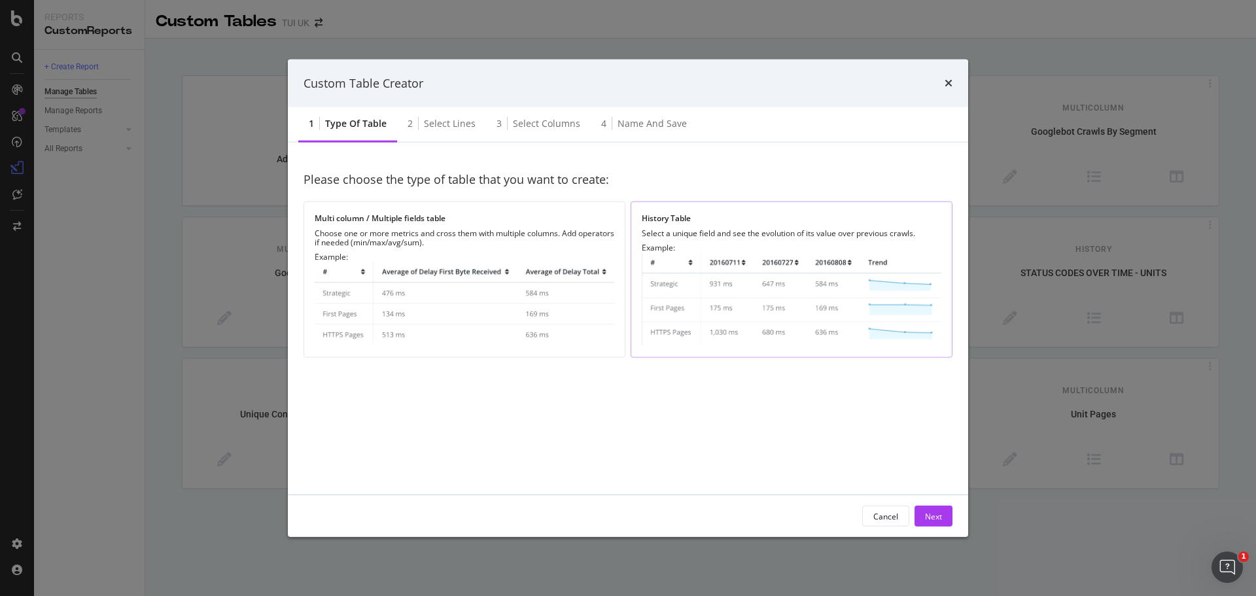
click at [776, 234] on div "Select a unique field and see the evolution of its value over previous crawls." at bounding box center [792, 233] width 300 height 9
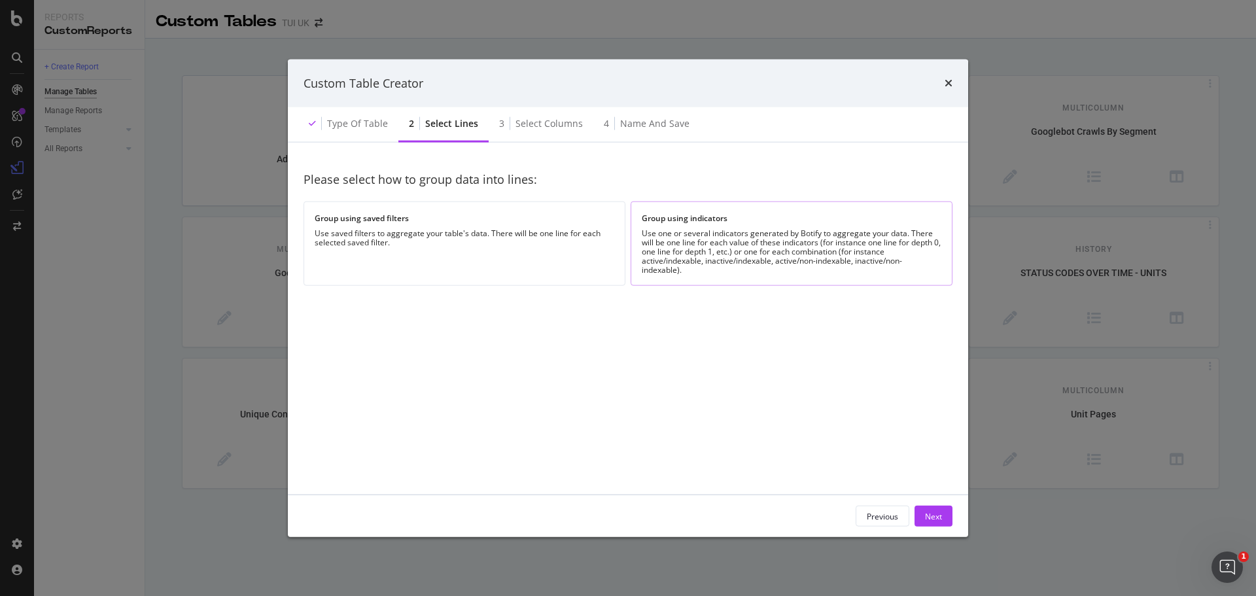
click at [897, 273] on div "Use one or several indicators generated by Botify to aggregate your data. There…" at bounding box center [792, 252] width 300 height 46
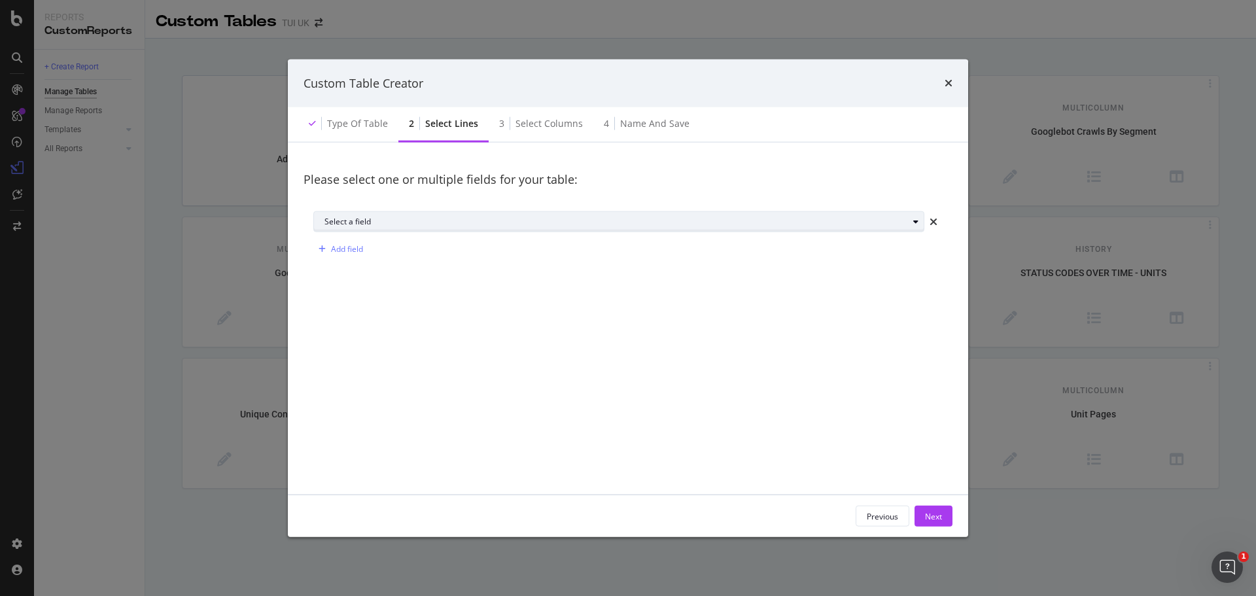
click at [858, 224] on div "Select a field" at bounding box center [615, 222] width 583 height 8
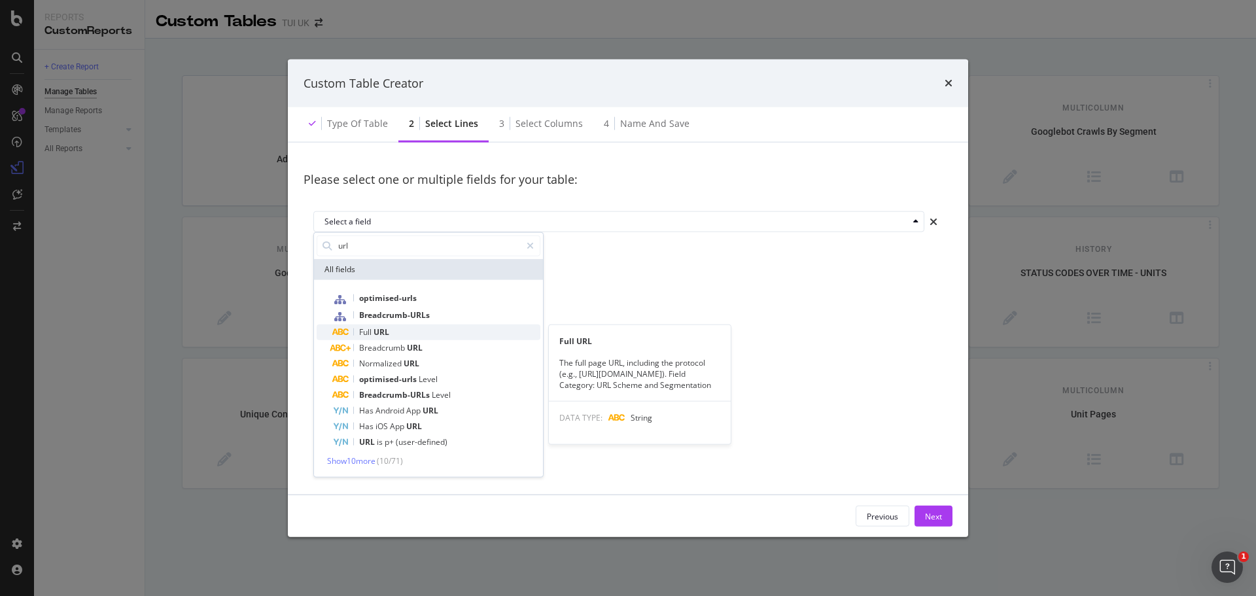
type input "url"
click at [412, 327] on div "Full URL" at bounding box center [436, 332] width 208 height 16
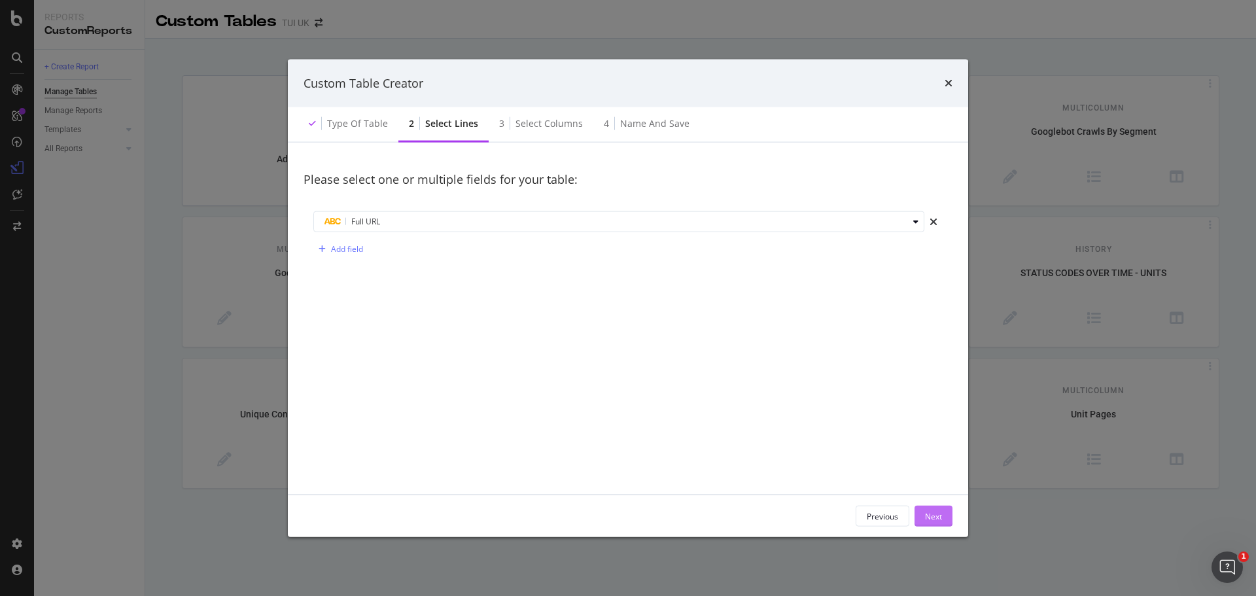
click at [935, 514] on div "Next" at bounding box center [933, 515] width 17 height 11
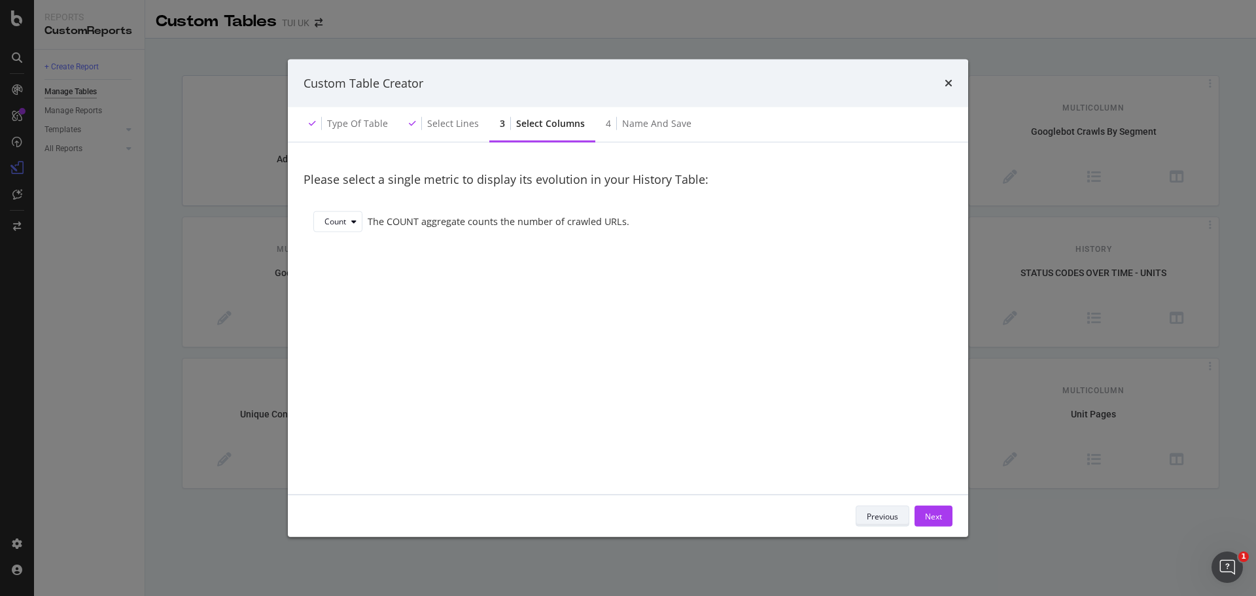
click at [893, 513] on div "Previous" at bounding box center [882, 515] width 31 height 11
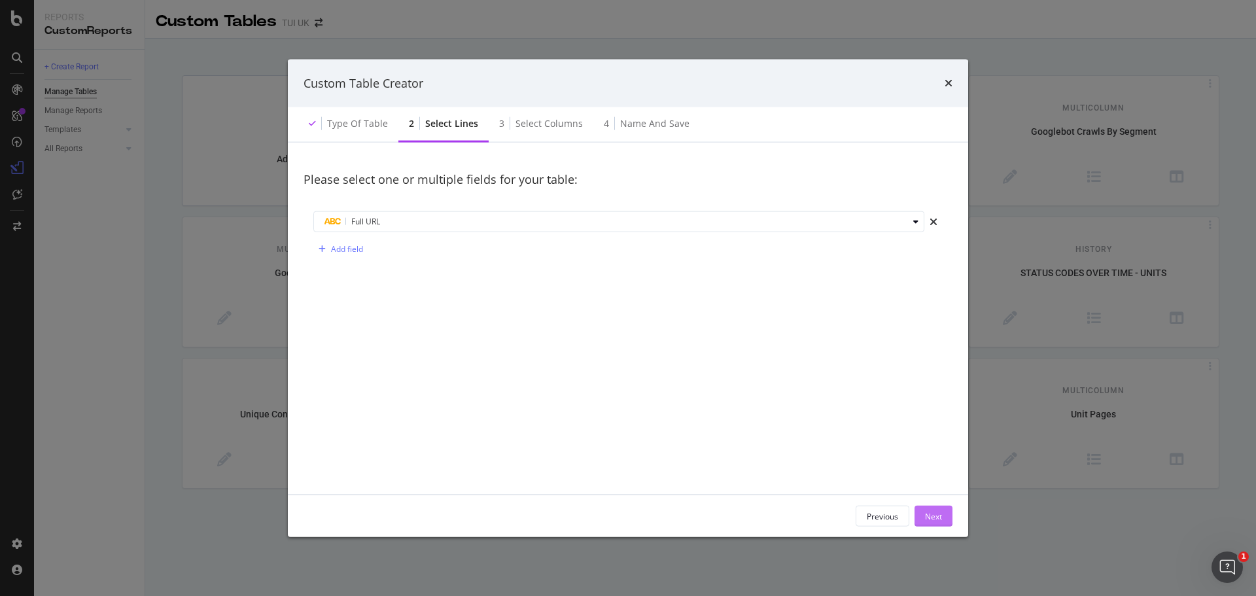
click at [940, 518] on div "Next" at bounding box center [933, 515] width 17 height 11
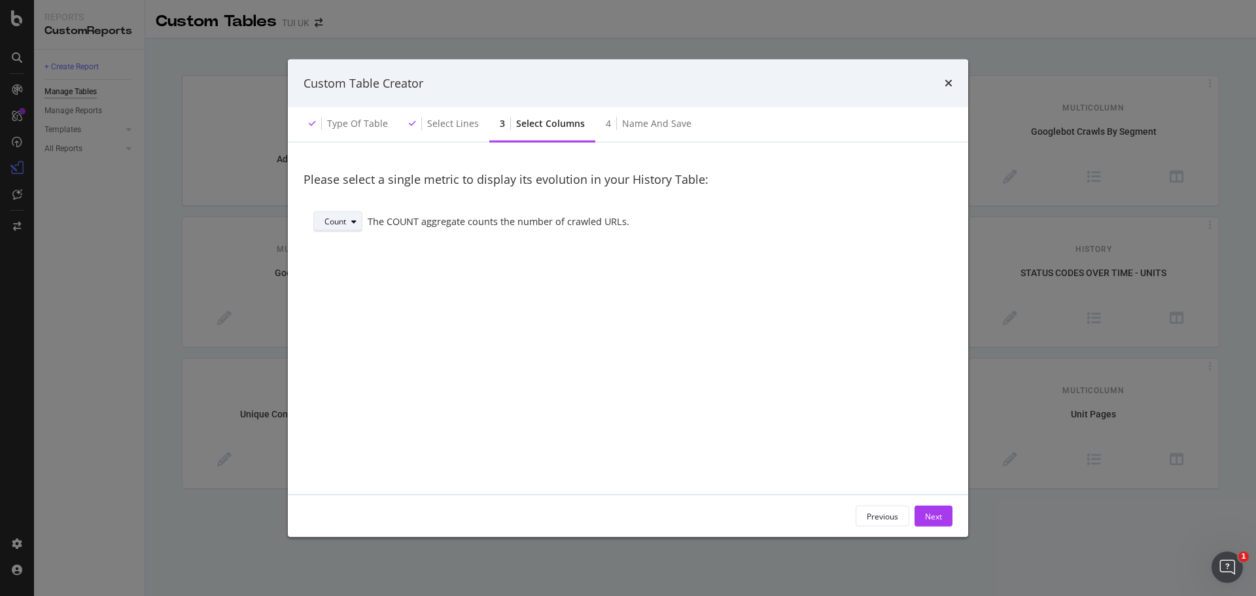
click at [332, 218] on div "Count" at bounding box center [335, 222] width 22 height 8
click at [639, 281] on div "Please select a single metric to display its evolution in your History Table: C…" at bounding box center [627, 318] width 649 height 320
click at [941, 513] on div "Next" at bounding box center [933, 515] width 17 height 11
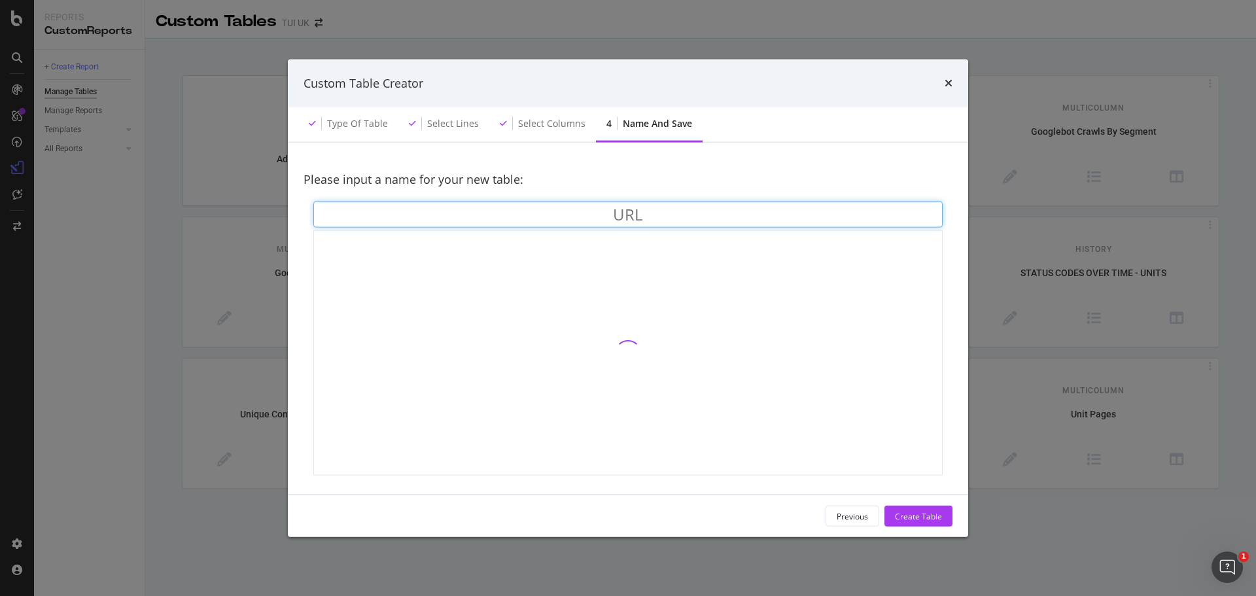
type input "URL"
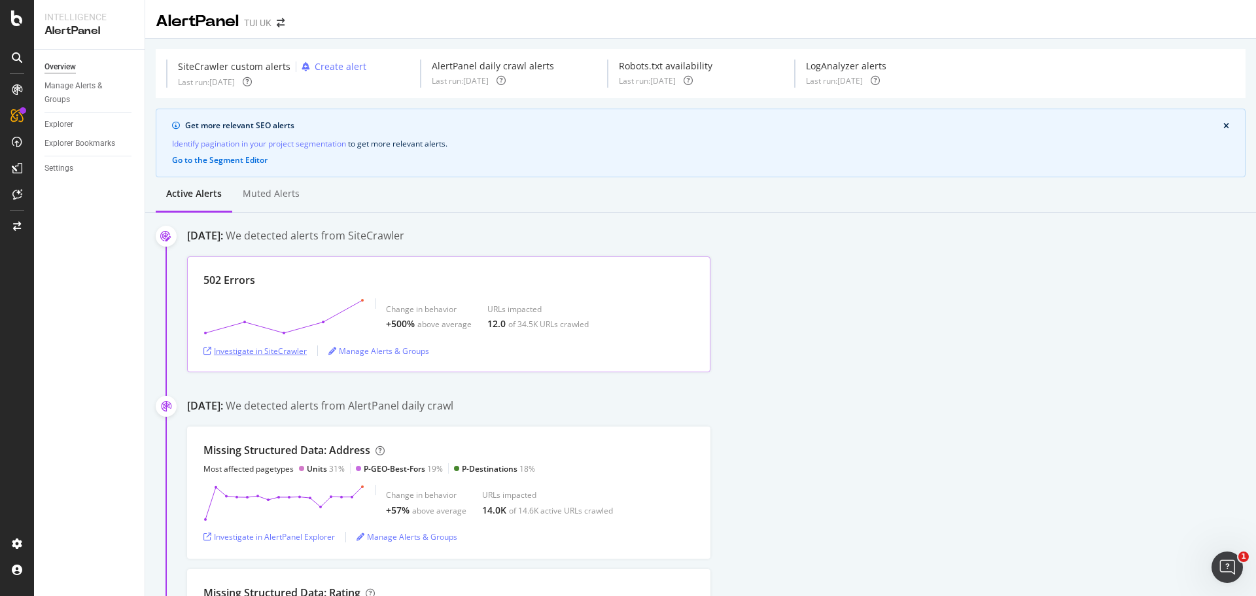
click at [273, 350] on div "Investigate in SiteCrawler" at bounding box center [254, 350] width 103 height 11
click at [18, 192] on icon at bounding box center [17, 194] width 10 height 10
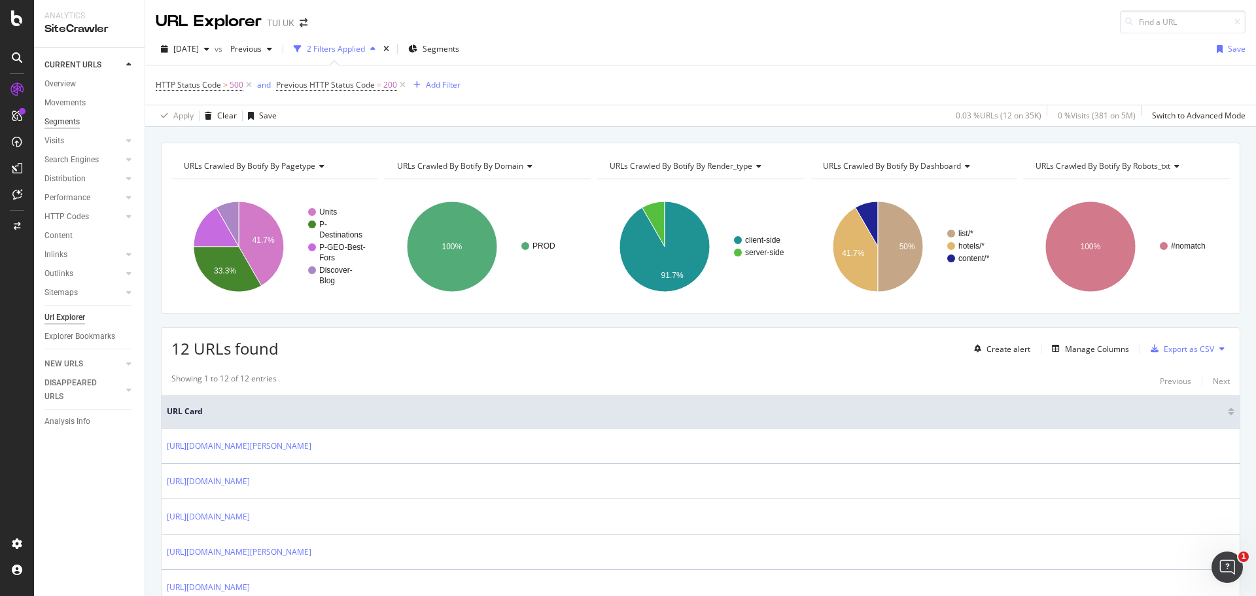
click at [64, 123] on div "Segments" at bounding box center [61, 122] width 35 height 14
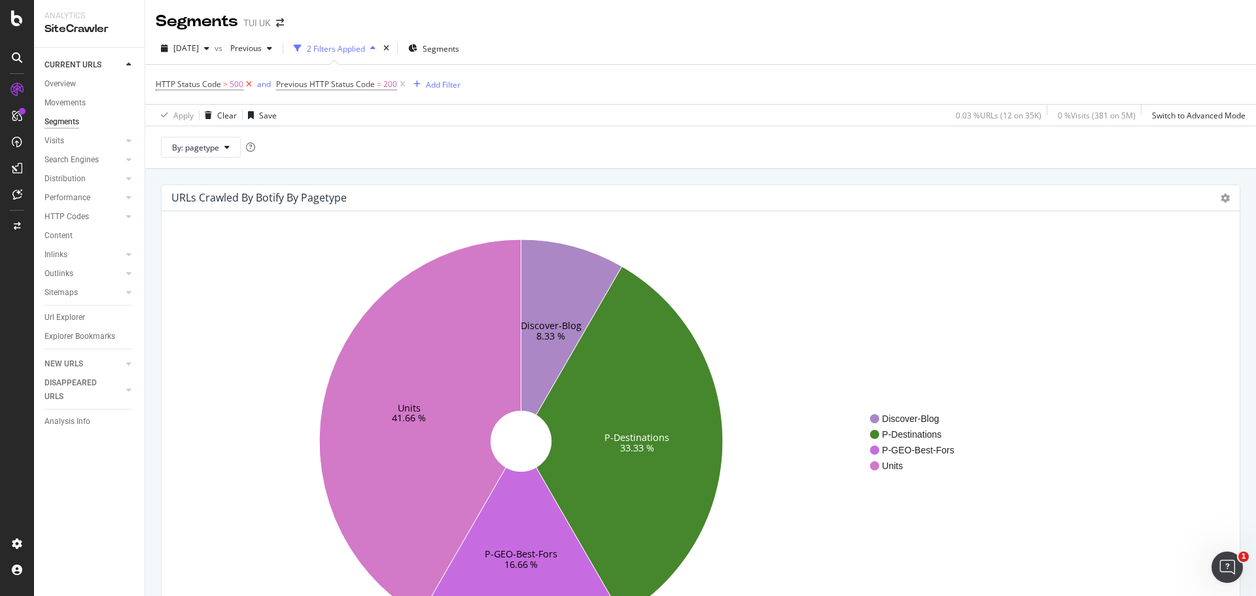
click at [246, 83] on icon at bounding box center [248, 84] width 11 height 13
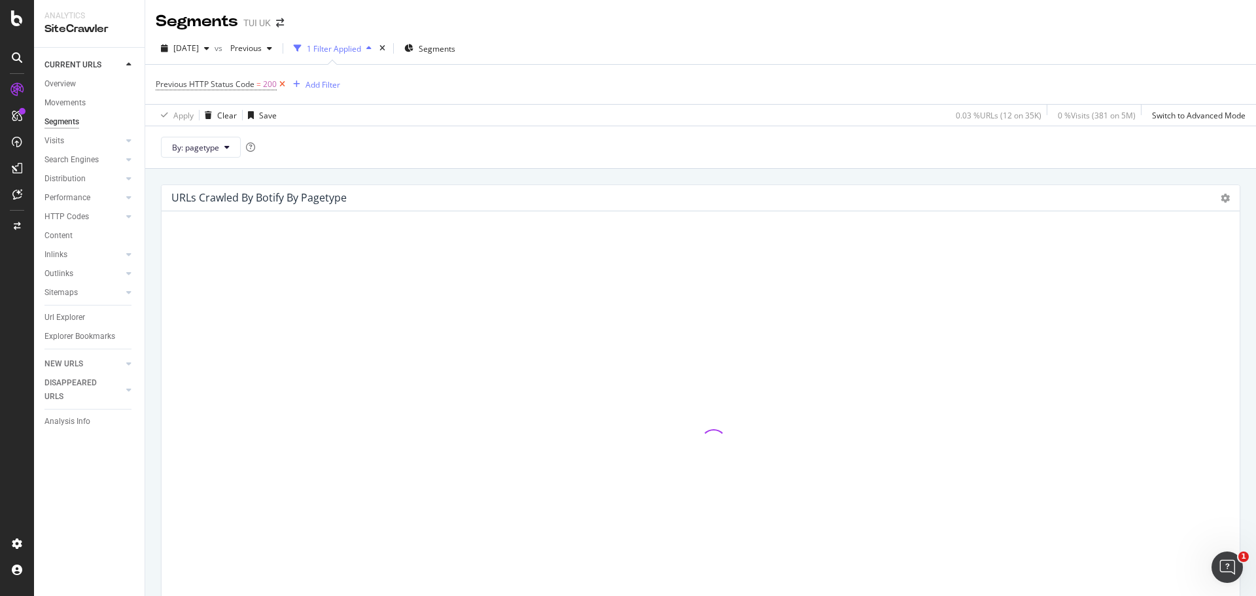
click at [282, 83] on icon at bounding box center [282, 84] width 11 height 13
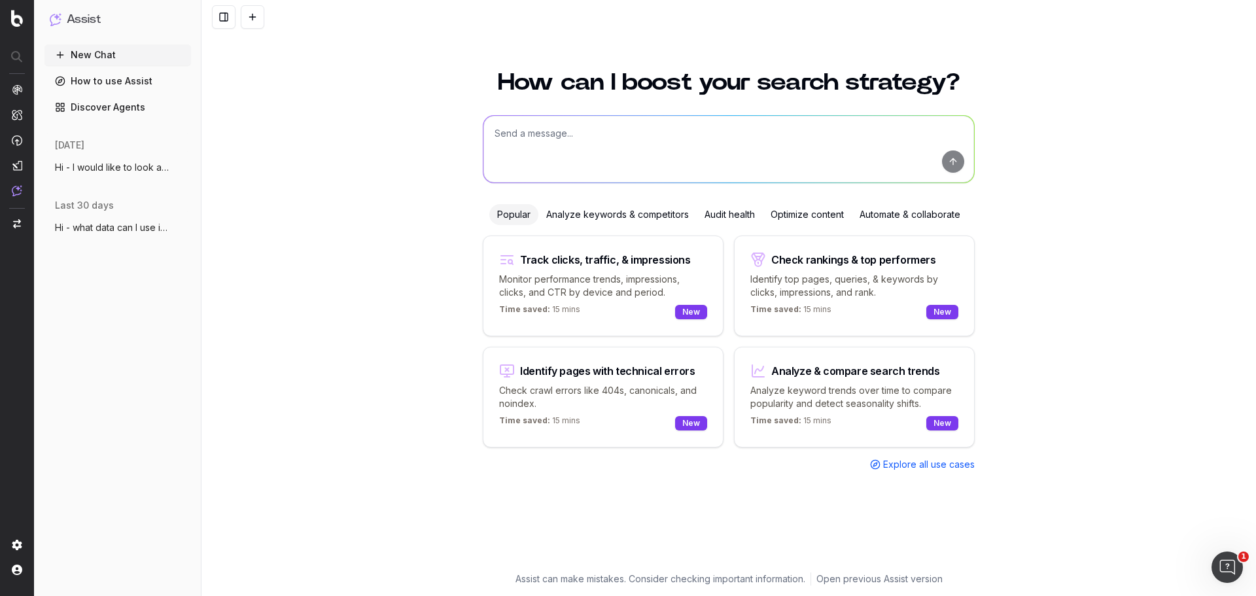
click at [707, 132] on textarea at bounding box center [728, 149] width 491 height 67
type textarea "Hi - where can I see the crawl history?"
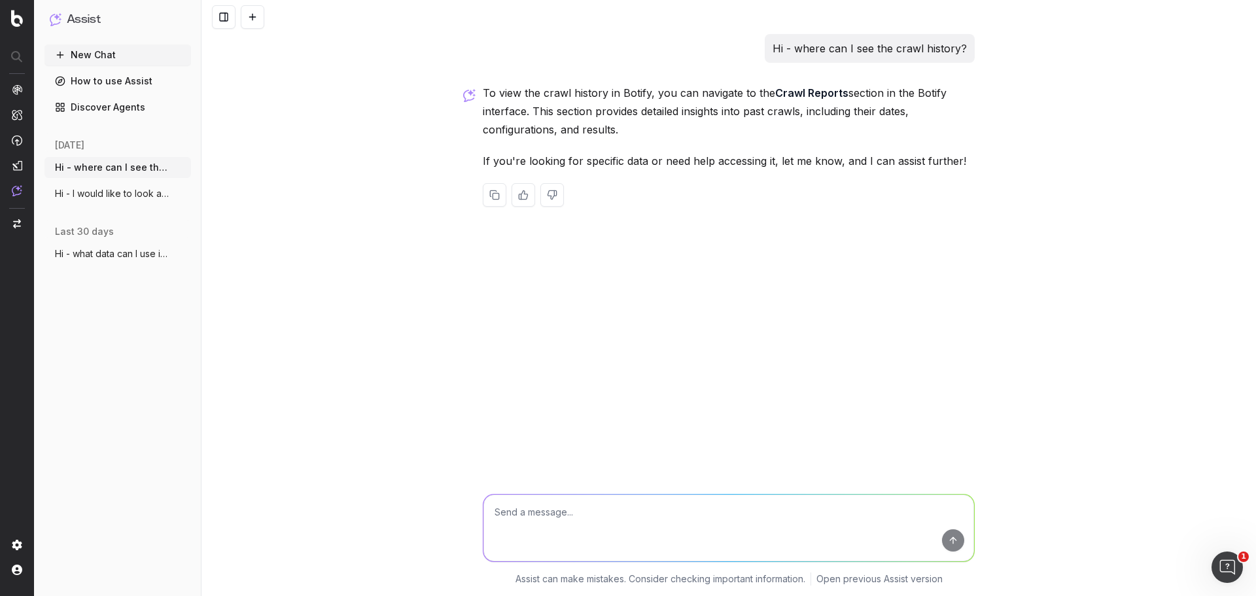
click at [620, 504] on textarea at bounding box center [728, 527] width 491 height 67
type textarea "OK - where do I go for the crawl reports?"
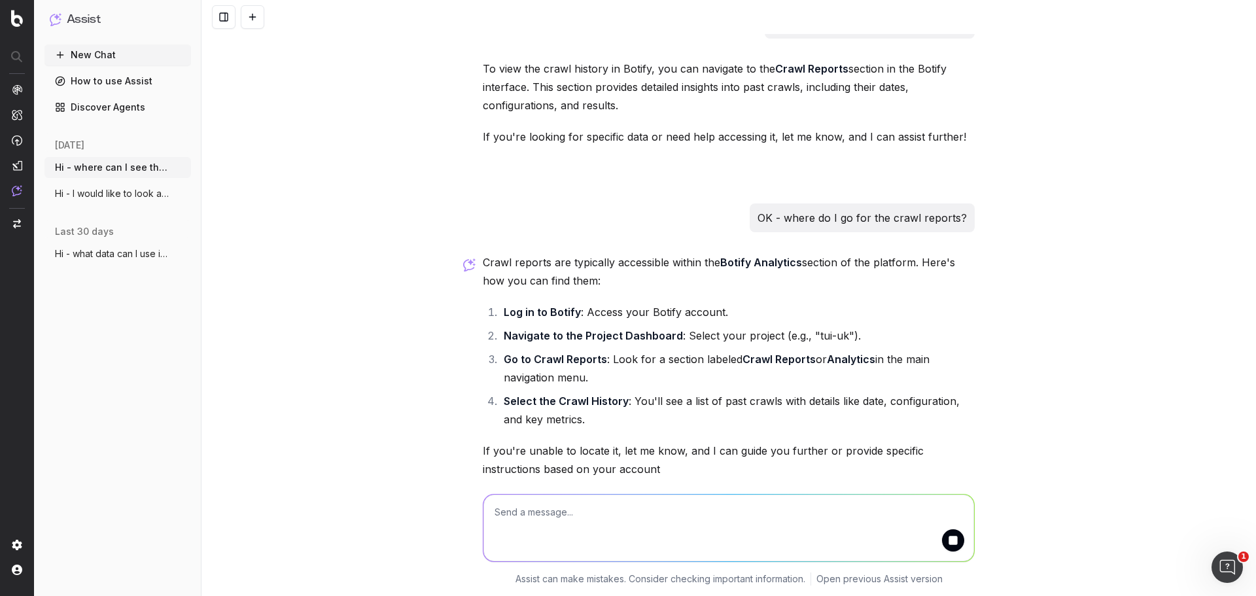
scroll to position [82, 0]
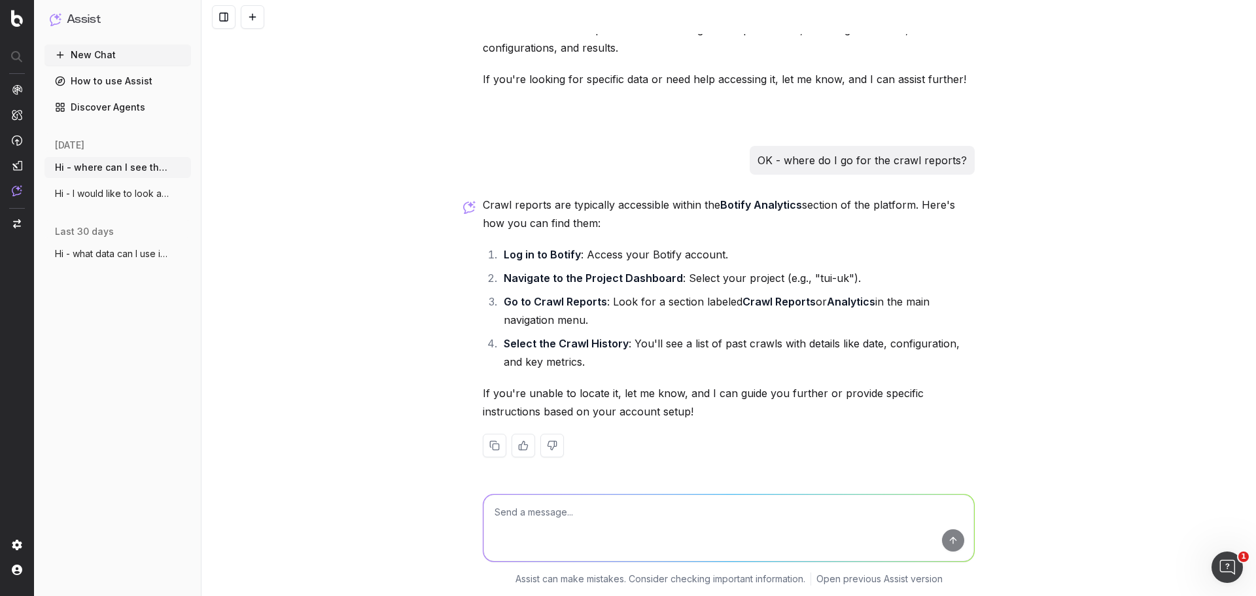
click at [655, 507] on textarea at bounding box center [728, 527] width 491 height 67
type textarea "There is no Crawl reports in the menu on the left"
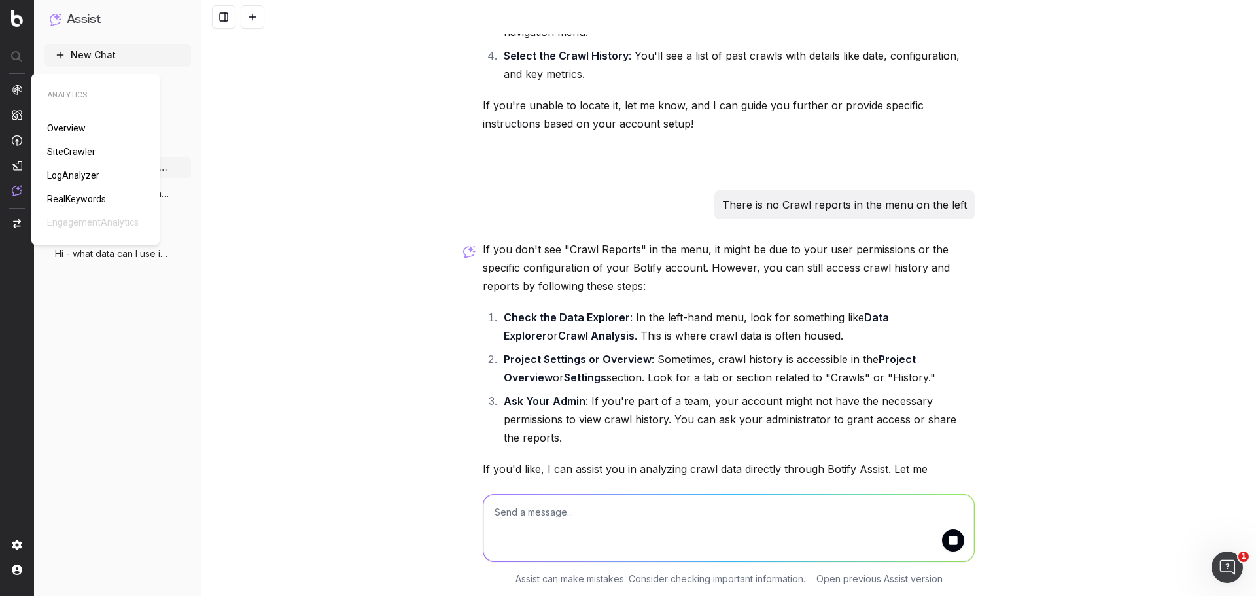
scroll to position [388, 0]
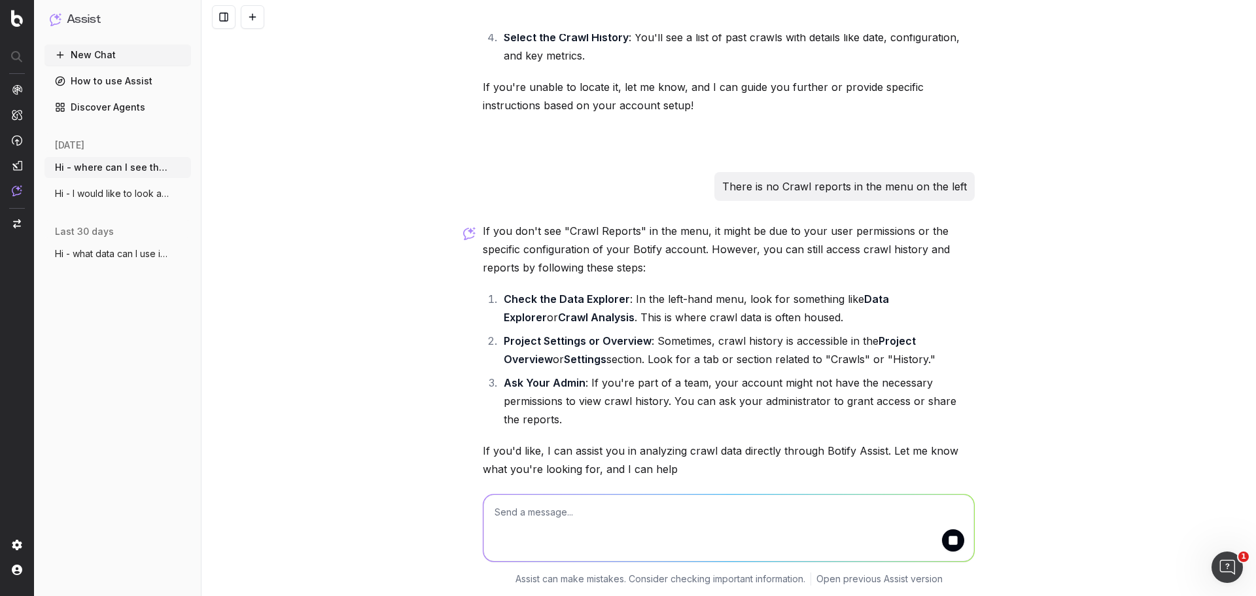
click at [551, 518] on textarea at bounding box center [728, 527] width 491 height 67
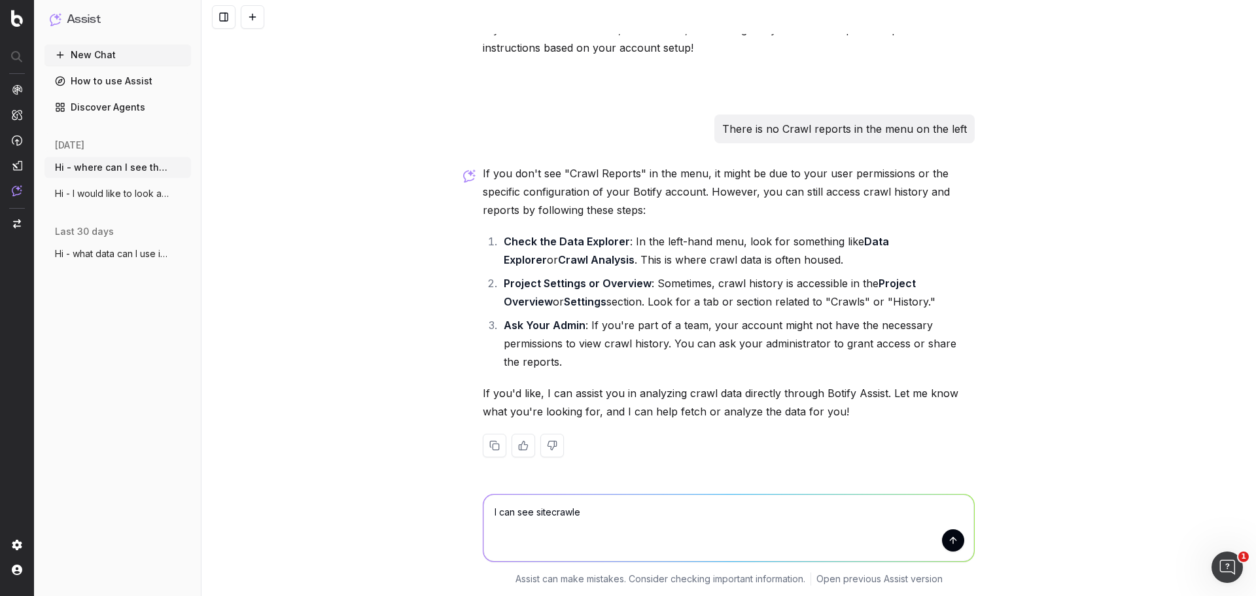
type textarea "I can see sitecrawler"
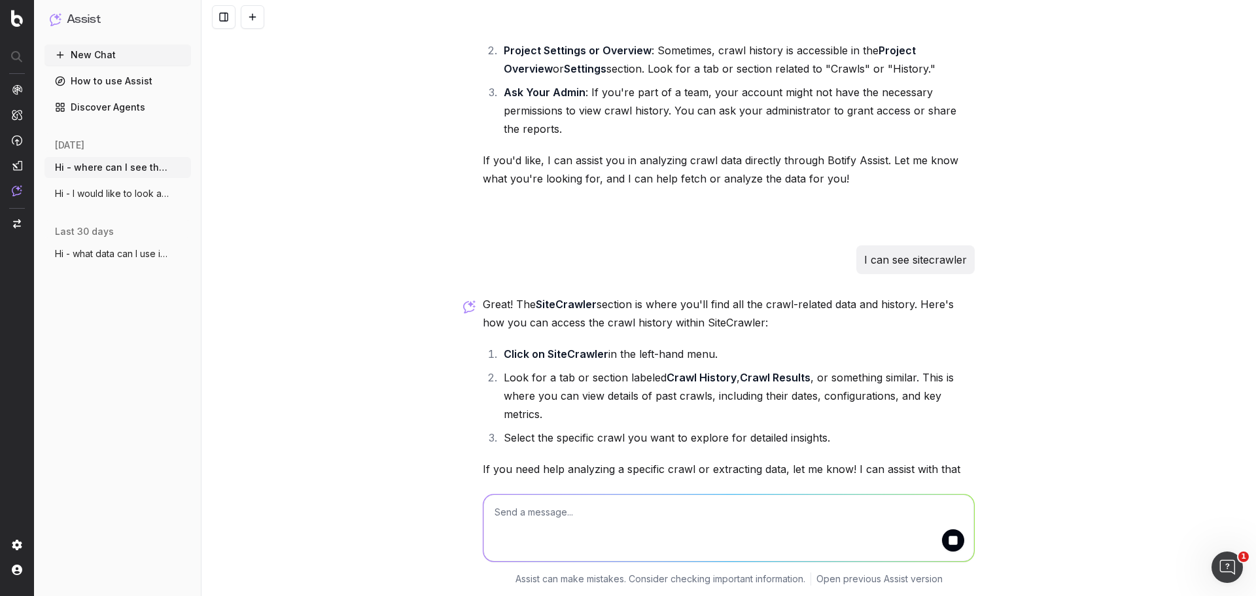
scroll to position [754, 0]
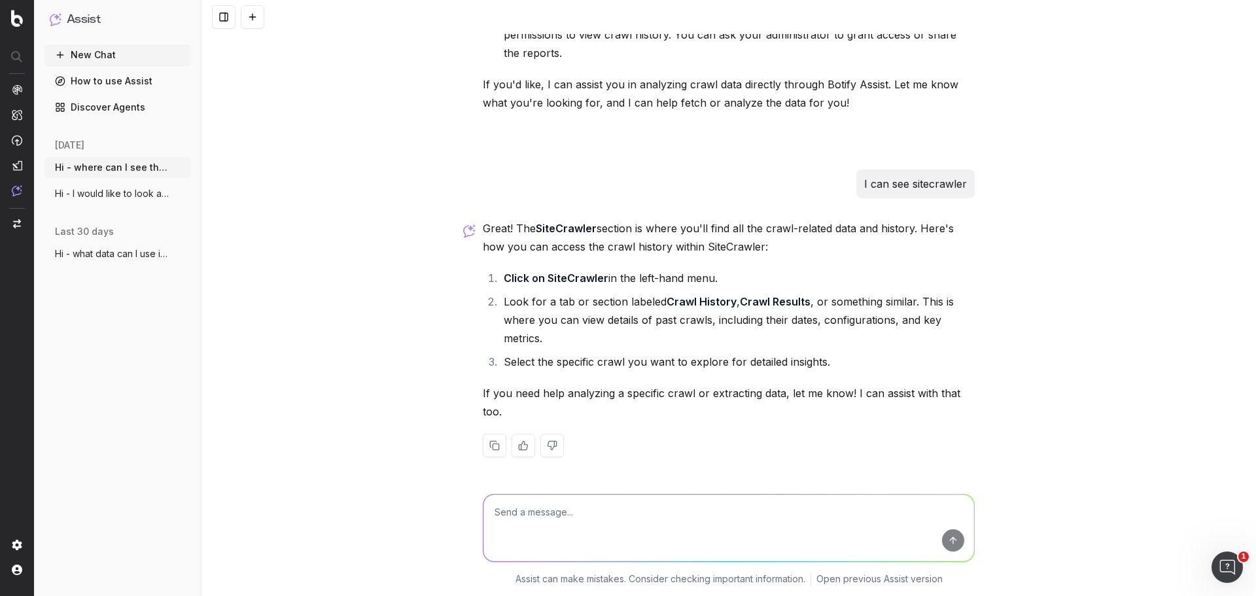
paste textarea "Analytics SiteCrawler CURRENT URLS Overview Movements Segments Visits Search En…"
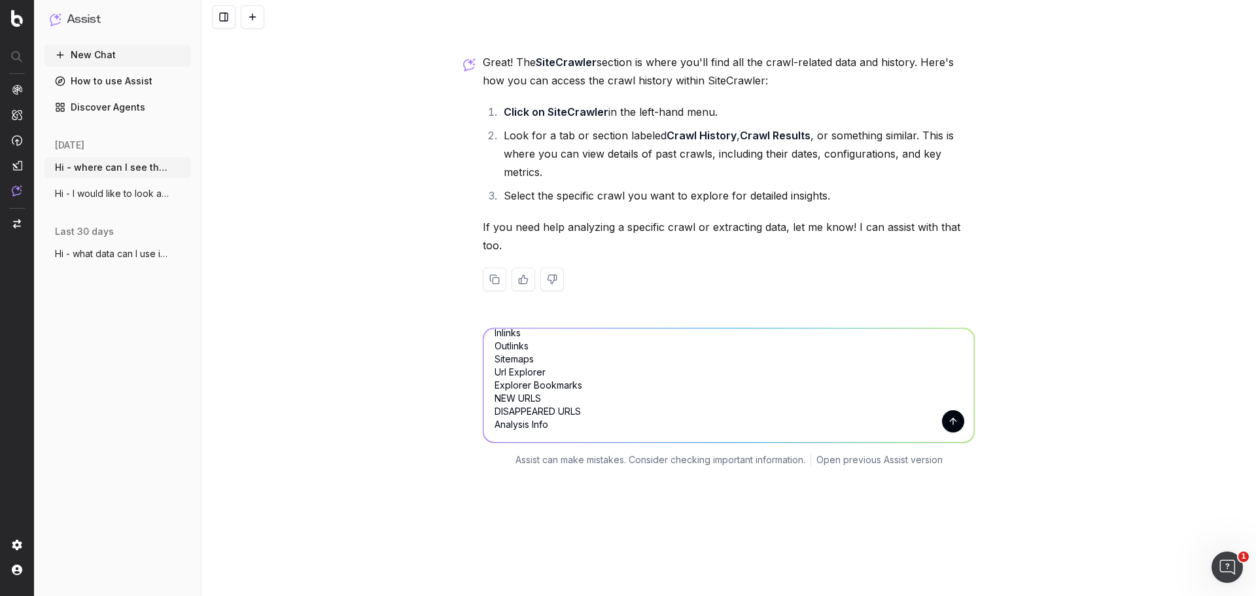
type textarea "Analytics SiteCrawler CURRENT URLS Overview Movements Segments Visits Search En…"
click at [948, 420] on button "submit" at bounding box center [953, 421] width 22 height 22
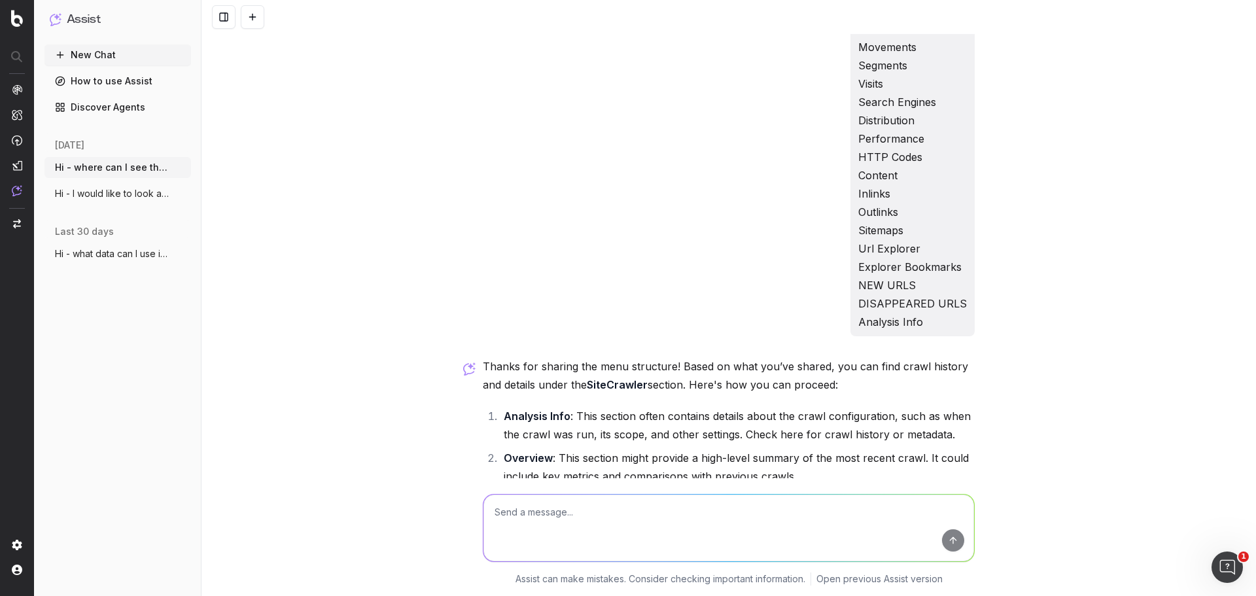
scroll to position [1429, 0]
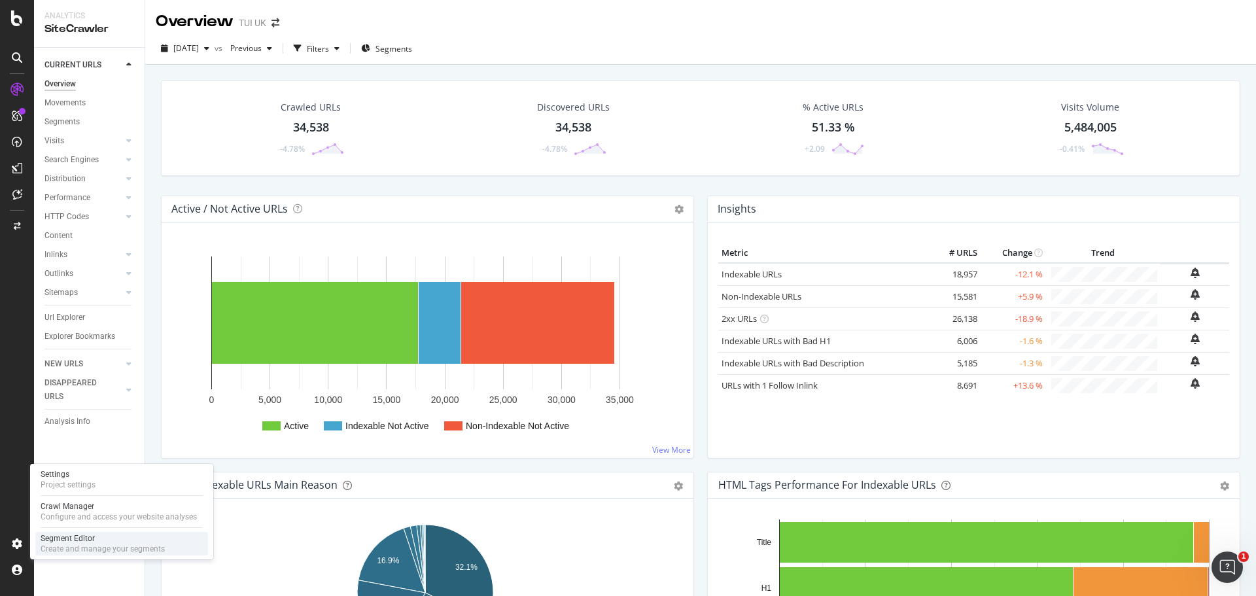
click at [125, 555] on div "Segment Editor Create and manage your segments" at bounding box center [121, 544] width 173 height 24
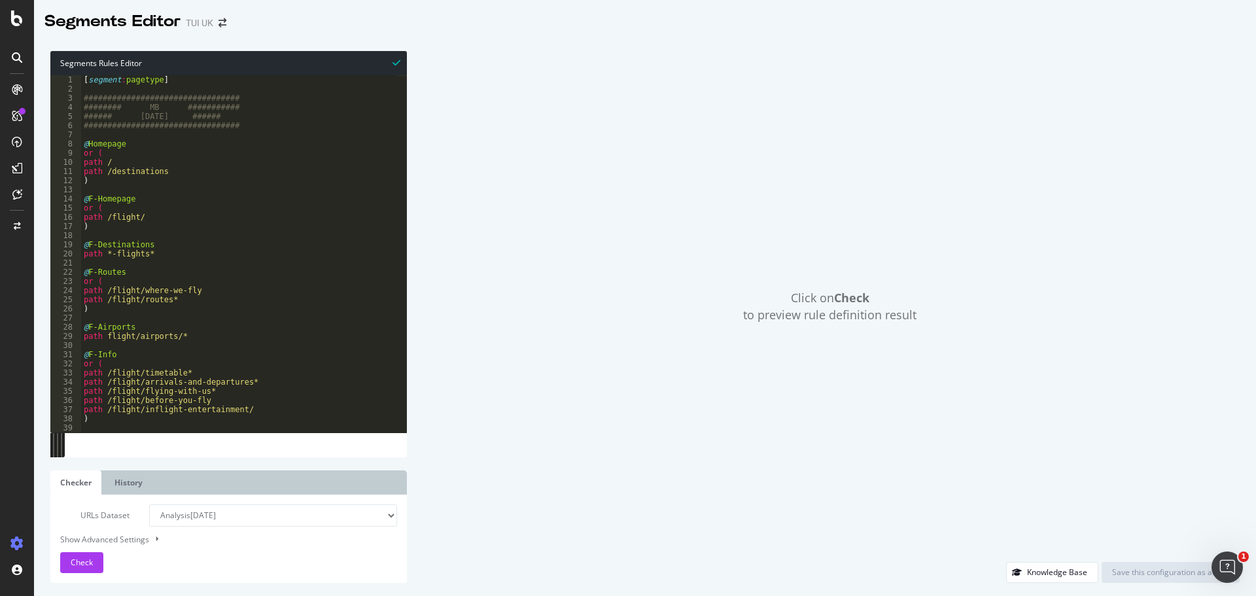
type textarea "path flight/airports/*"
click at [144, 339] on div "[ segment : pagetype ] ################################# ######## MB ##########…" at bounding box center [403, 258] width 644 height 366
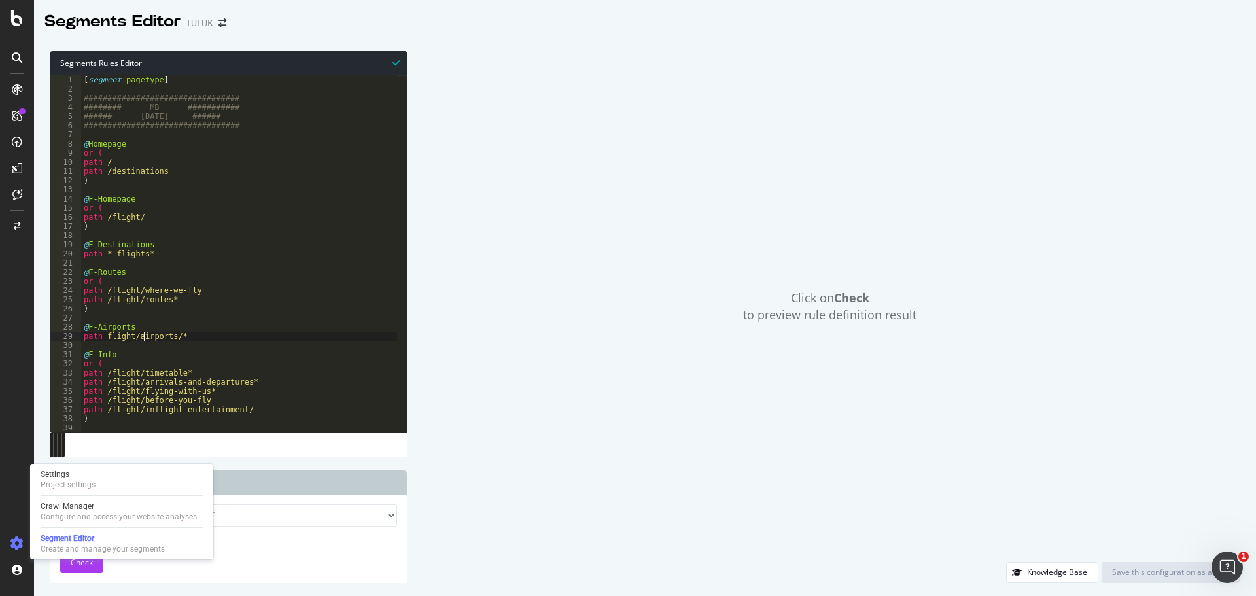
click at [16, 541] on icon at bounding box center [16, 543] width 13 height 13
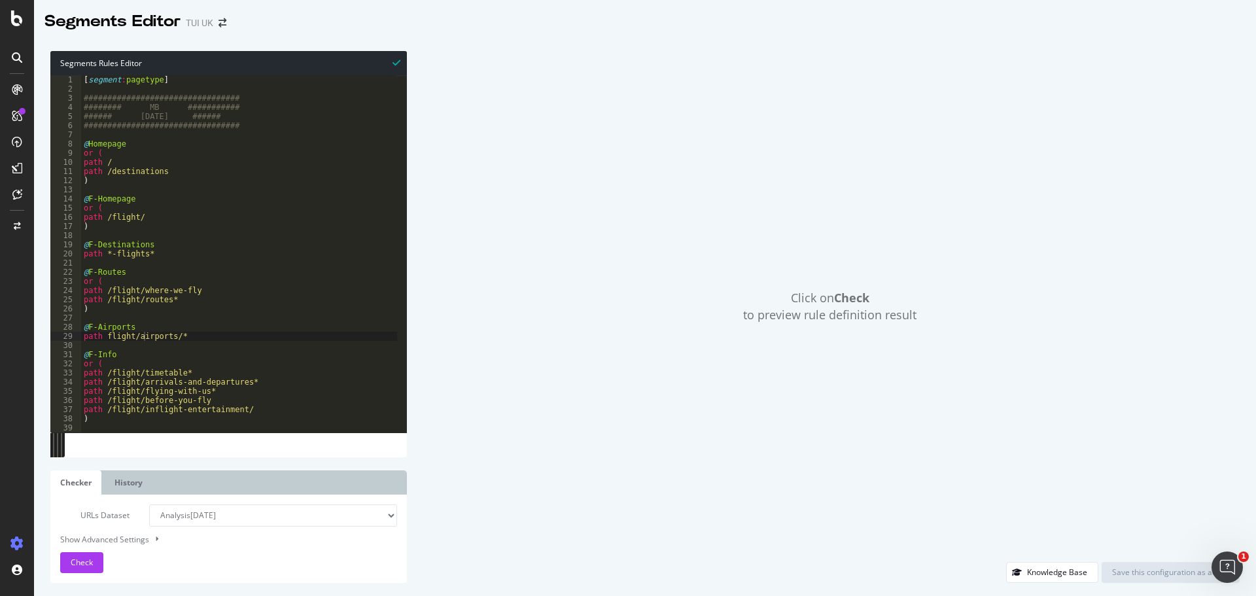
click at [16, 541] on icon at bounding box center [16, 543] width 13 height 13
click at [16, 540] on icon at bounding box center [16, 543] width 13 height 13
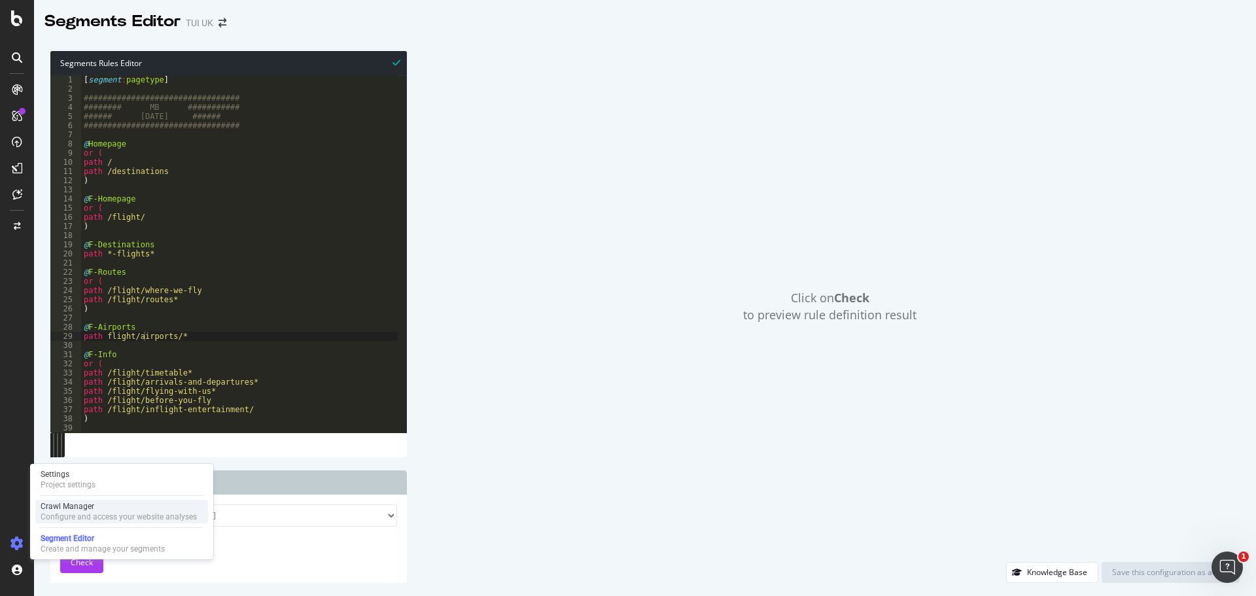
click at [82, 506] on div "Crawl Manager" at bounding box center [119, 506] width 156 height 10
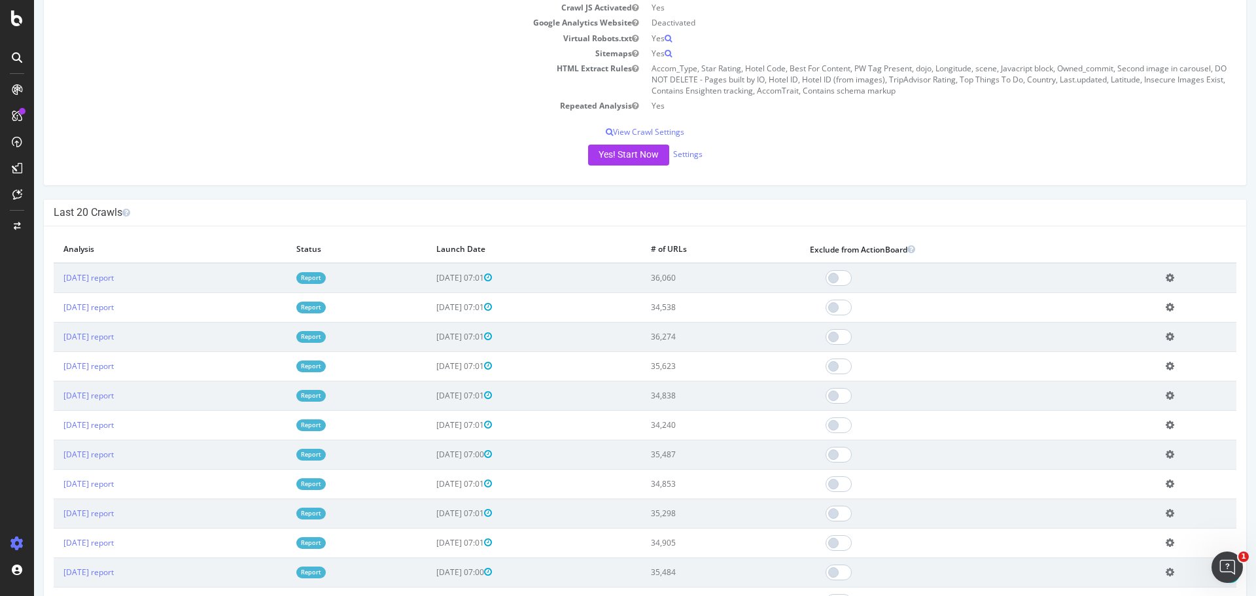
scroll to position [262, 0]
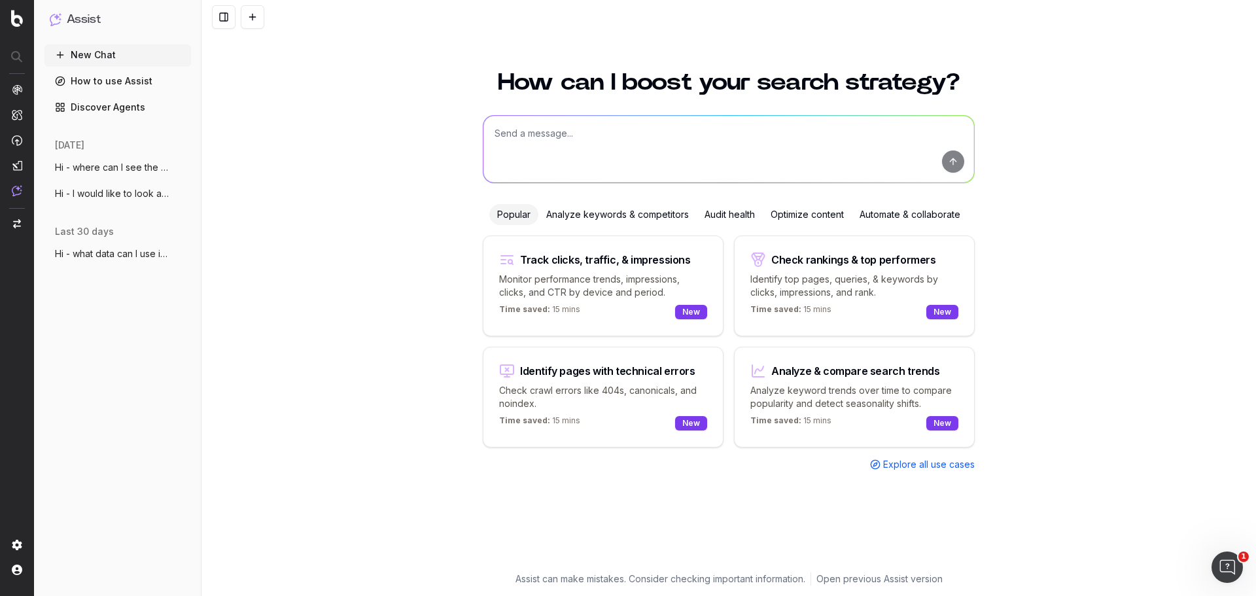
click at [753, 134] on textarea at bounding box center [728, 149] width 491 height 67
type textarea "Hi - what significant changes"
